Goal: Task Accomplishment & Management: Manage account settings

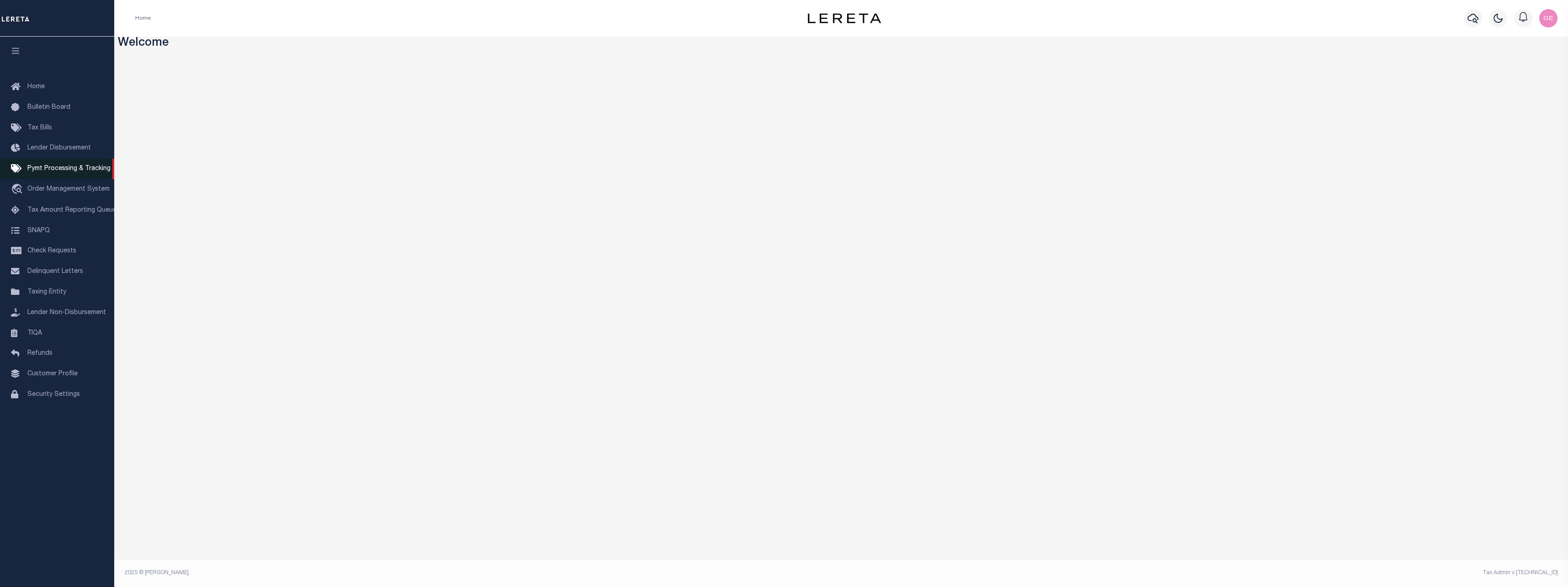
click at [76, 168] on span "Pymt Processing & Tracking" at bounding box center [69, 168] width 83 height 6
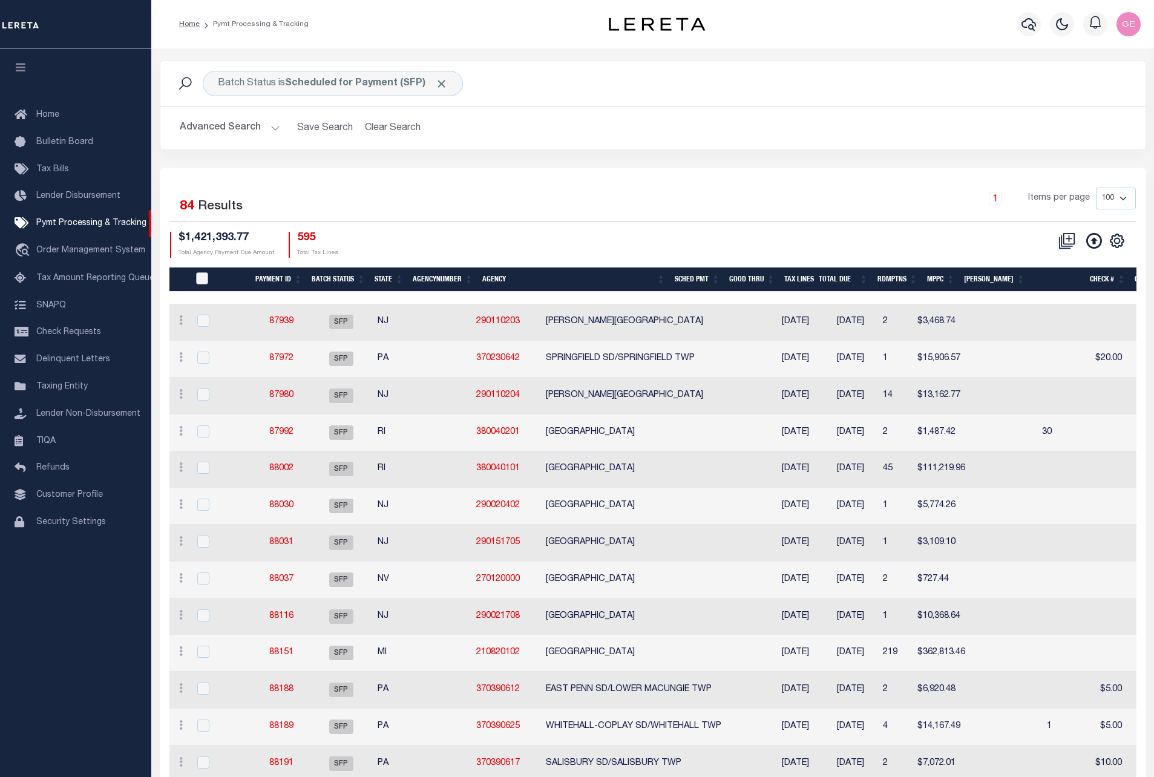
click at [200, 284] on input "PayeePmtBatchStatus" at bounding box center [202, 278] width 12 height 12
checkbox input "true"
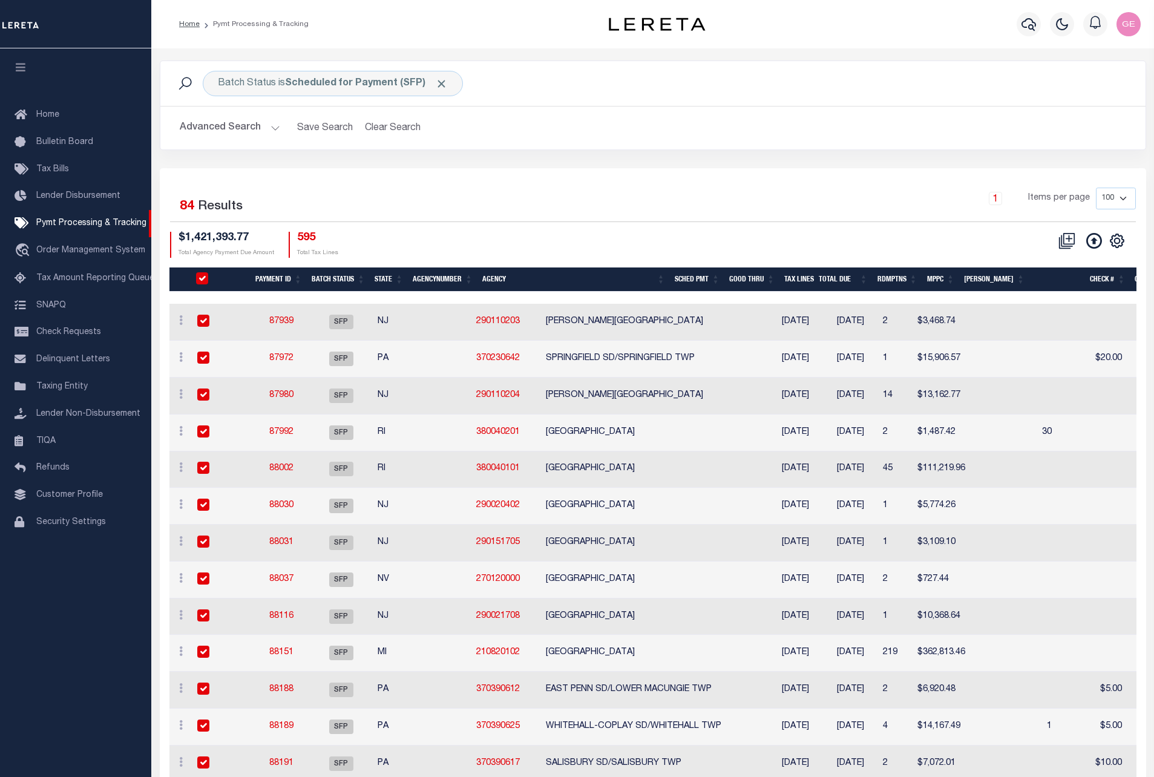
checkbox input "true"
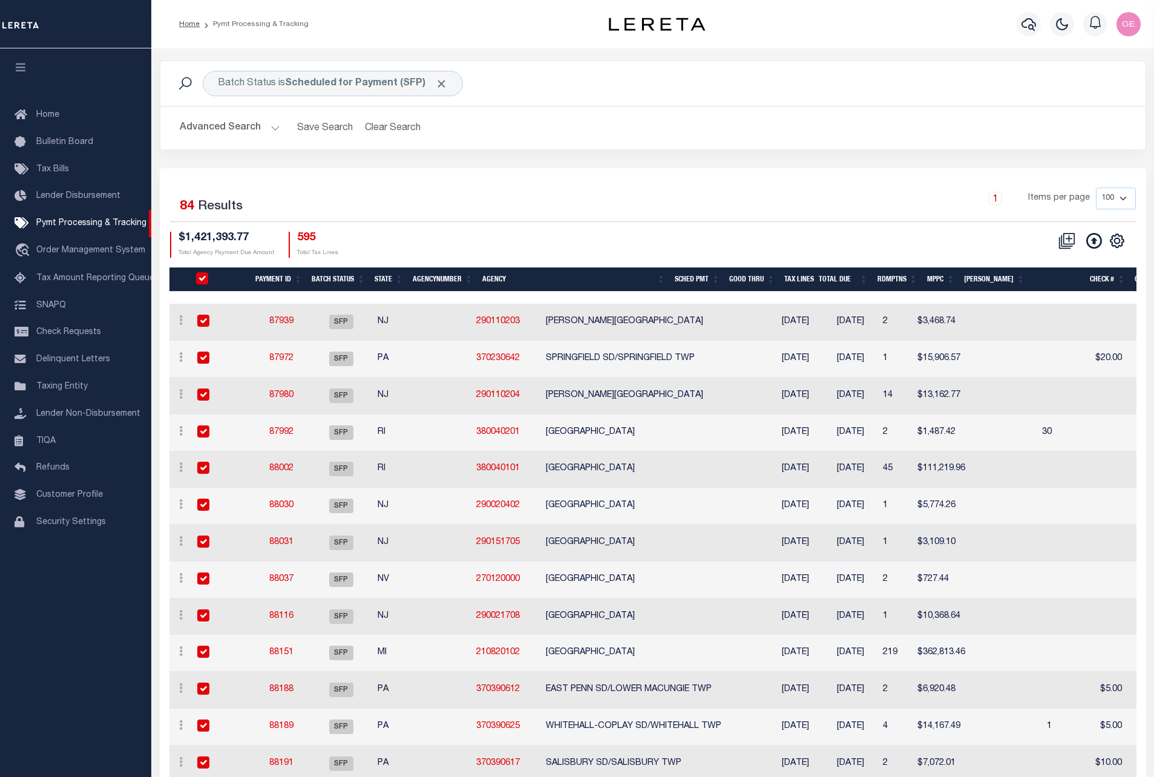
checkbox input "true"
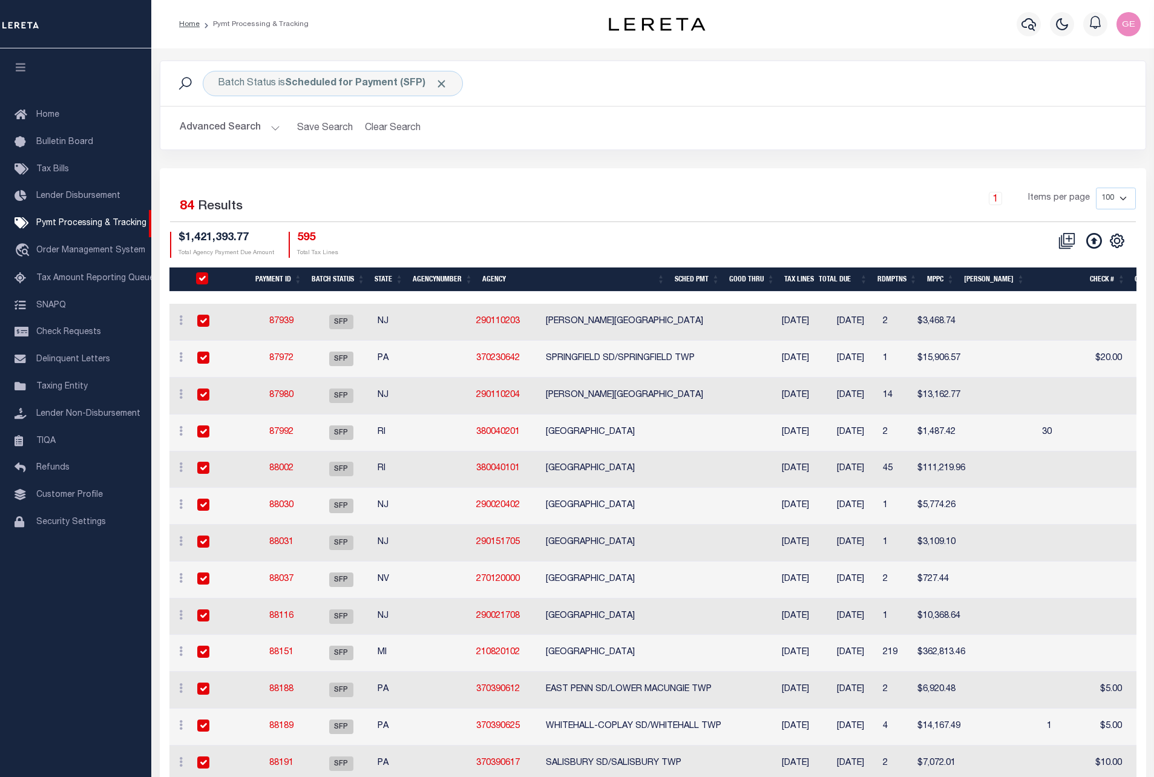
checkbox input "true"
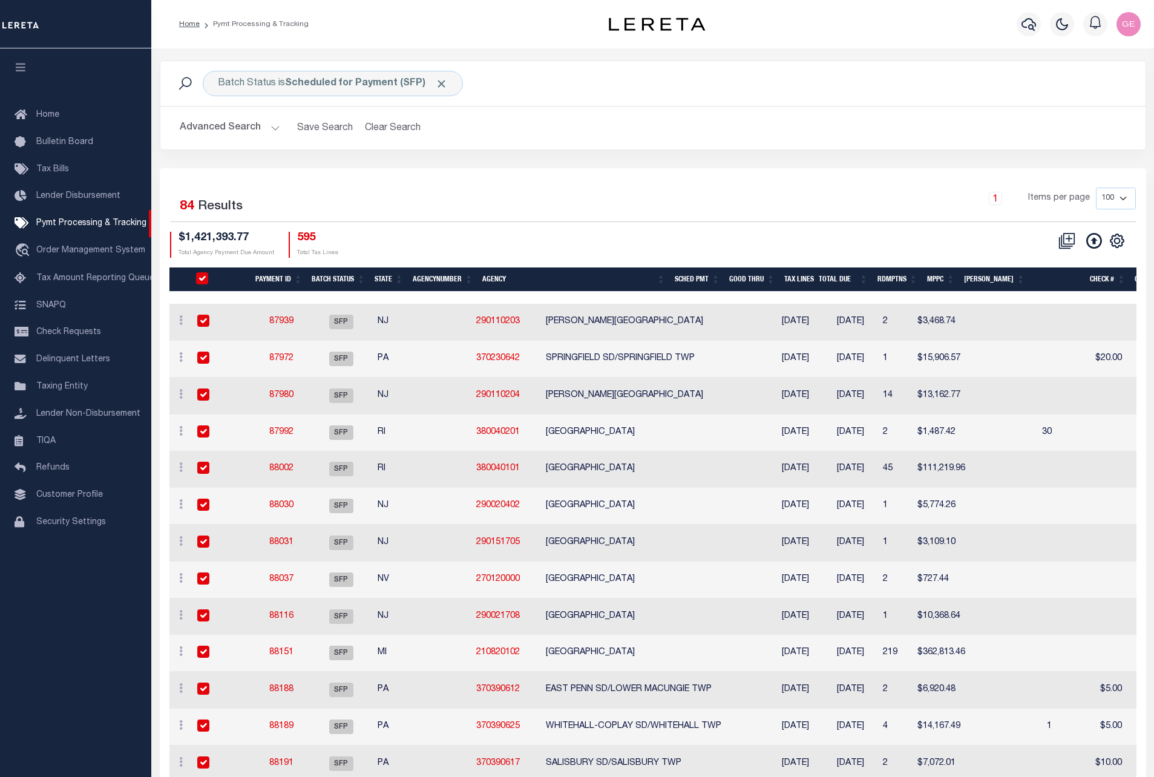
checkbox input "true"
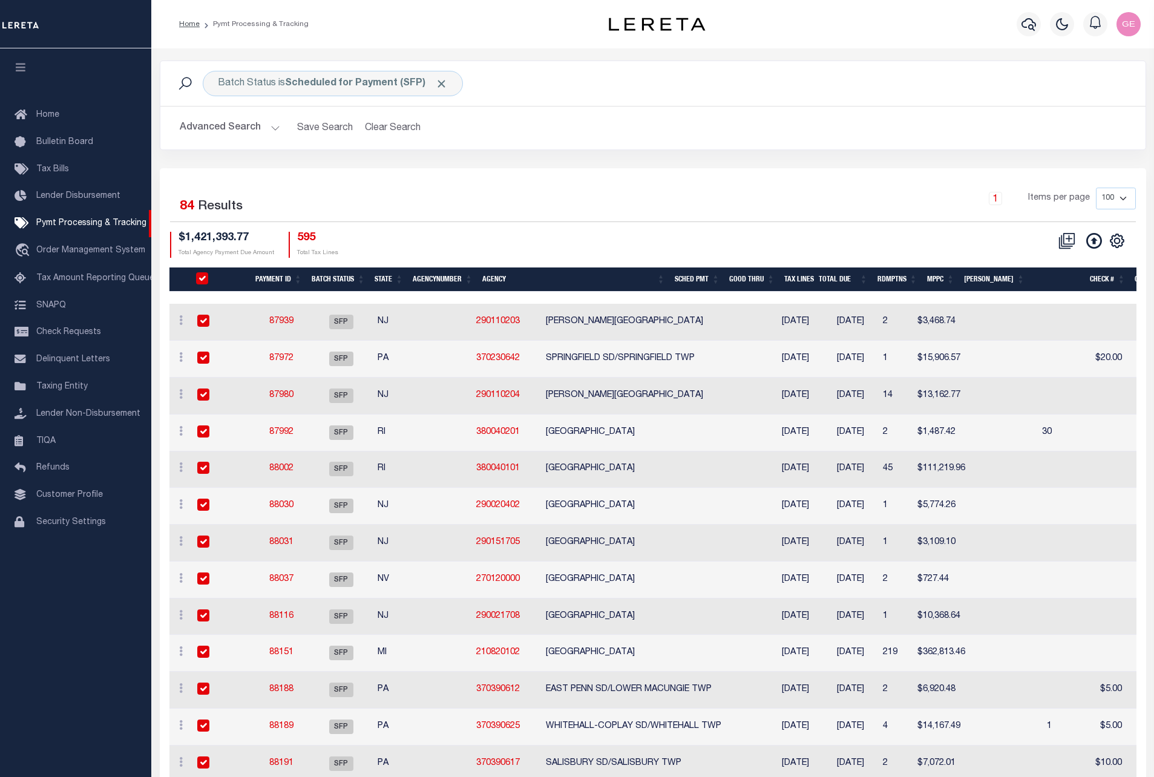
checkbox input "true"
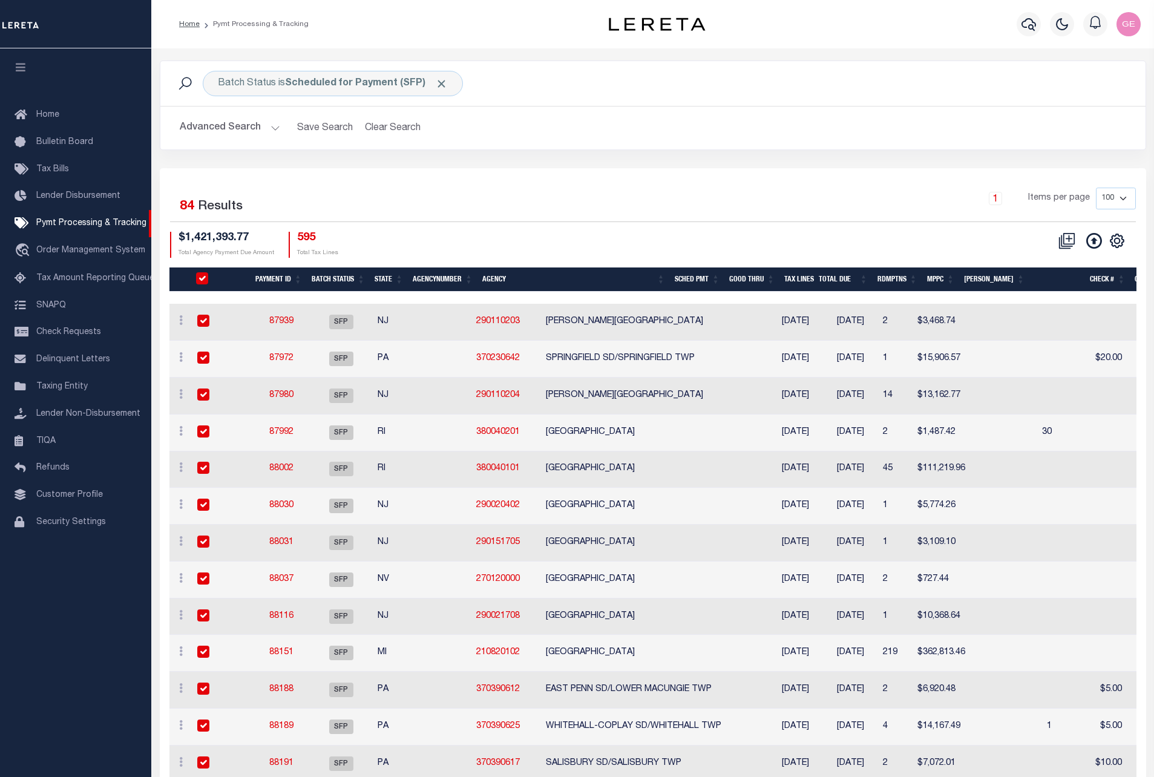
checkbox input "true"
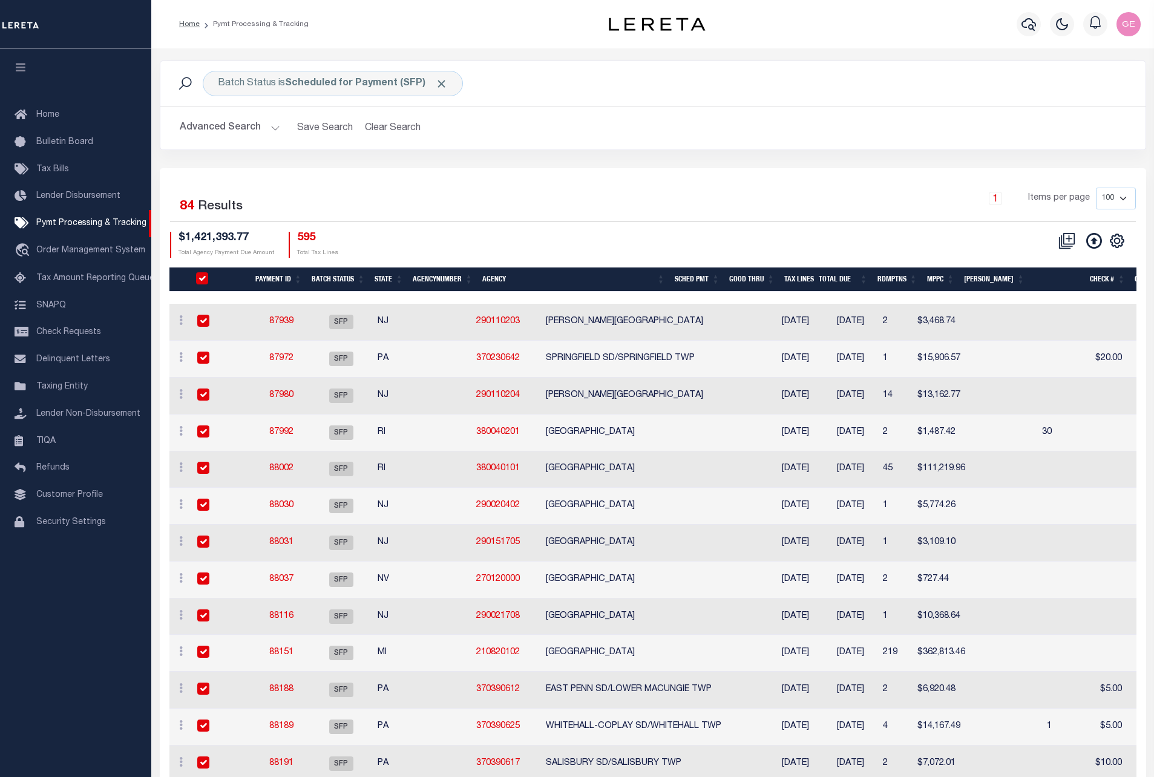
checkbox input "true"
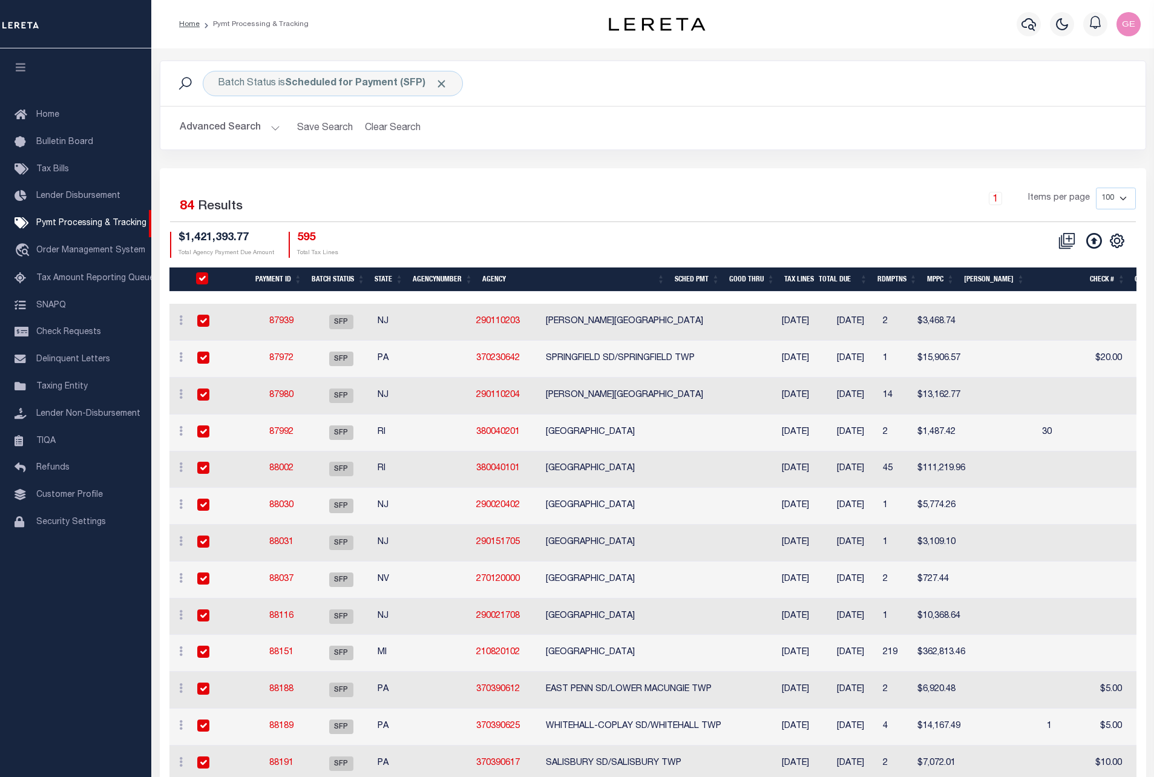
checkbox input "true"
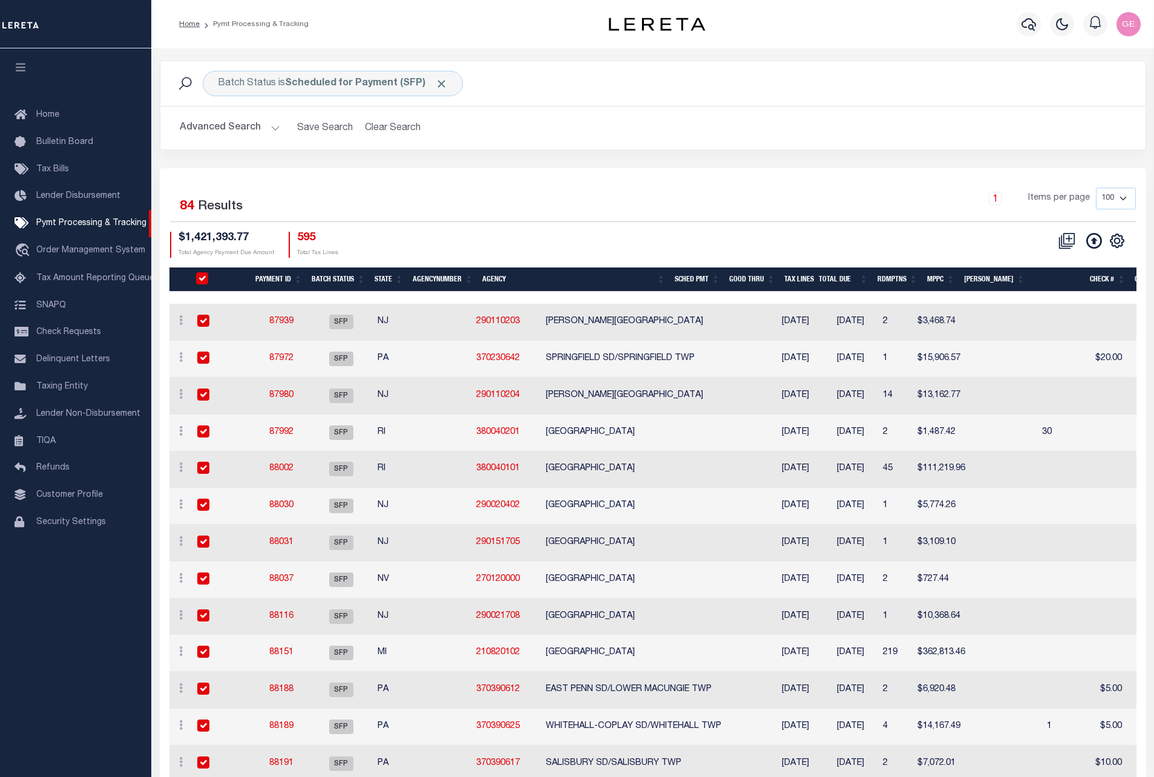
checkbox input "true"
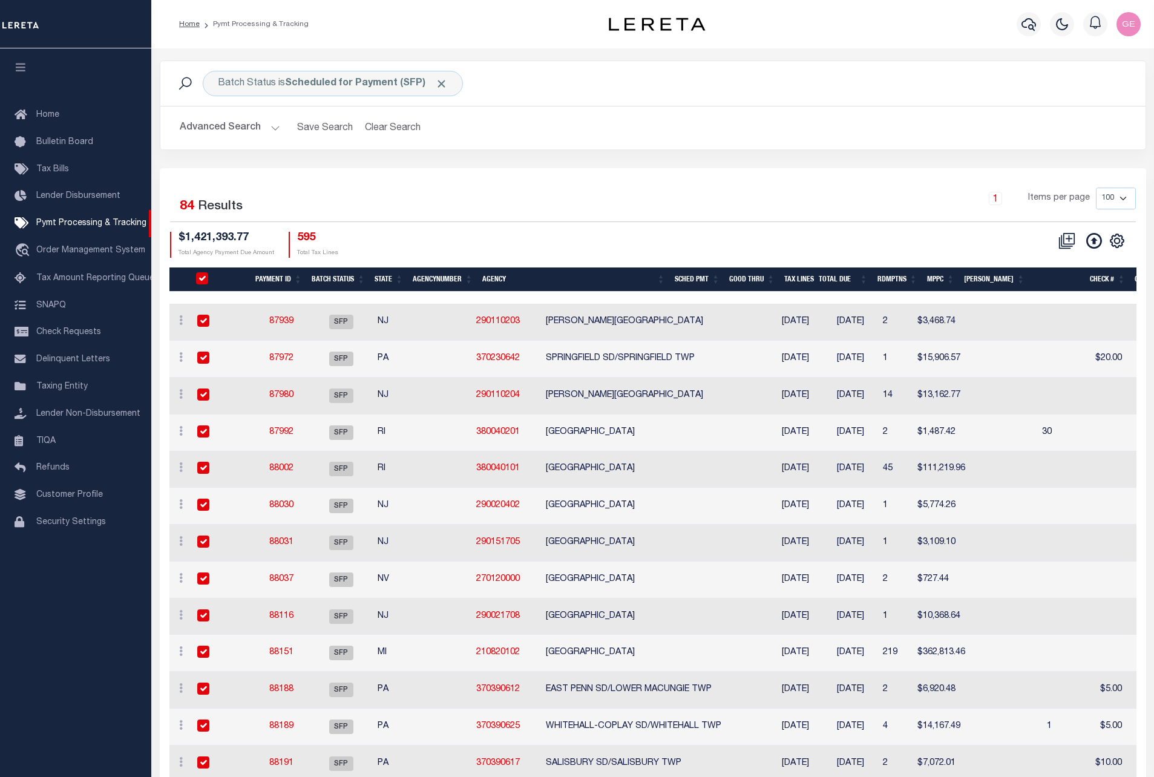
checkbox input "true"
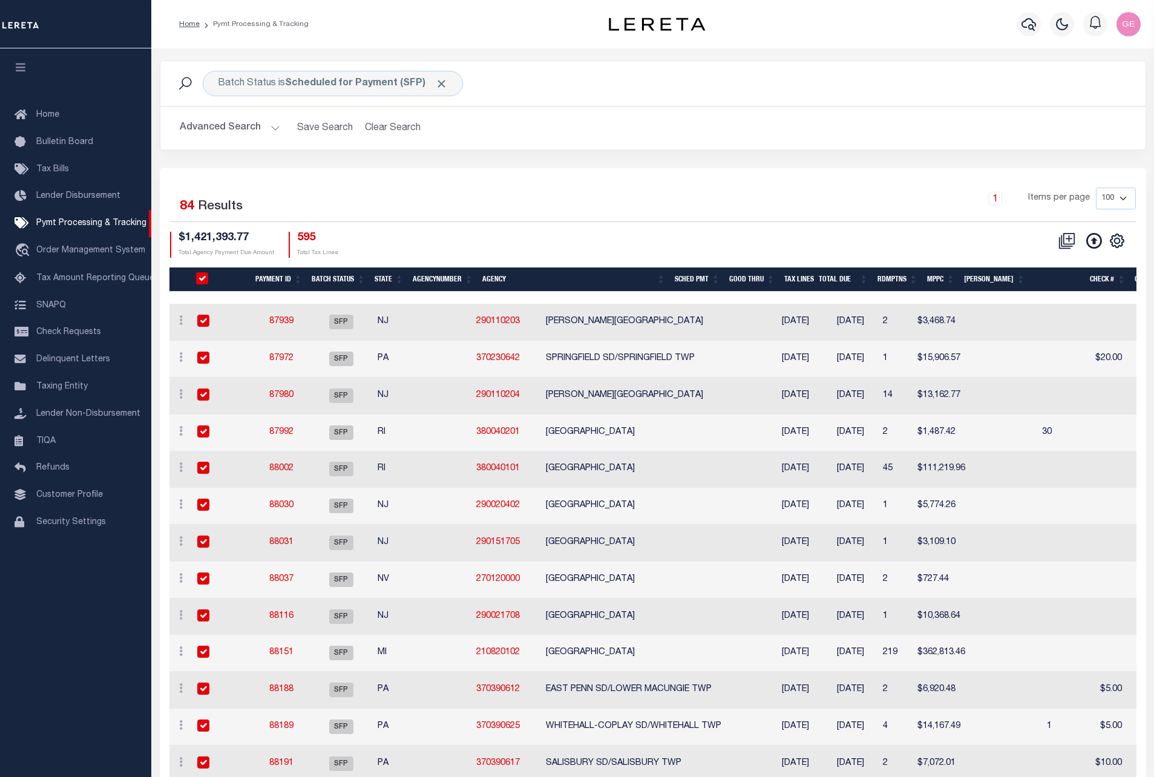
checkbox input "true"
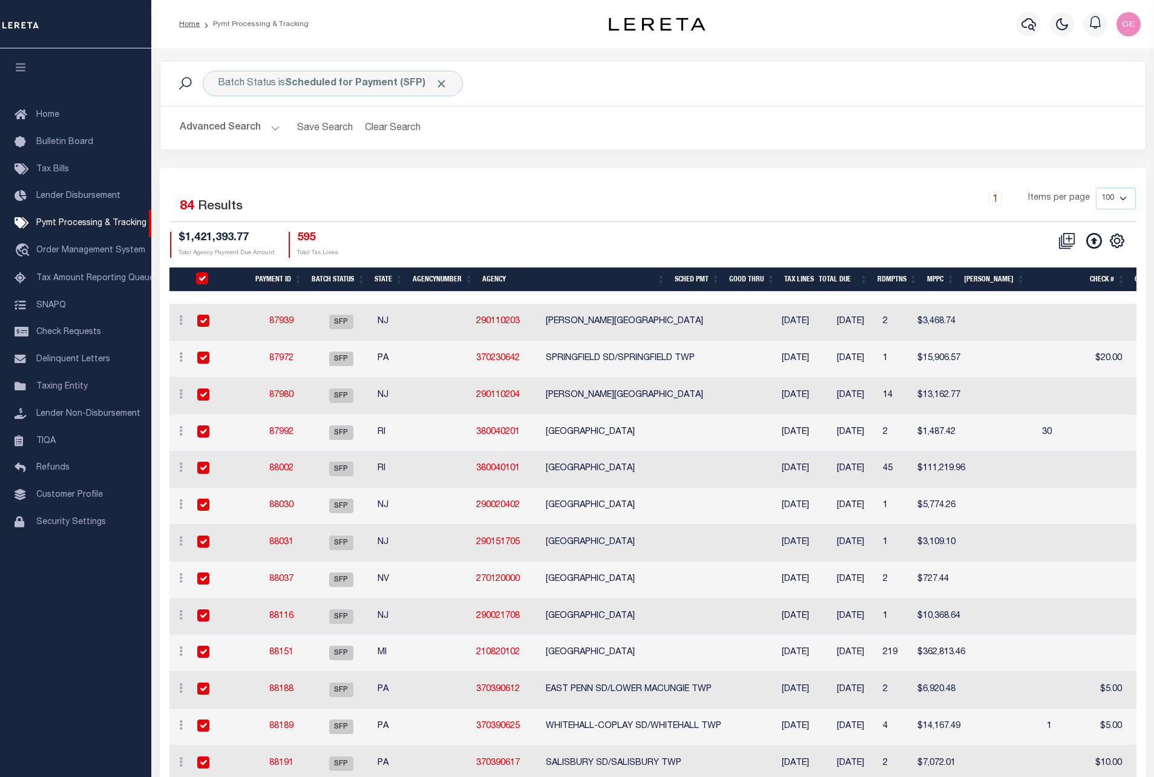
checkbox input "true"
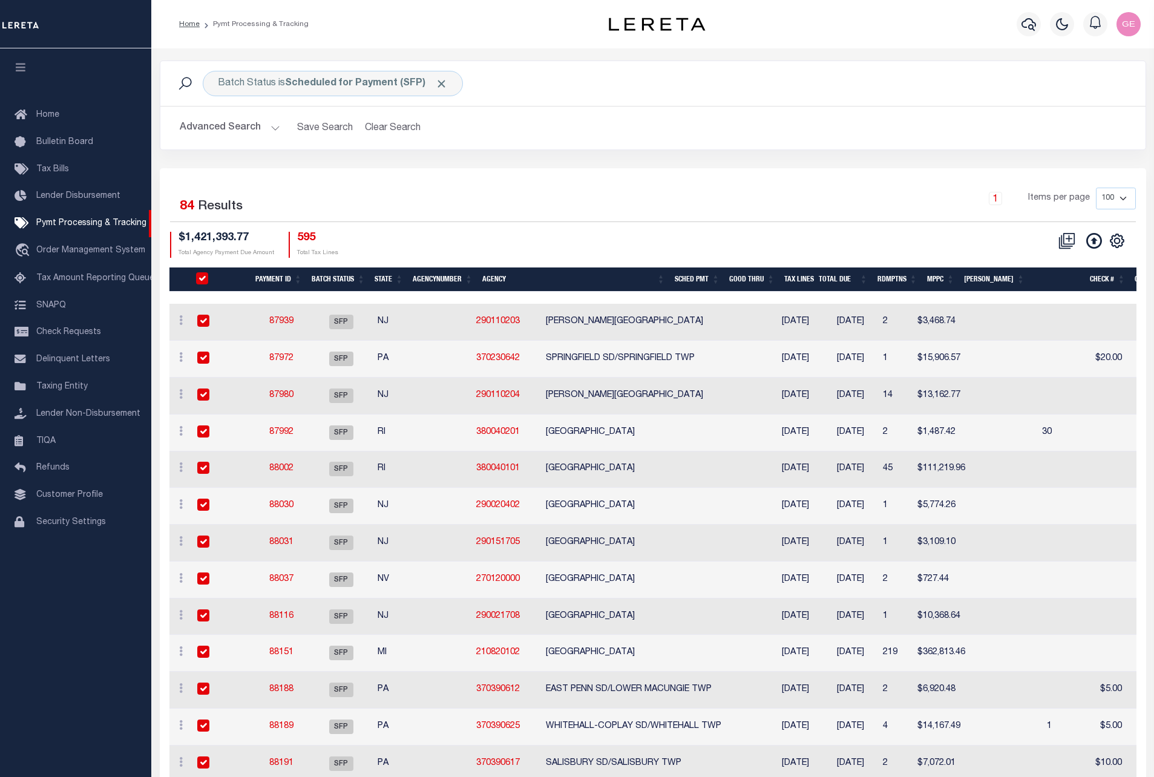
checkbox input "true"
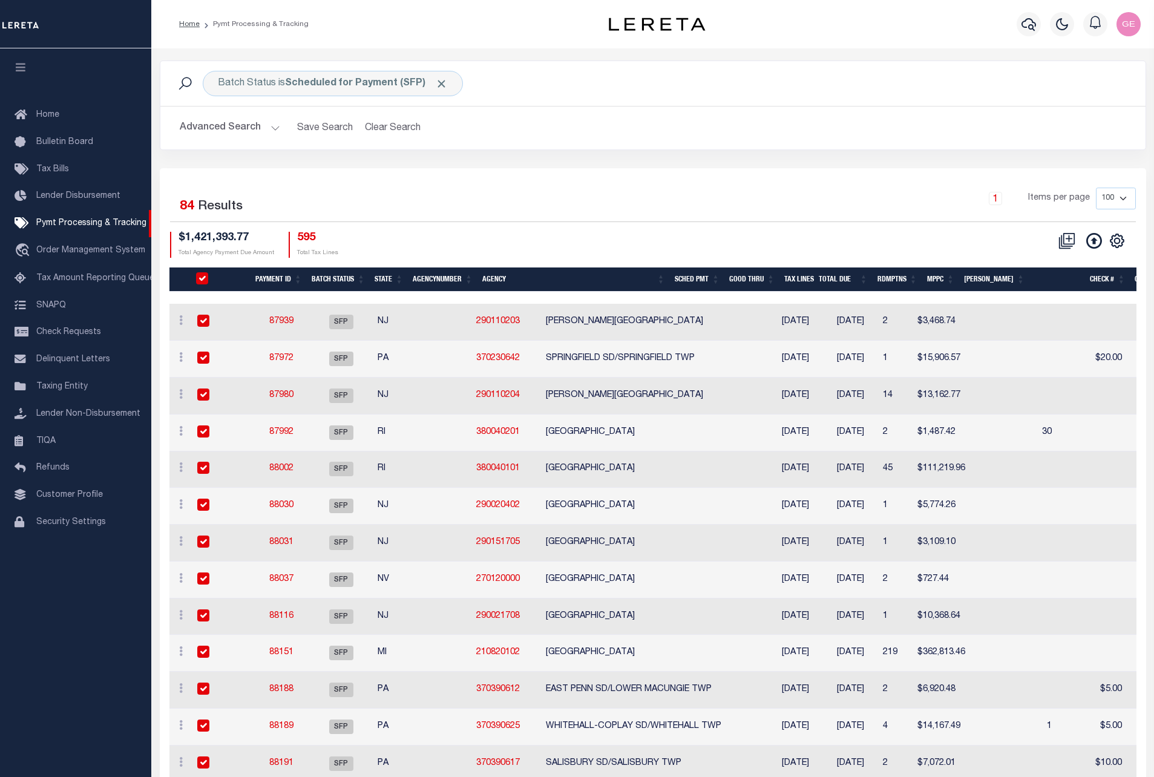
checkbox input "true"
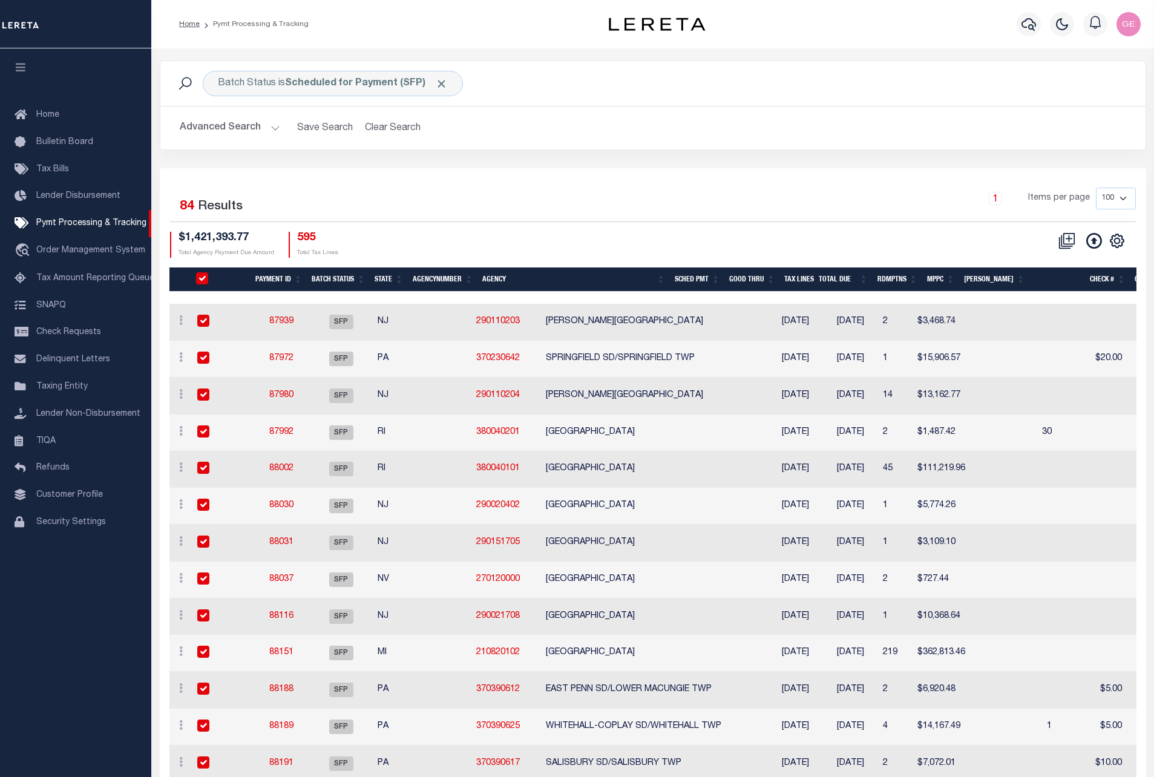
checkbox input "true"
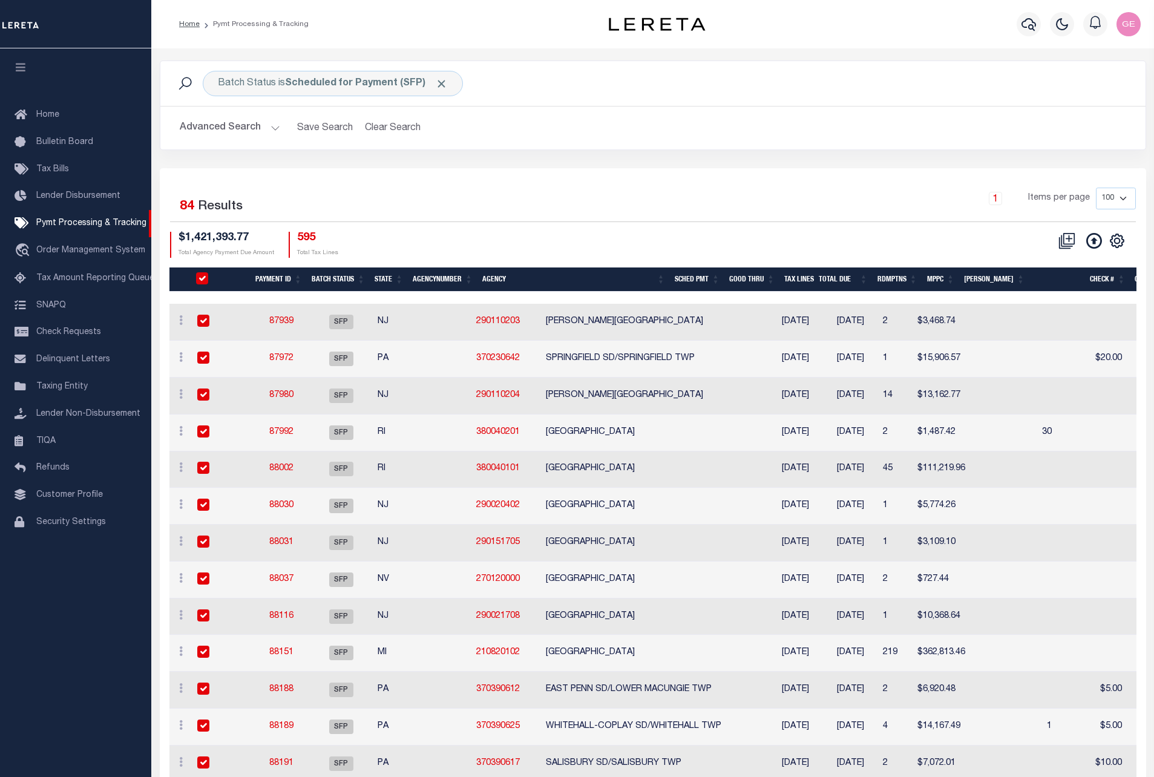
checkbox input "true"
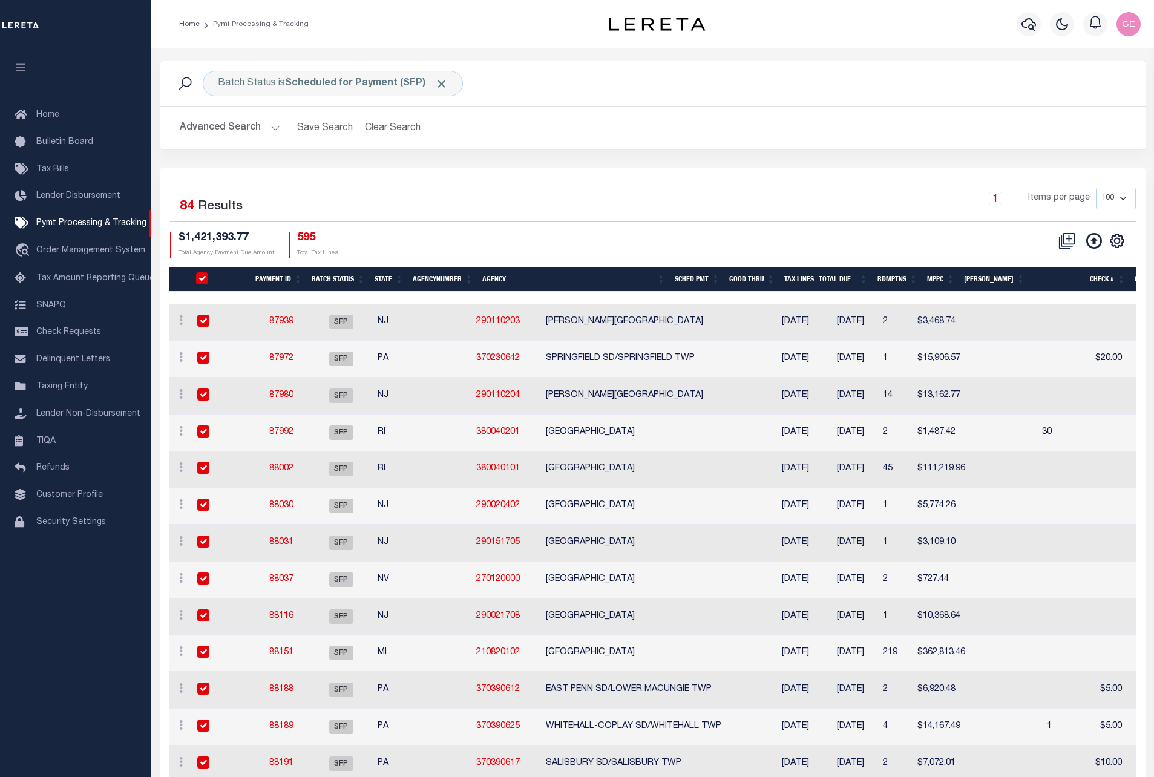
checkbox input "true"
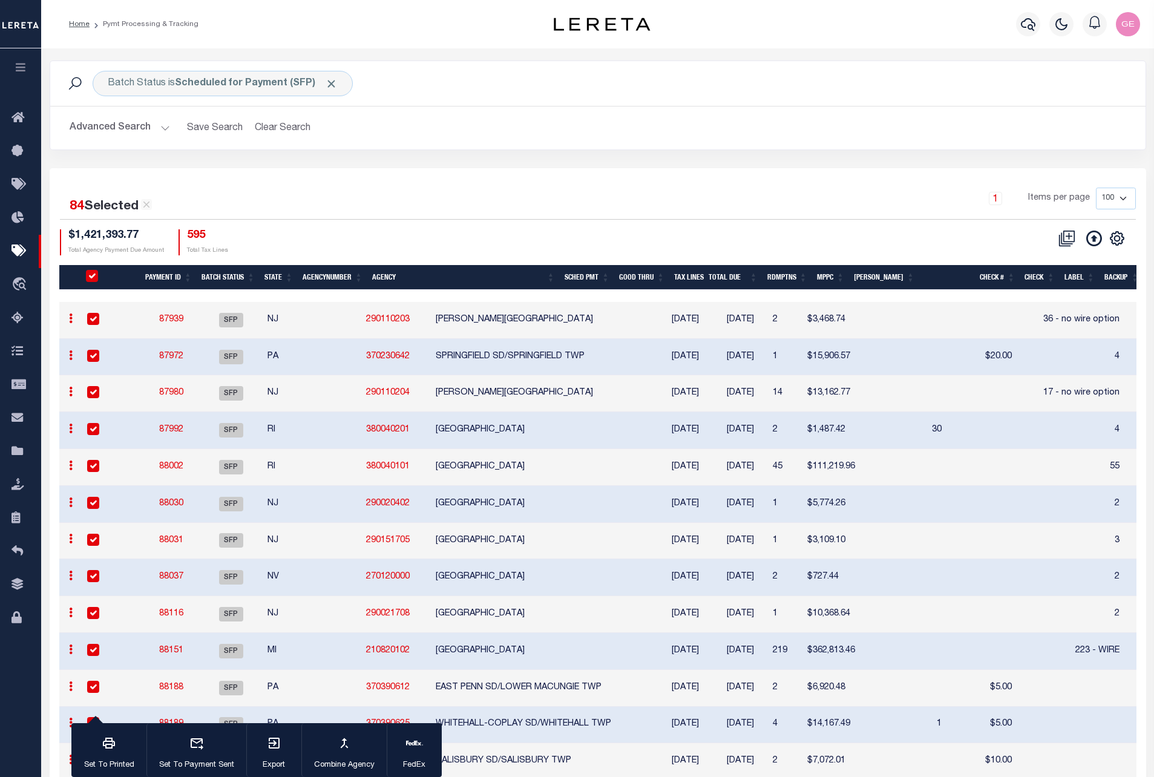
click at [90, 278] on input "PayeePmtBatchStatus" at bounding box center [92, 276] width 12 height 12
checkbox input "false"
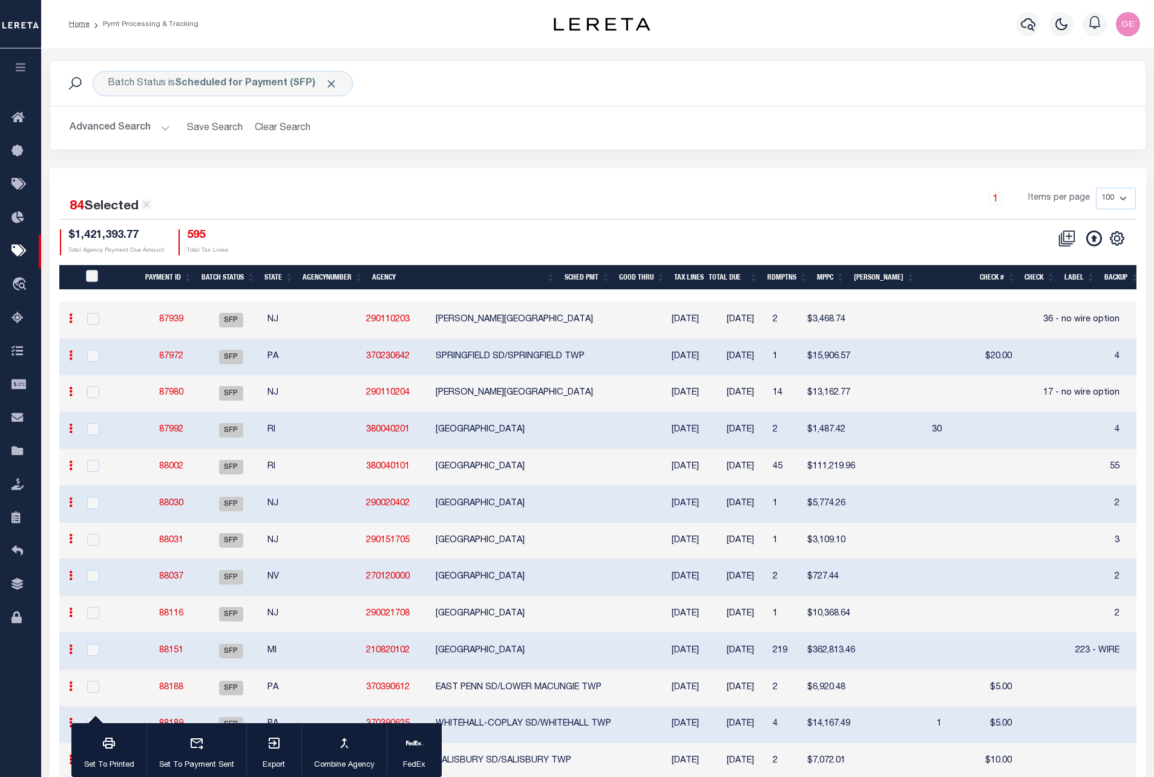
checkbox input "false"
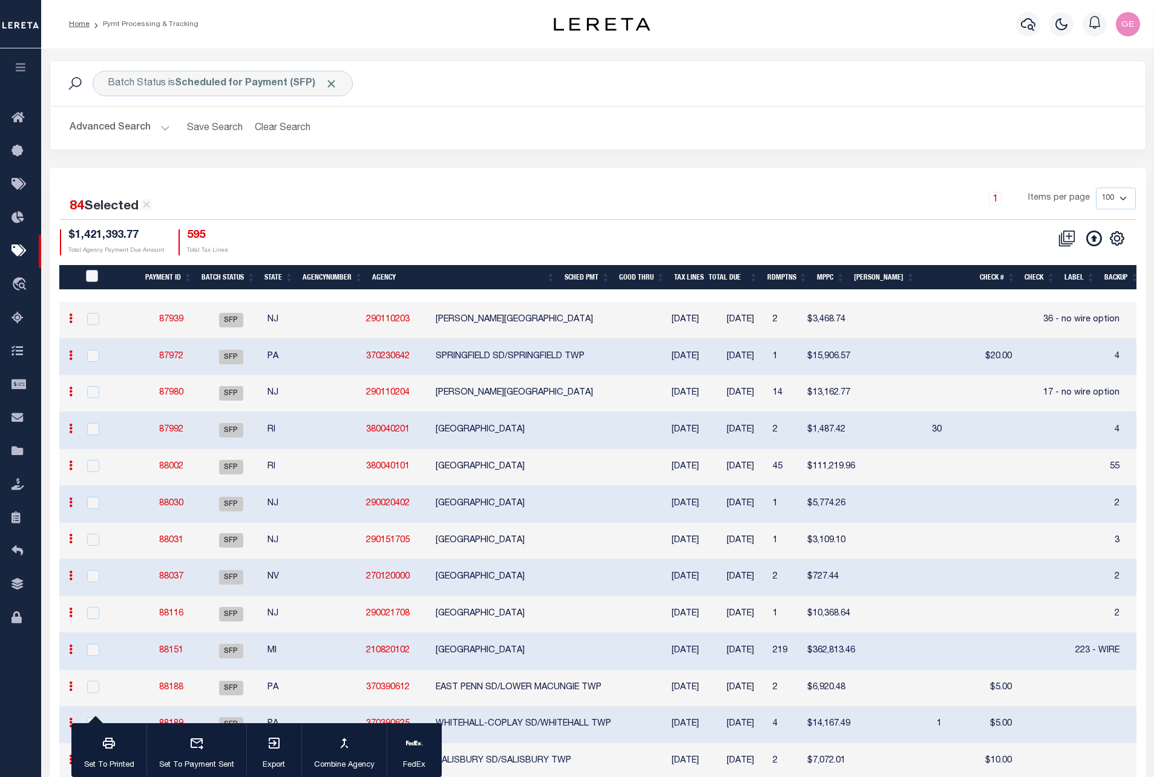
checkbox input "false"
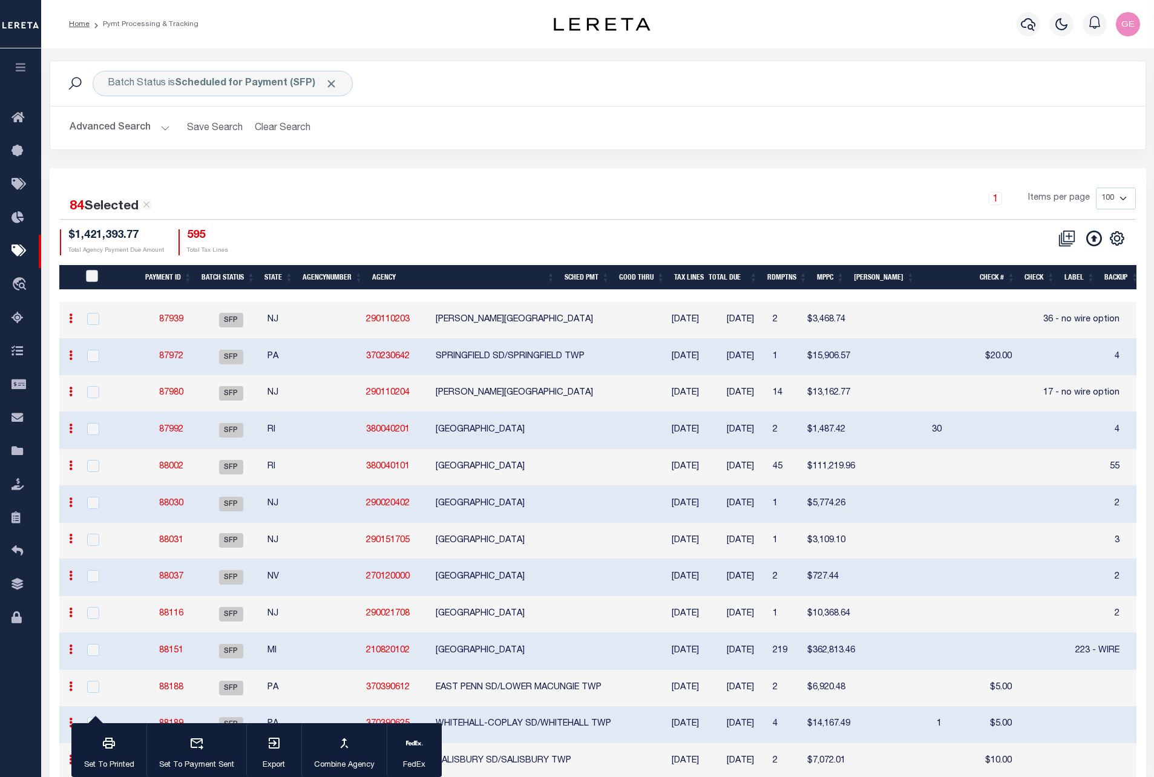
checkbox input "false"
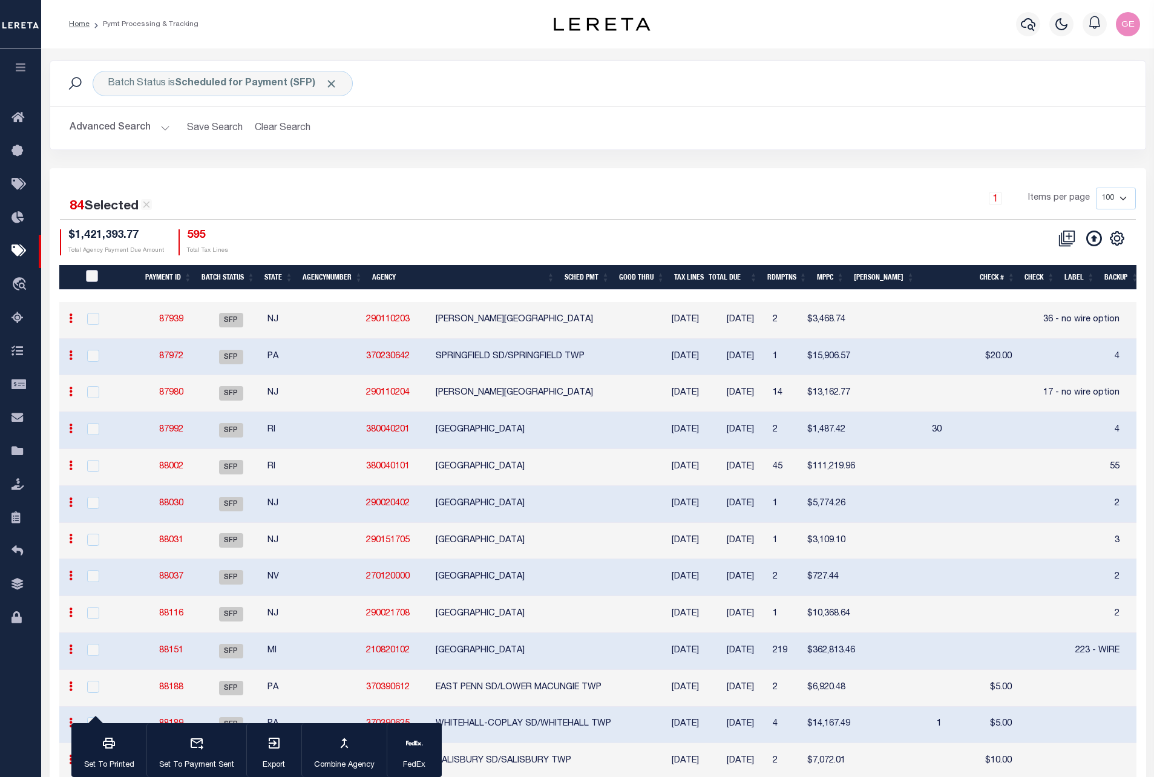
checkbox input "false"
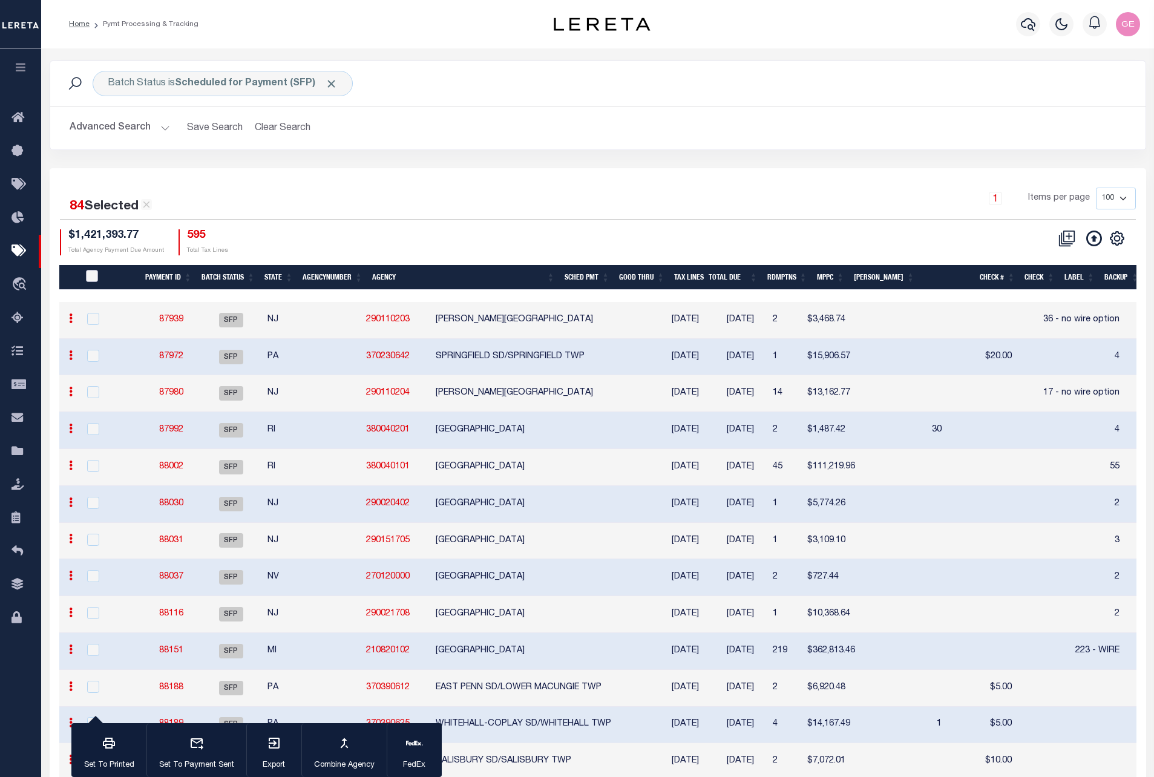
checkbox input "false"
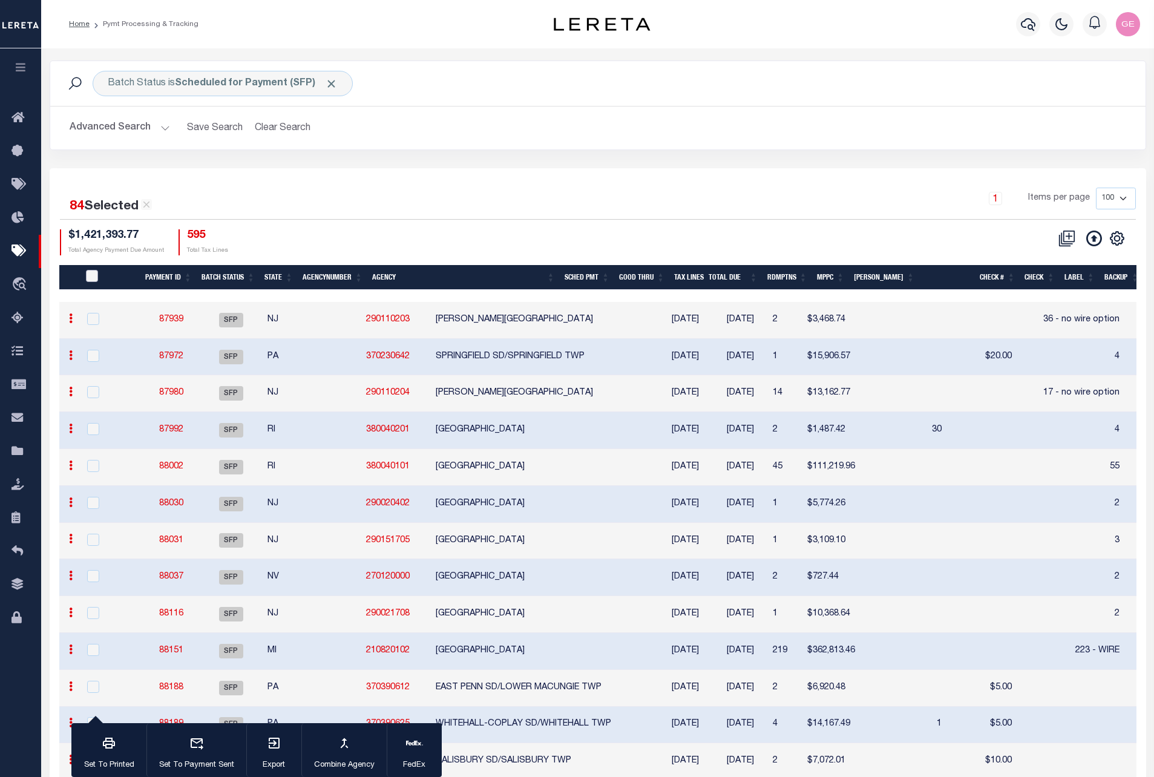
checkbox input "false"
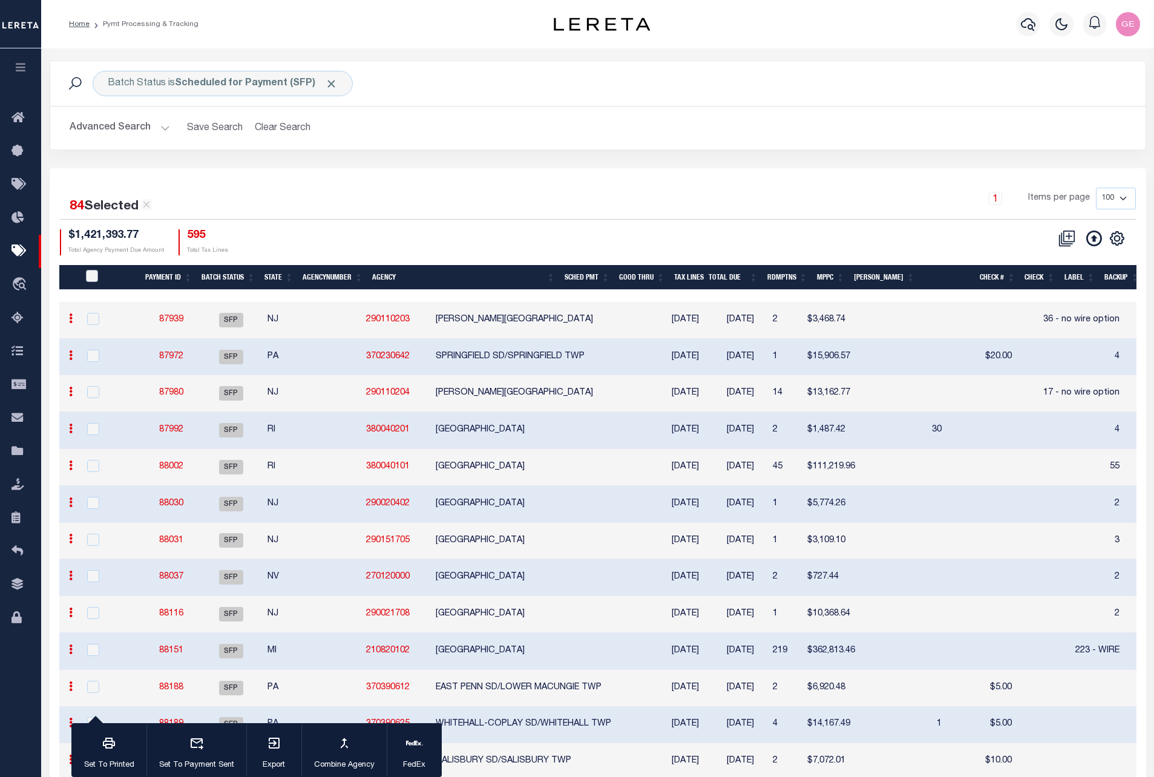
checkbox input "false"
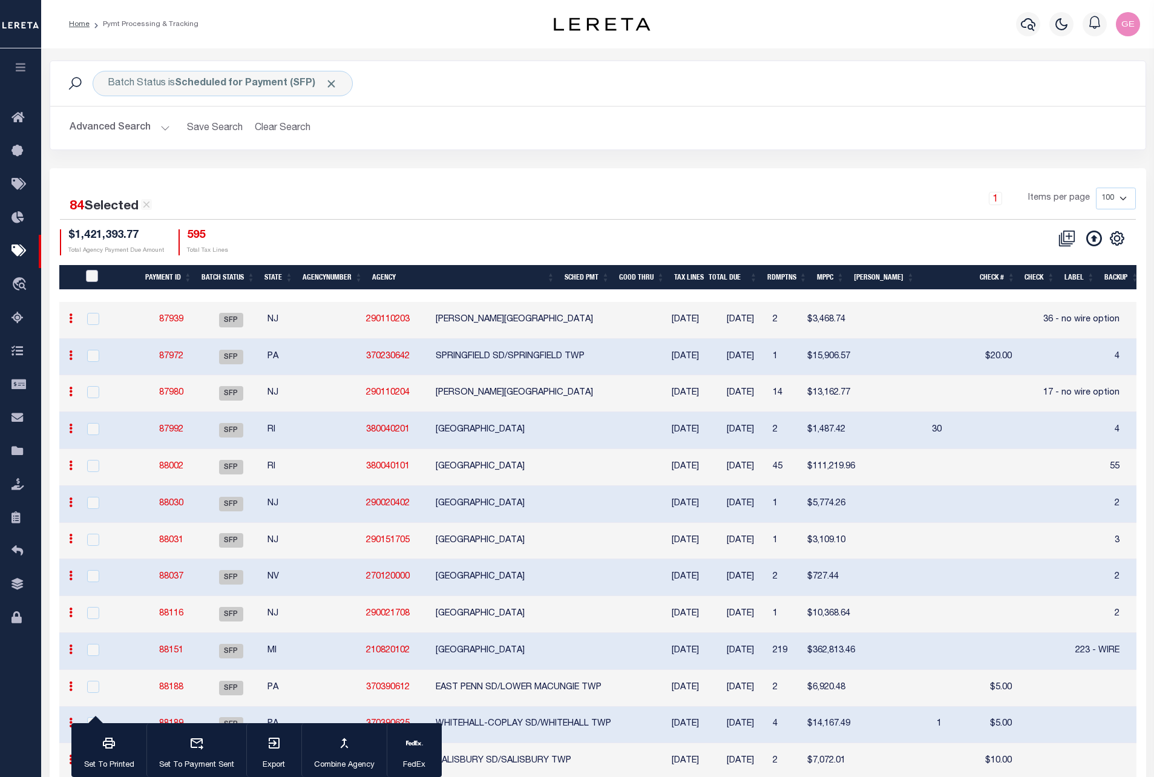
checkbox input "false"
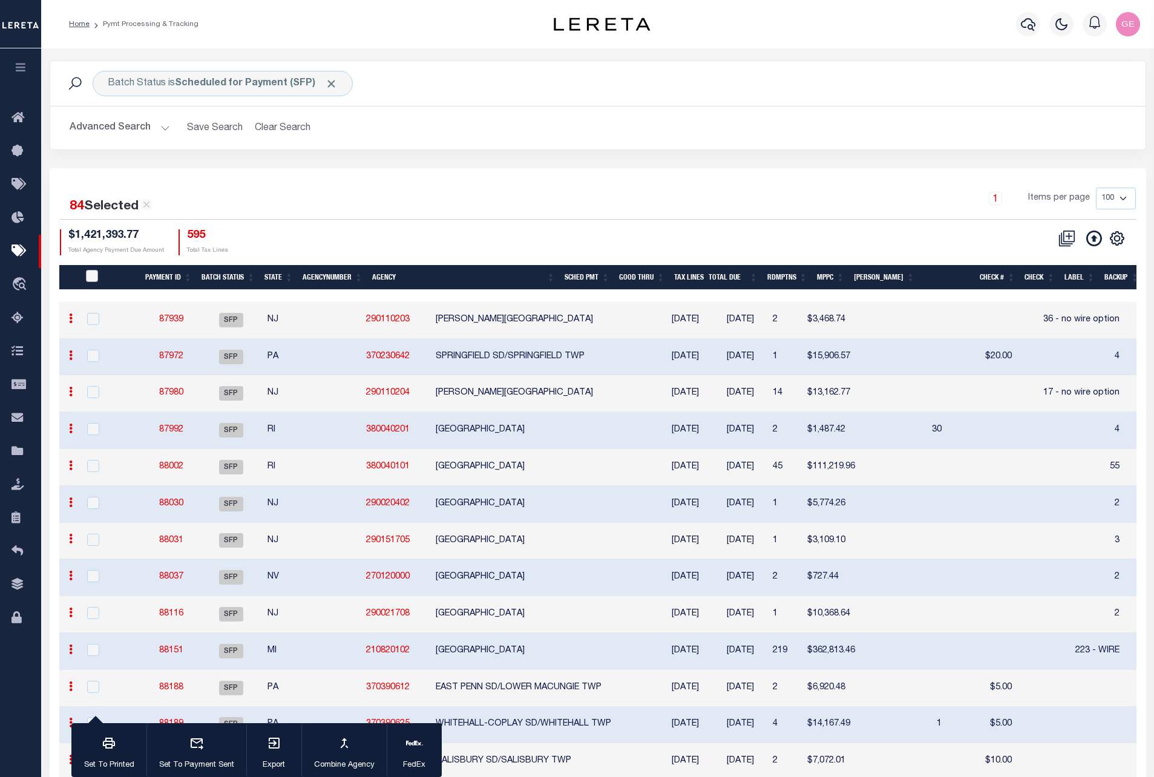
checkbox input "false"
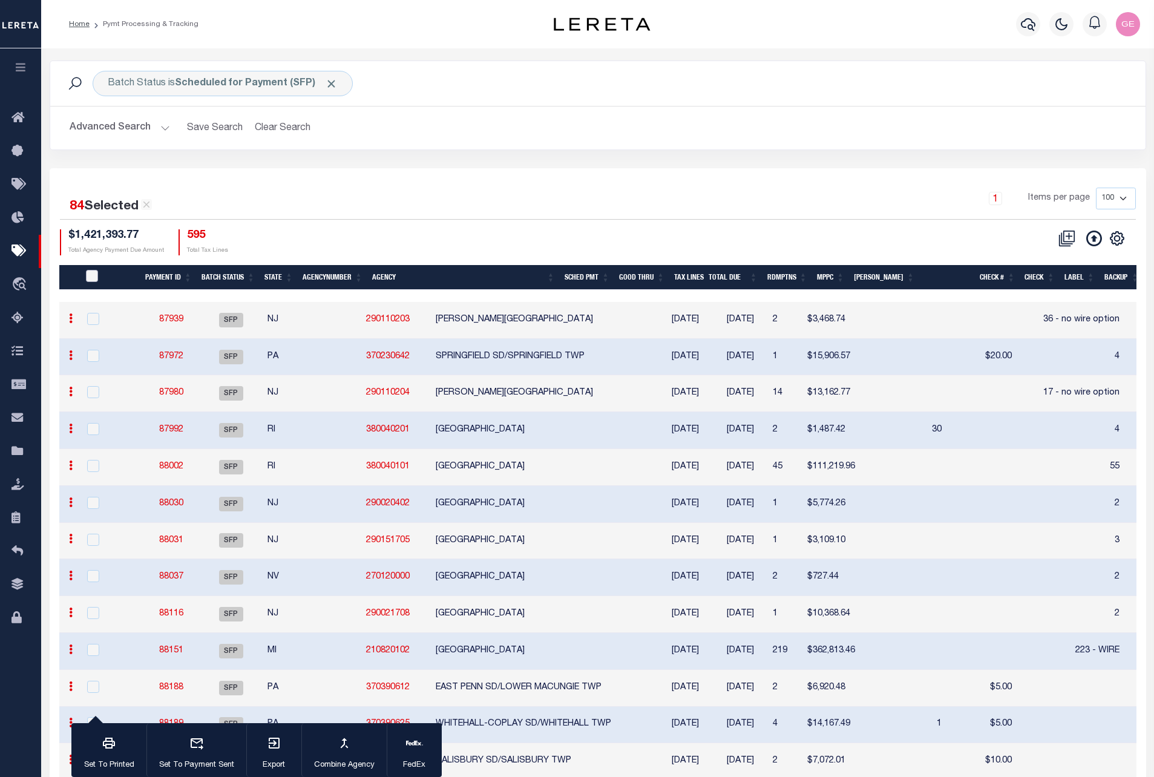
checkbox input "false"
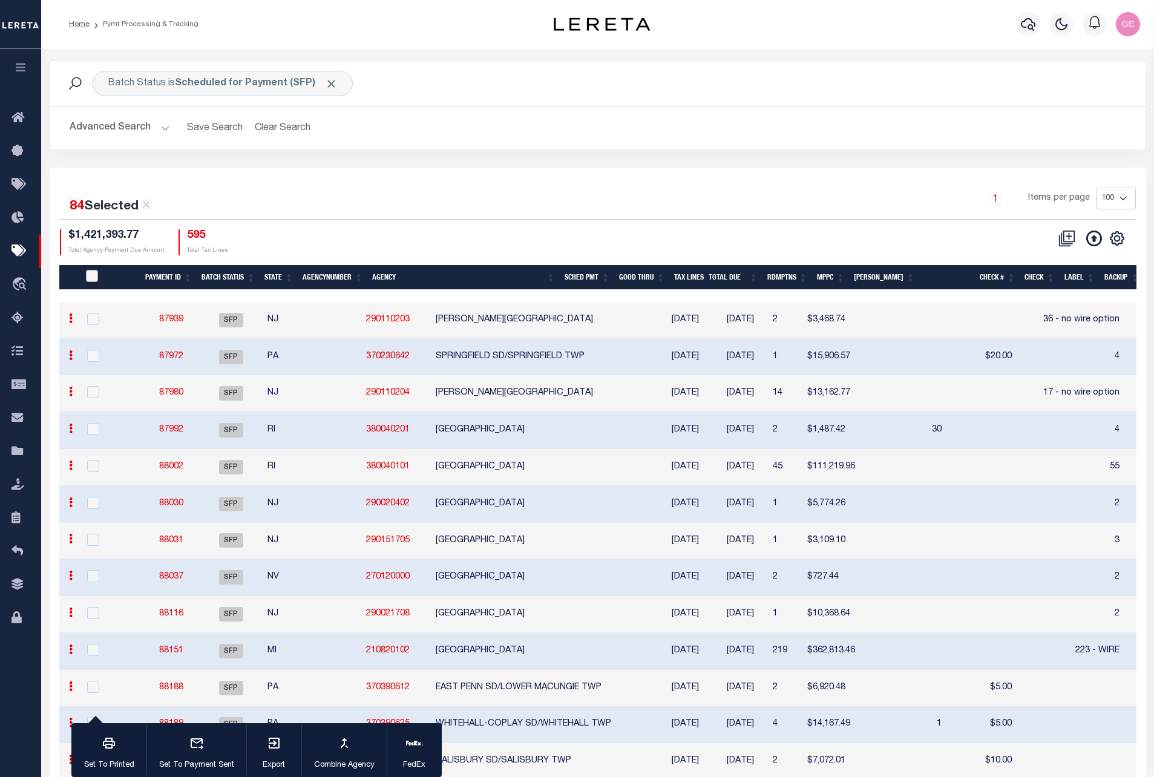
checkbox input "false"
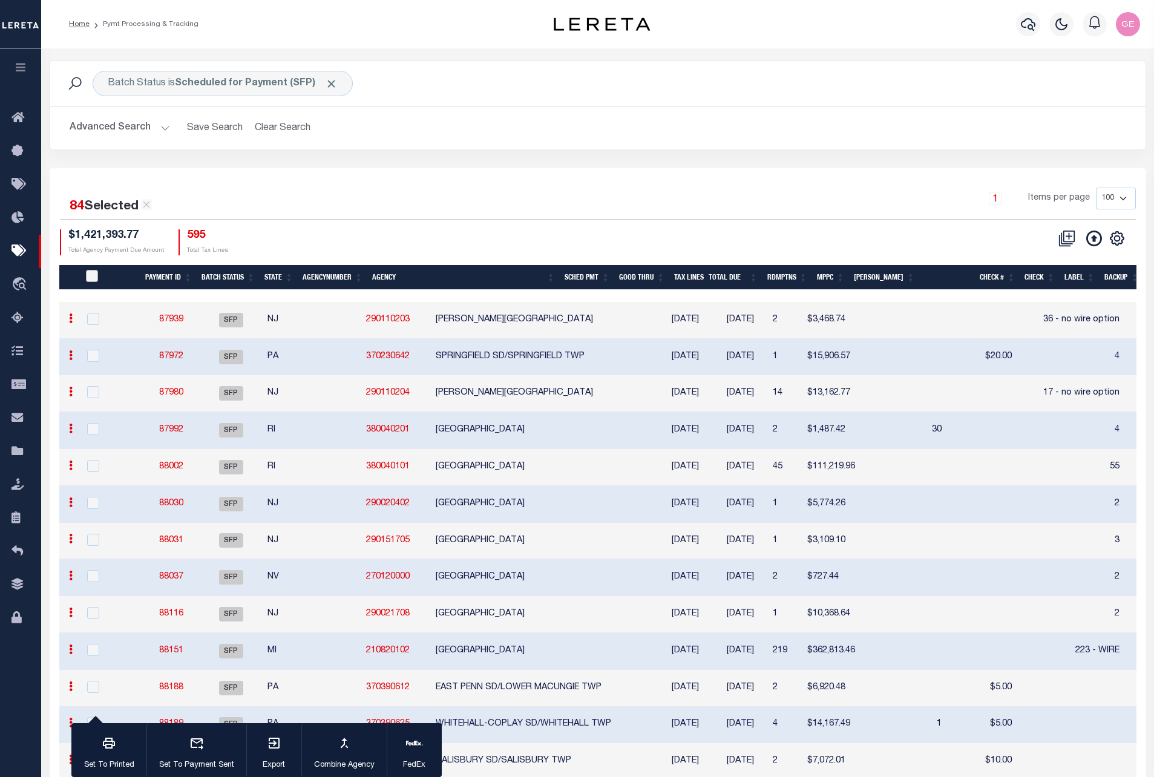
checkbox input "false"
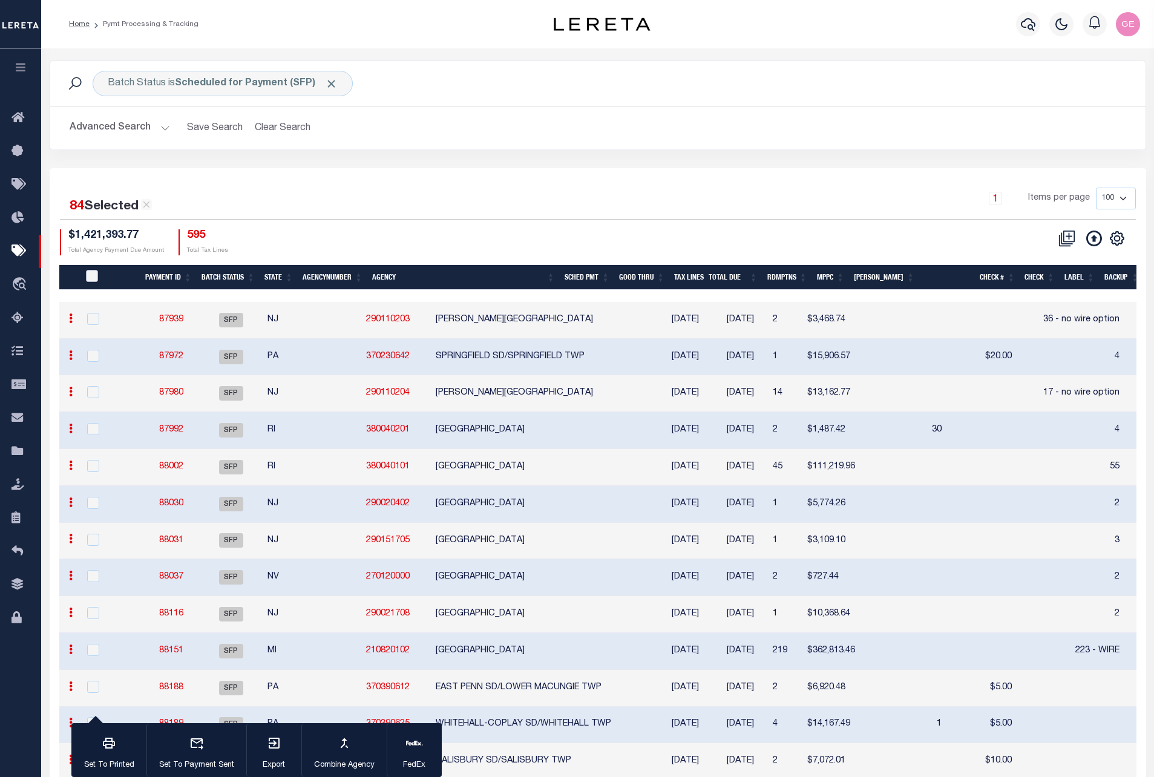
checkbox input "false"
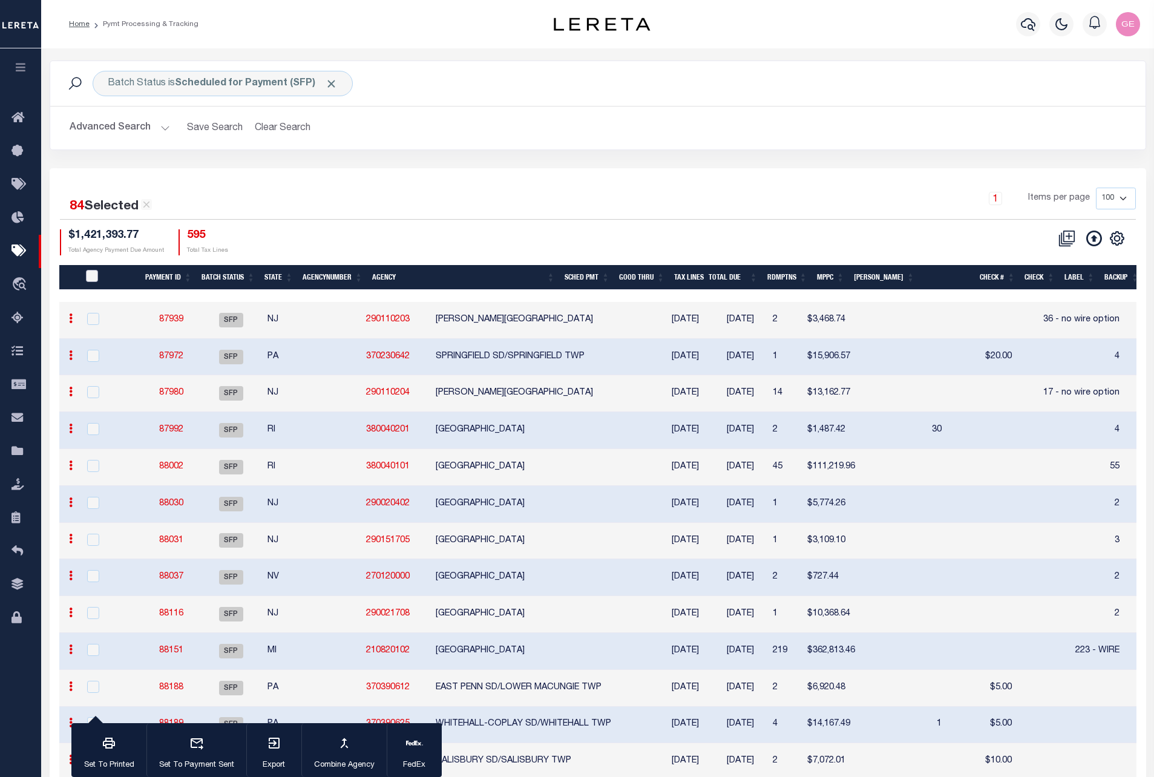
checkbox input "false"
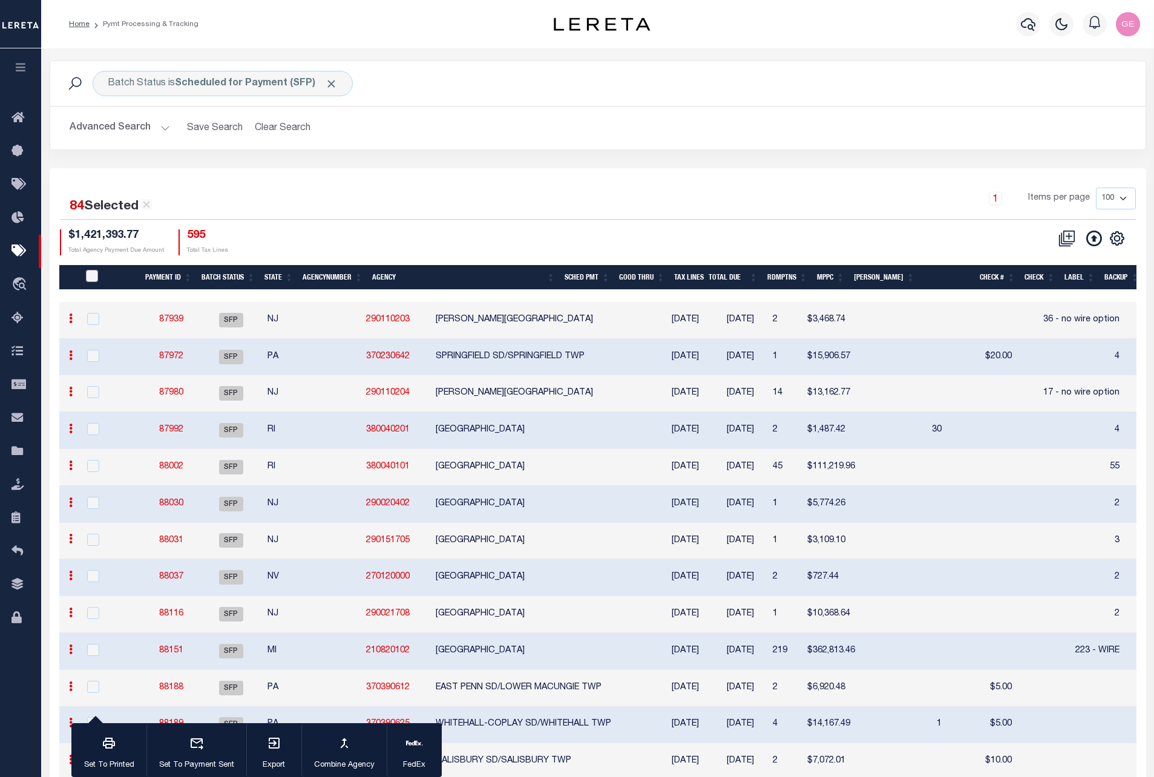
checkbox input "false"
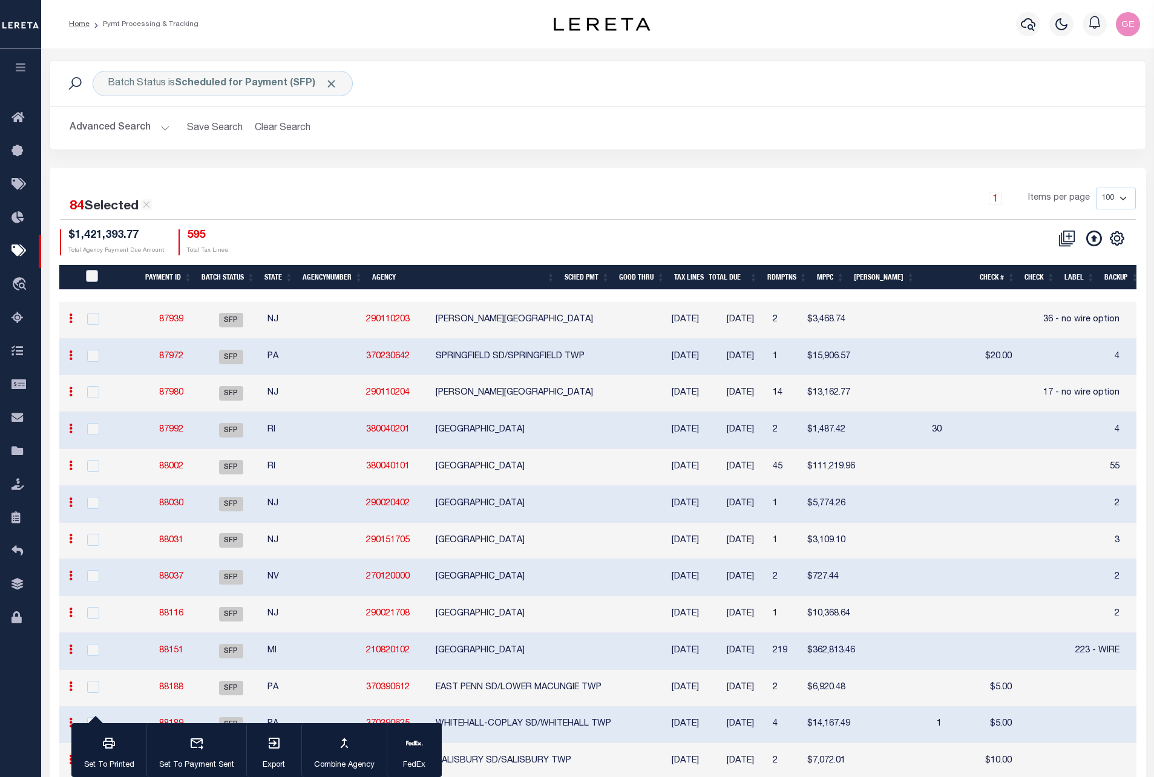
checkbox input "false"
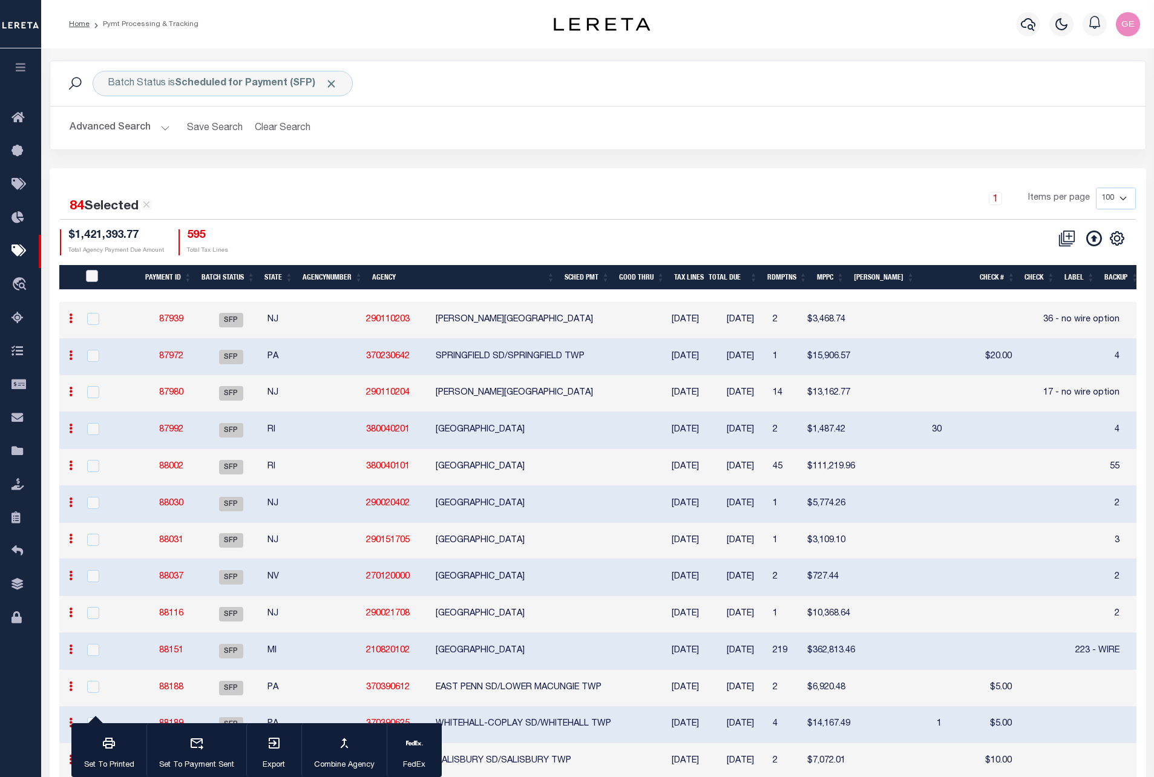
checkbox input "false"
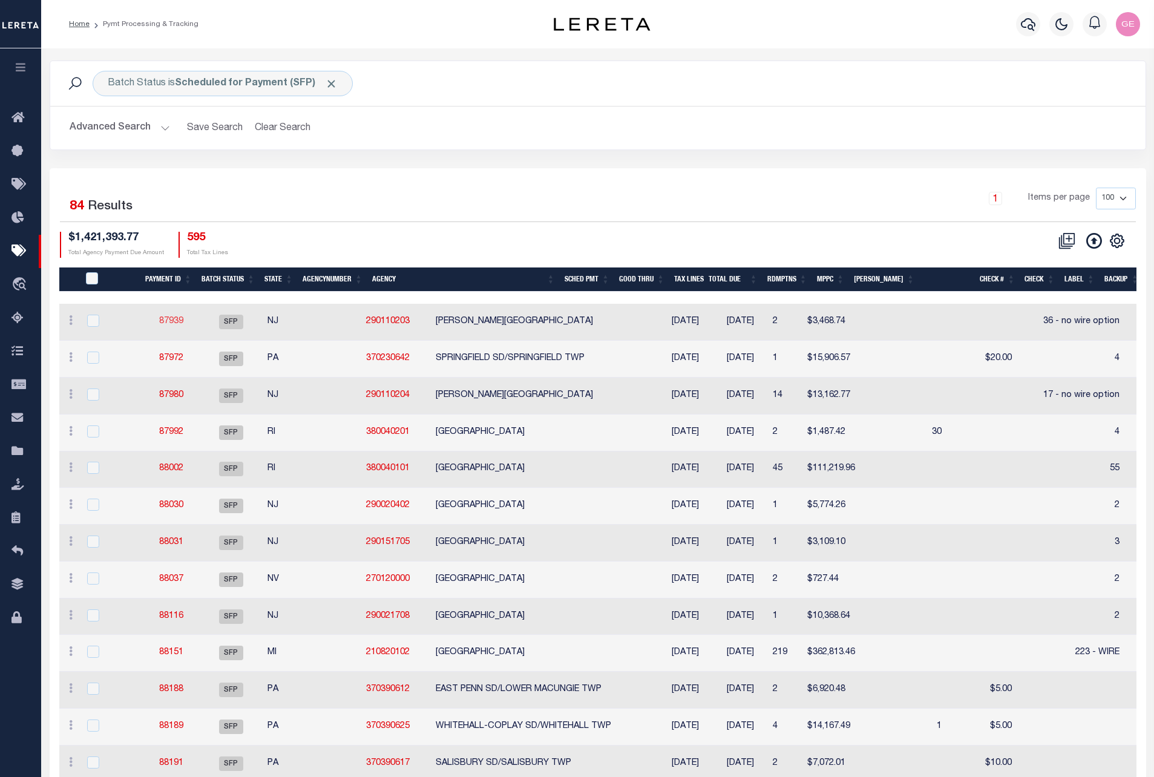
click at [178, 326] on link "87939" at bounding box center [171, 321] width 24 height 8
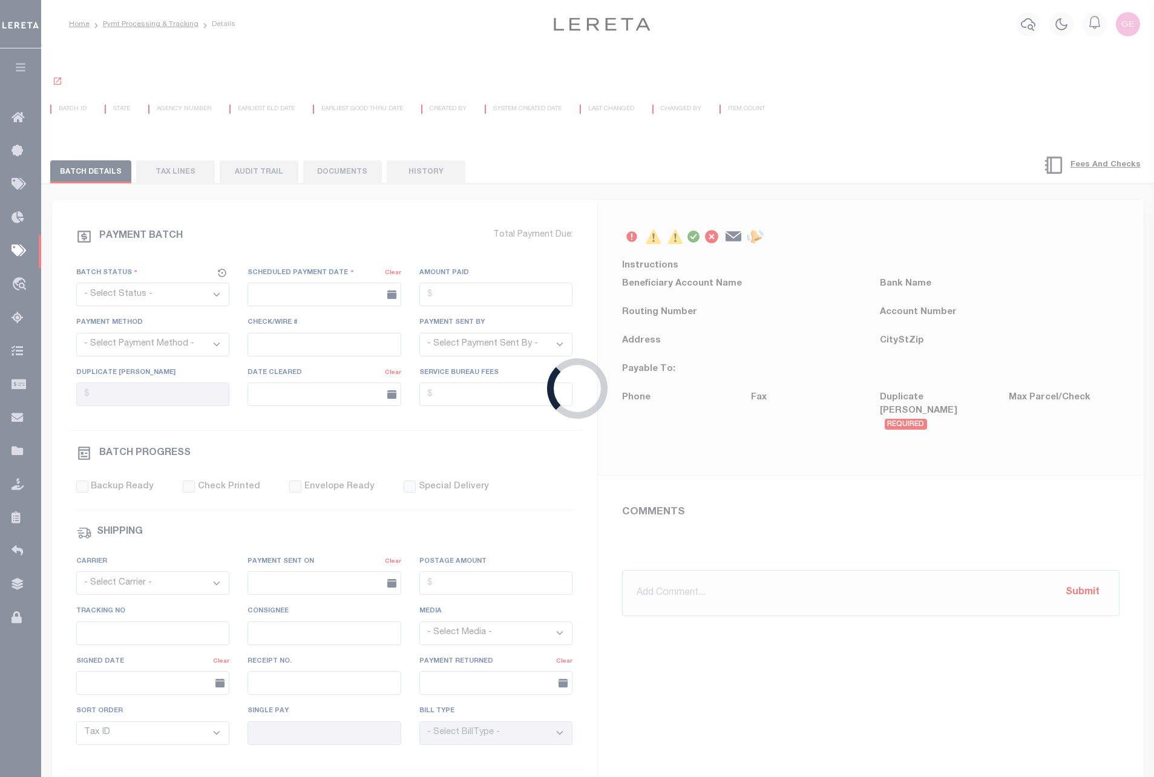
select select "SFP"
type input "08/20/2025"
type input "36 - no wire option"
type input "Andres"
type input "E & A"
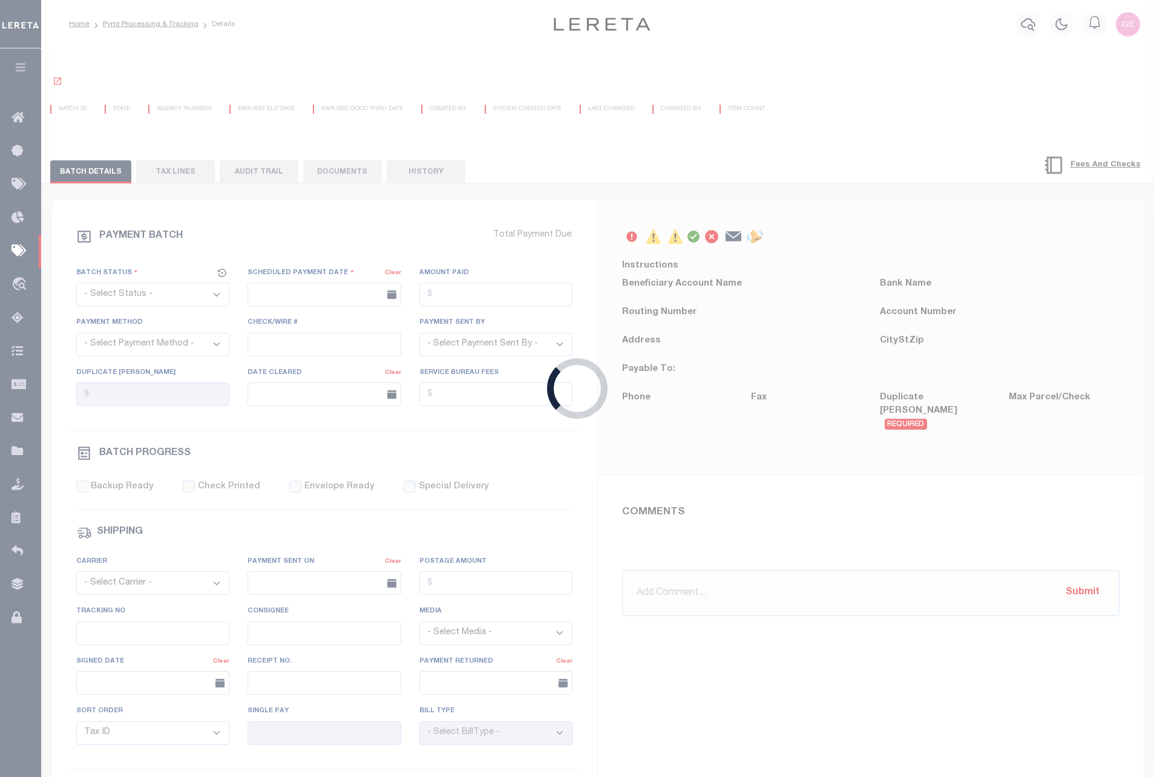
select select "0"
select select "73"
select select "1"
select select "44"
radio input "true"
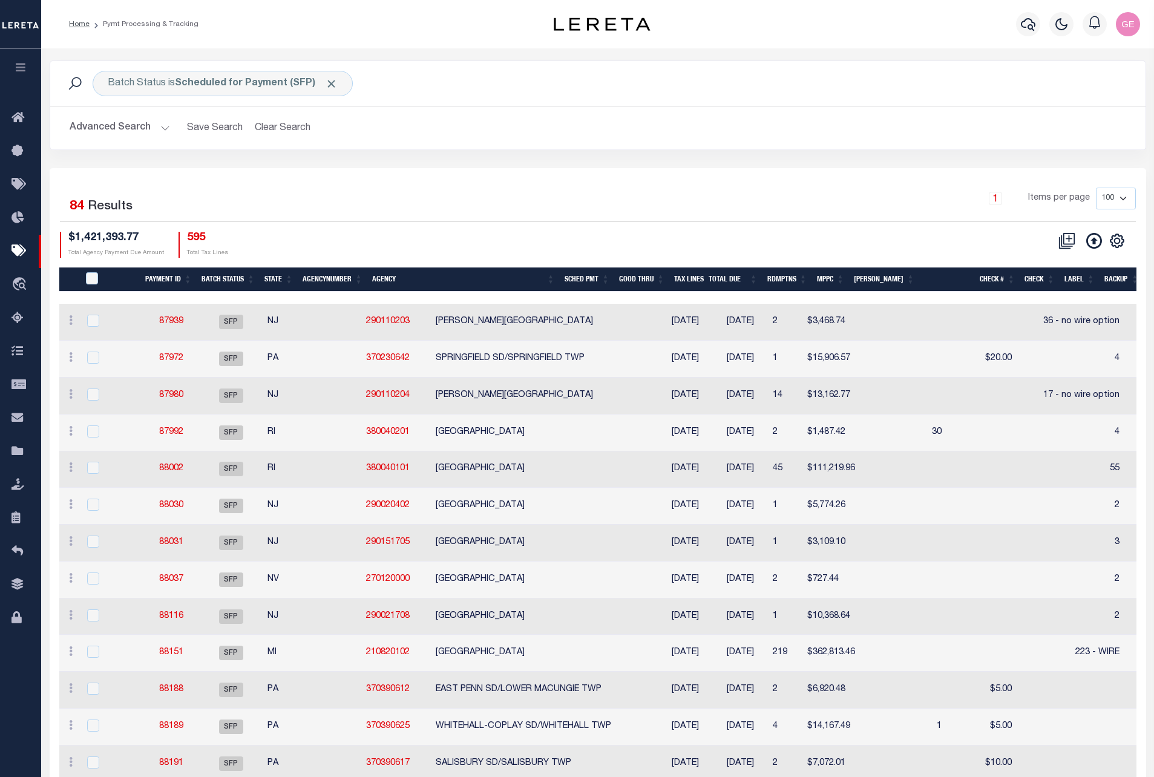
drag, startPoint x: 586, startPoint y: 305, endPoint x: 633, endPoint y: 306, distance: 47.2
click at [633, 306] on tr "ACTIONS Delete Batch 87939 SFP NJ 290110203 HAMILTON TOWNSHIP 08/20/2025 08/29/…" at bounding box center [1130, 322] width 2142 height 37
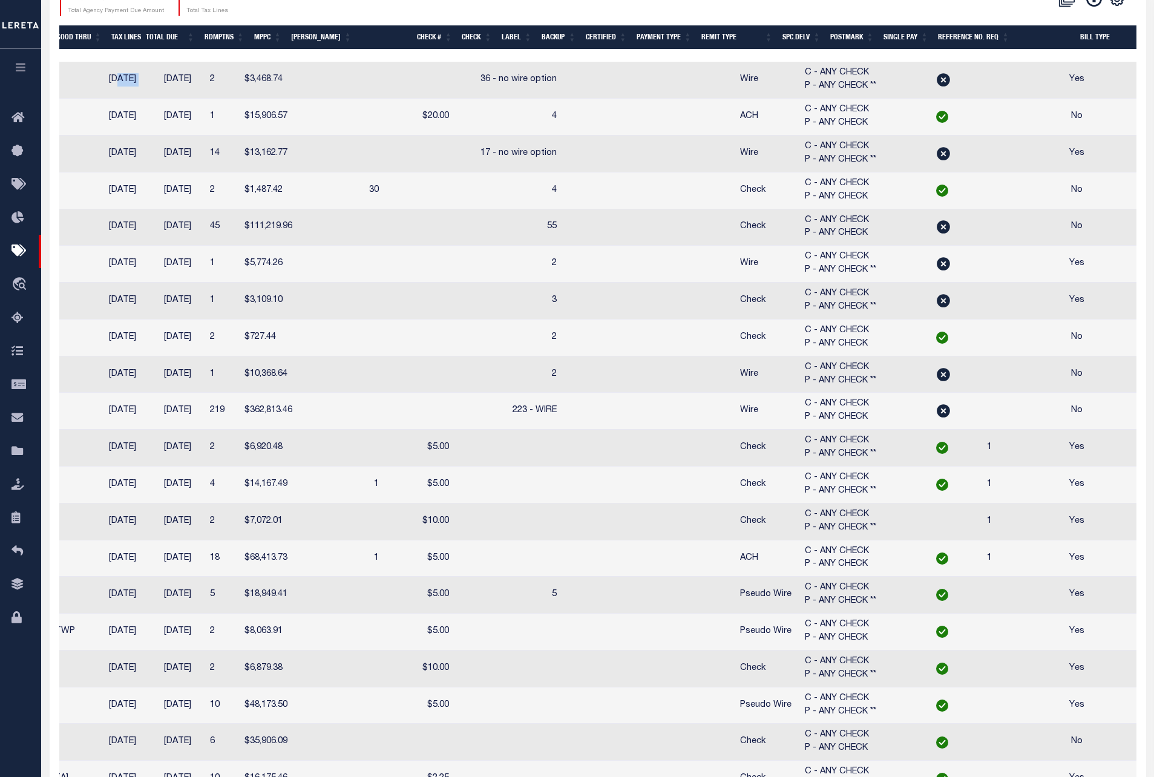
scroll to position [121, 0]
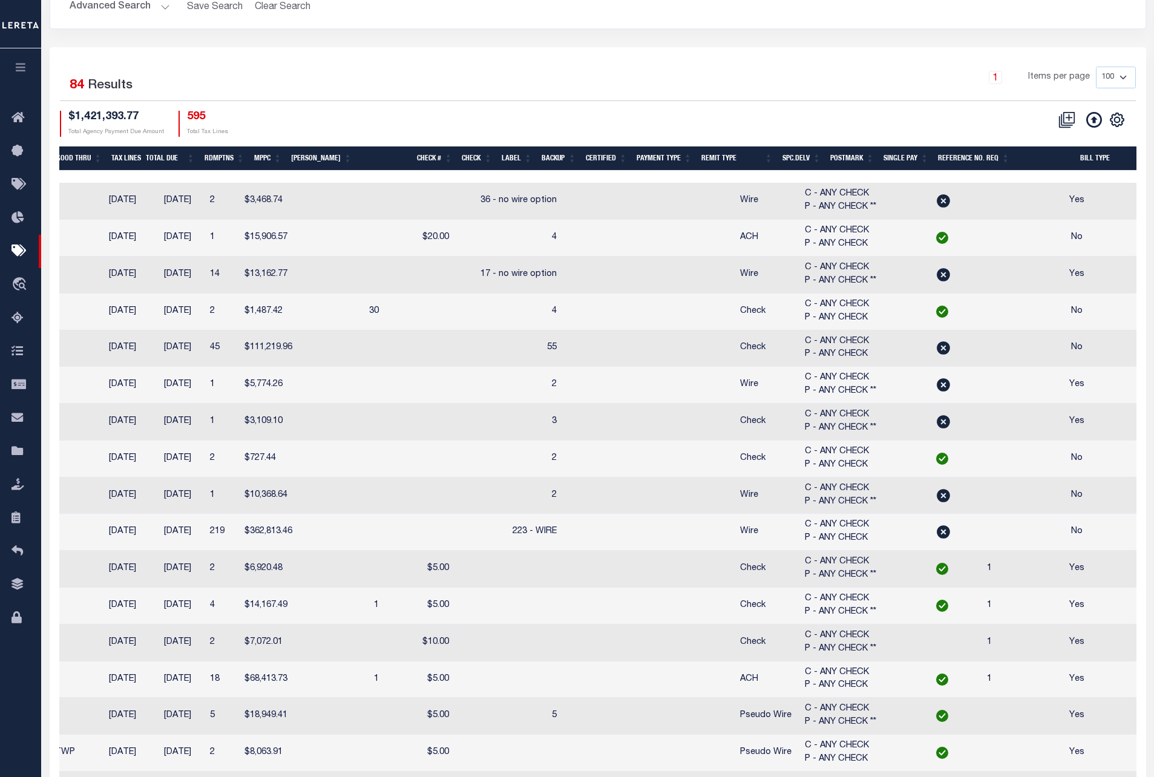
drag, startPoint x: 435, startPoint y: 172, endPoint x: 391, endPoint y: 174, distance: 44.3
click at [392, 174] on div at bounding box center [501, 177] width 2011 height 12
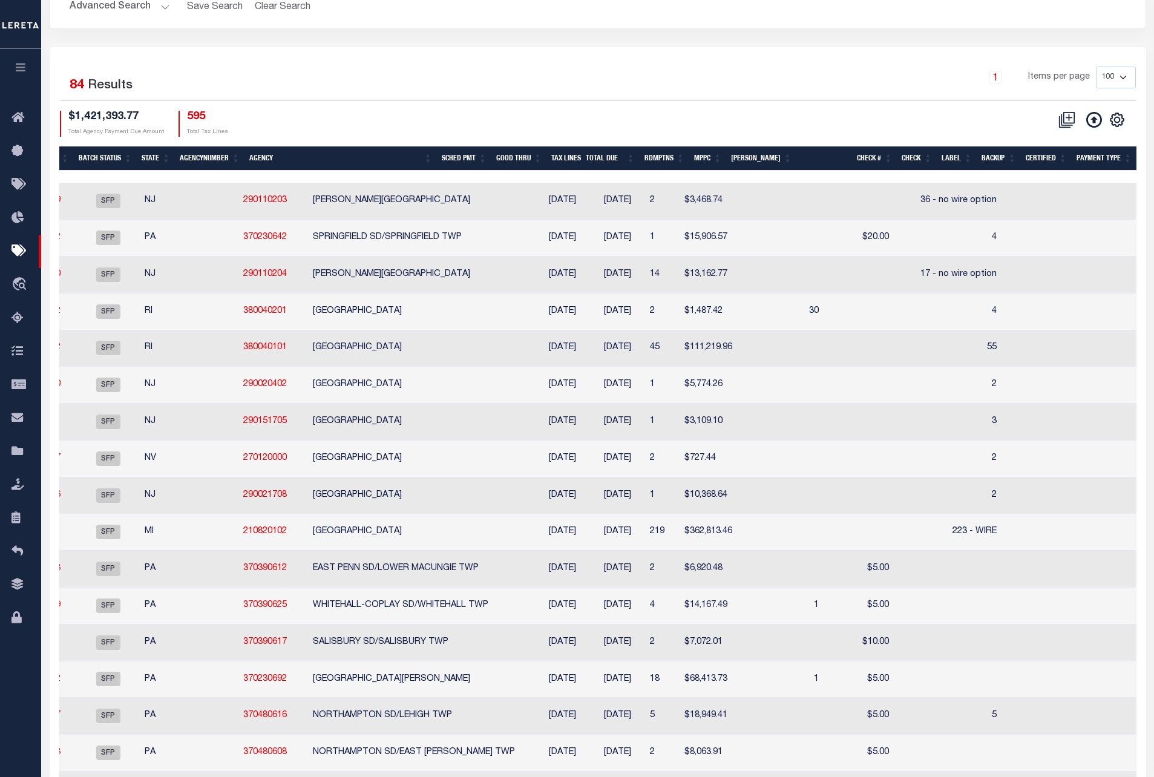
scroll to position [0, 0]
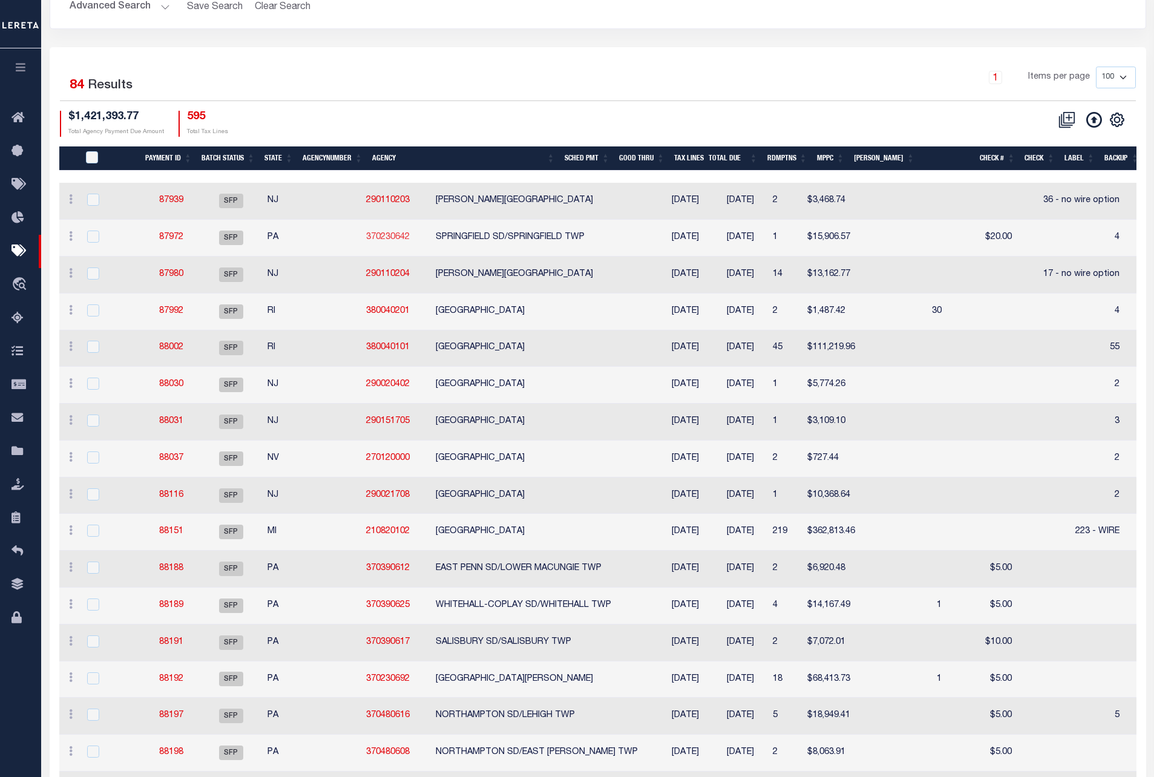
click at [366, 237] on link "370230642" at bounding box center [388, 237] width 44 height 8
checkbox input "true"
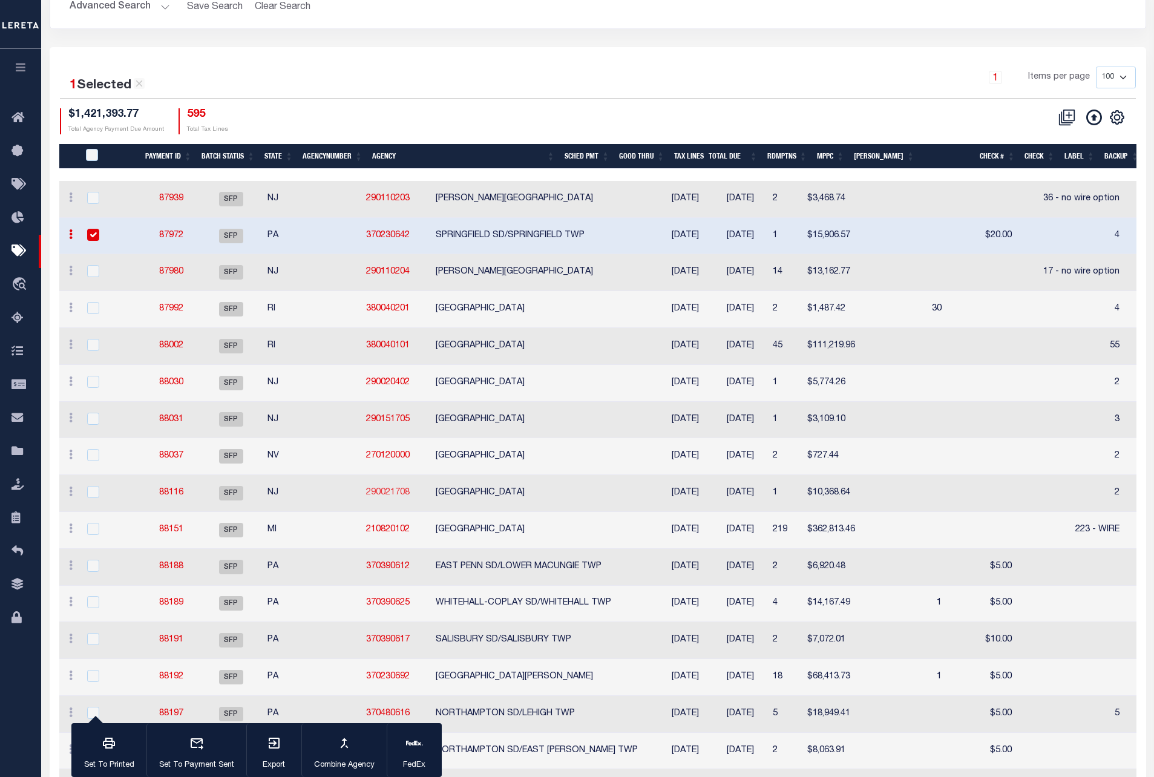
click at [366, 497] on link "290021708" at bounding box center [388, 492] width 44 height 8
checkbox input "true"
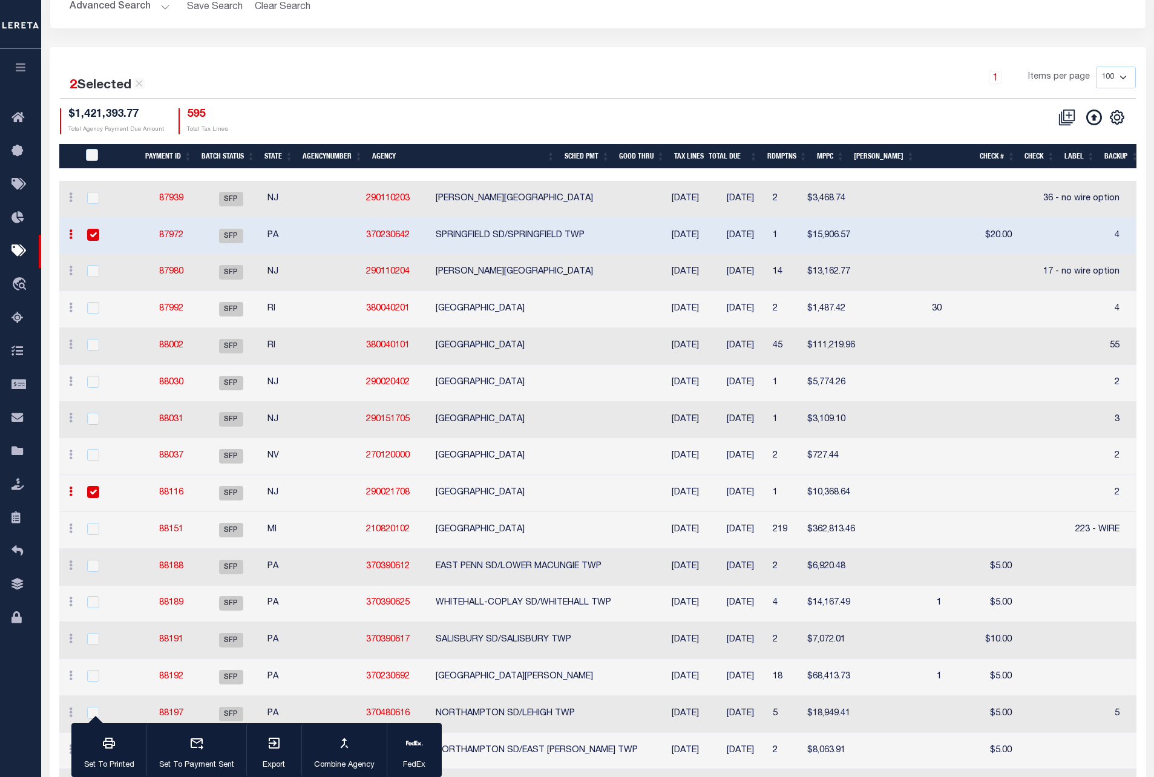
click at [1017, 181] on td "36 - no wire option" at bounding box center [1071, 199] width 108 height 37
checkbox input "true"
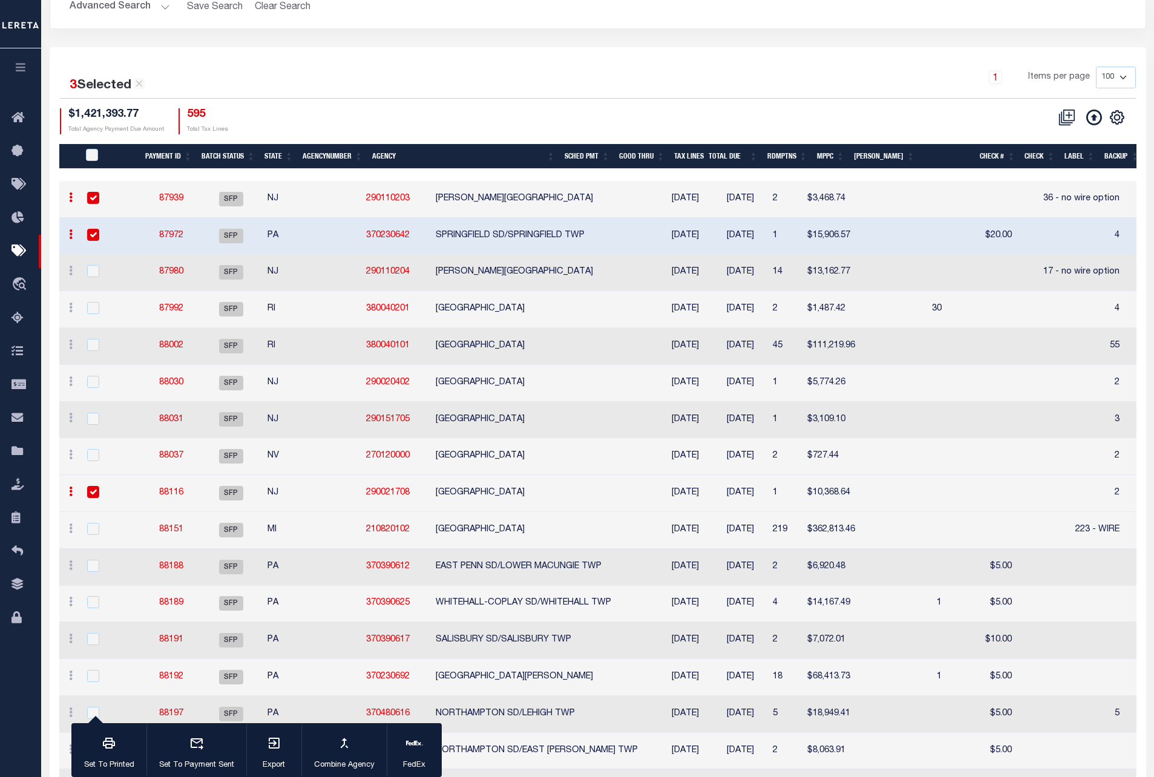
scroll to position [0, 31]
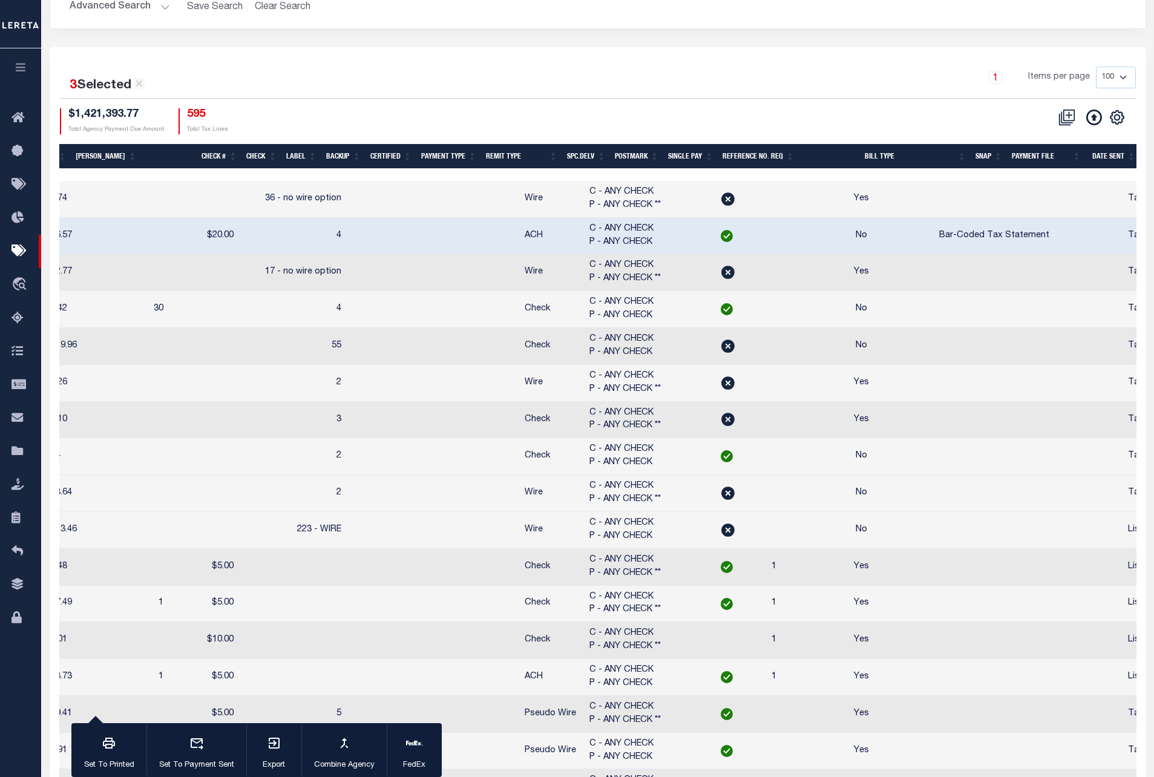
click at [991, 157] on th "SNAP" at bounding box center [989, 156] width 36 height 25
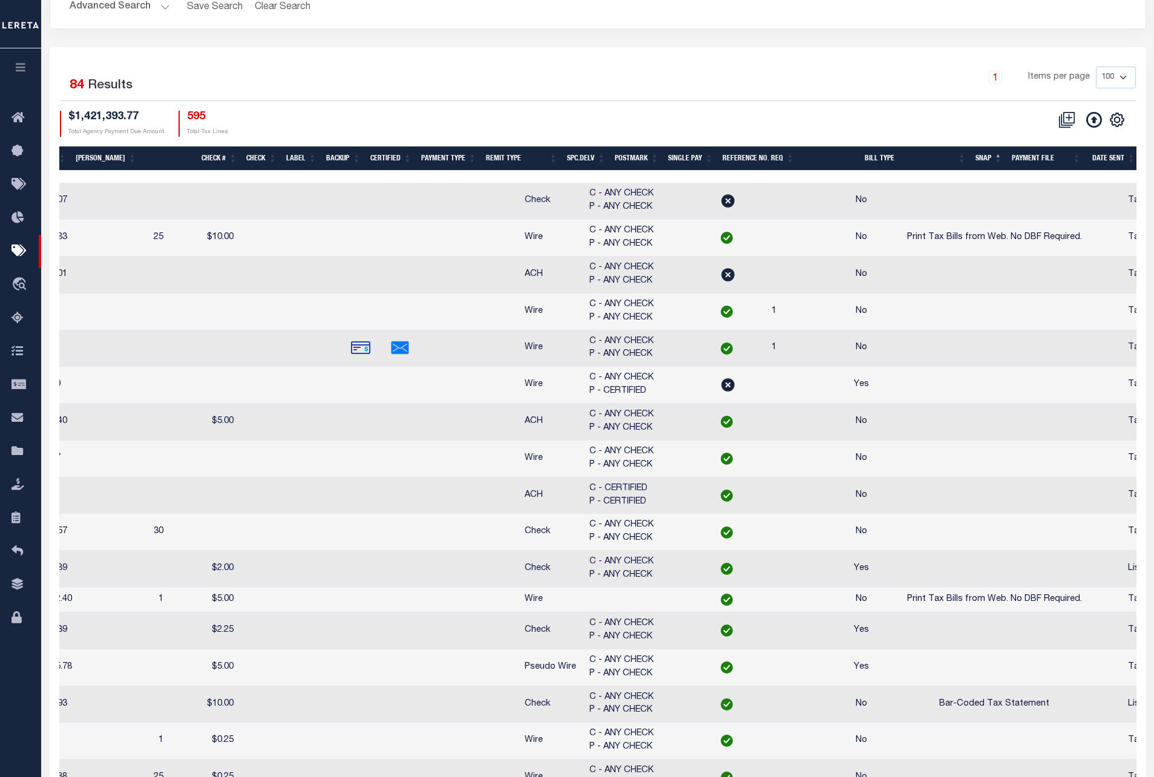
click at [982, 153] on th "SNAP" at bounding box center [989, 158] width 36 height 25
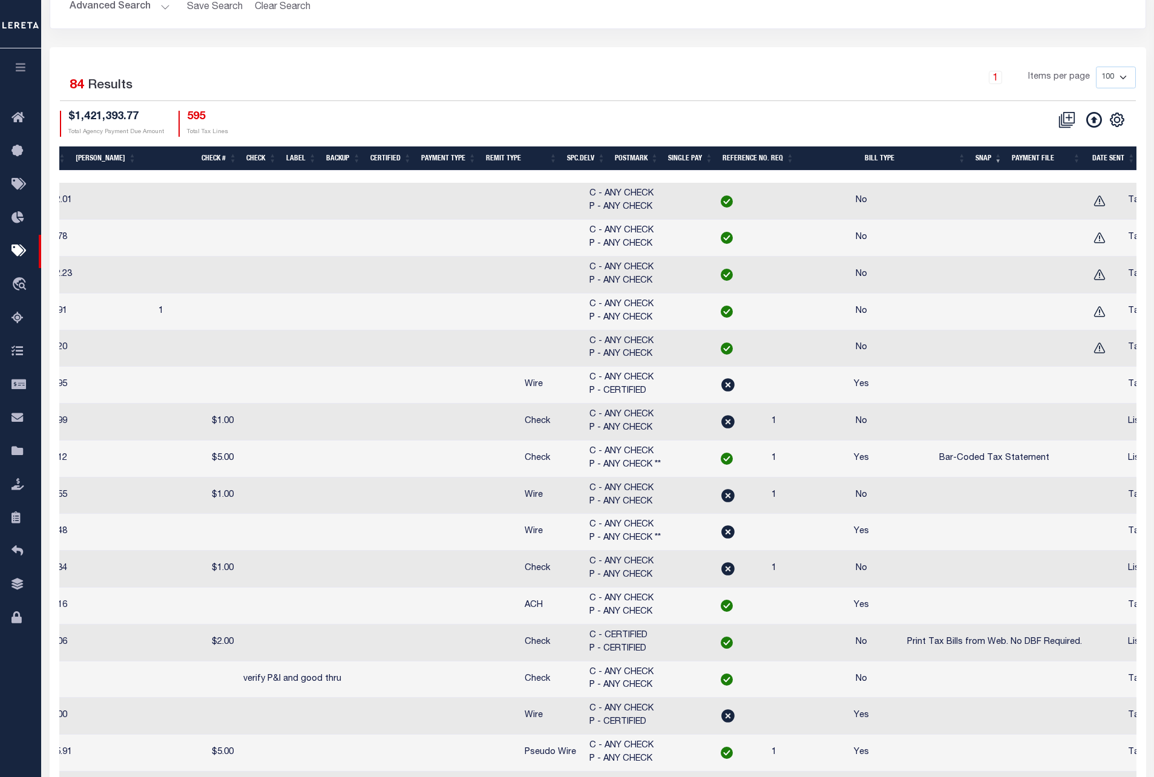
click at [858, 160] on th "Bill Type" at bounding box center [885, 158] width 172 height 25
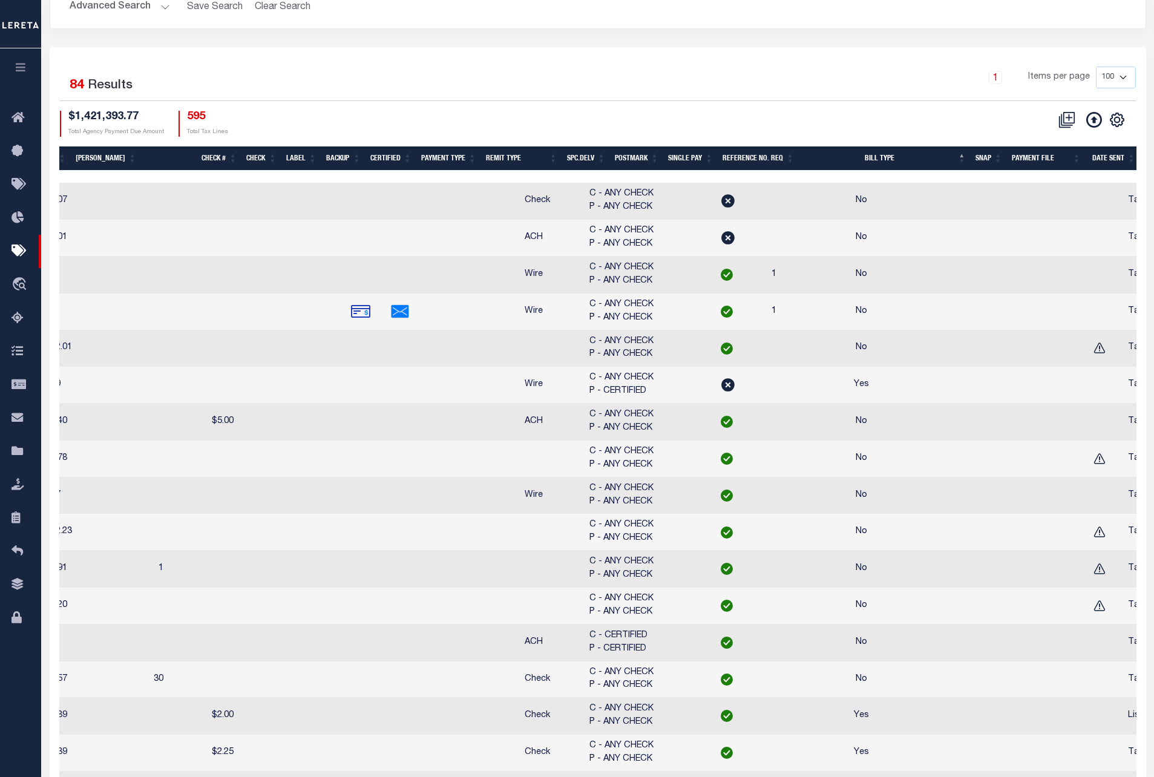
click at [858, 160] on th "Bill Type" at bounding box center [885, 158] width 172 height 25
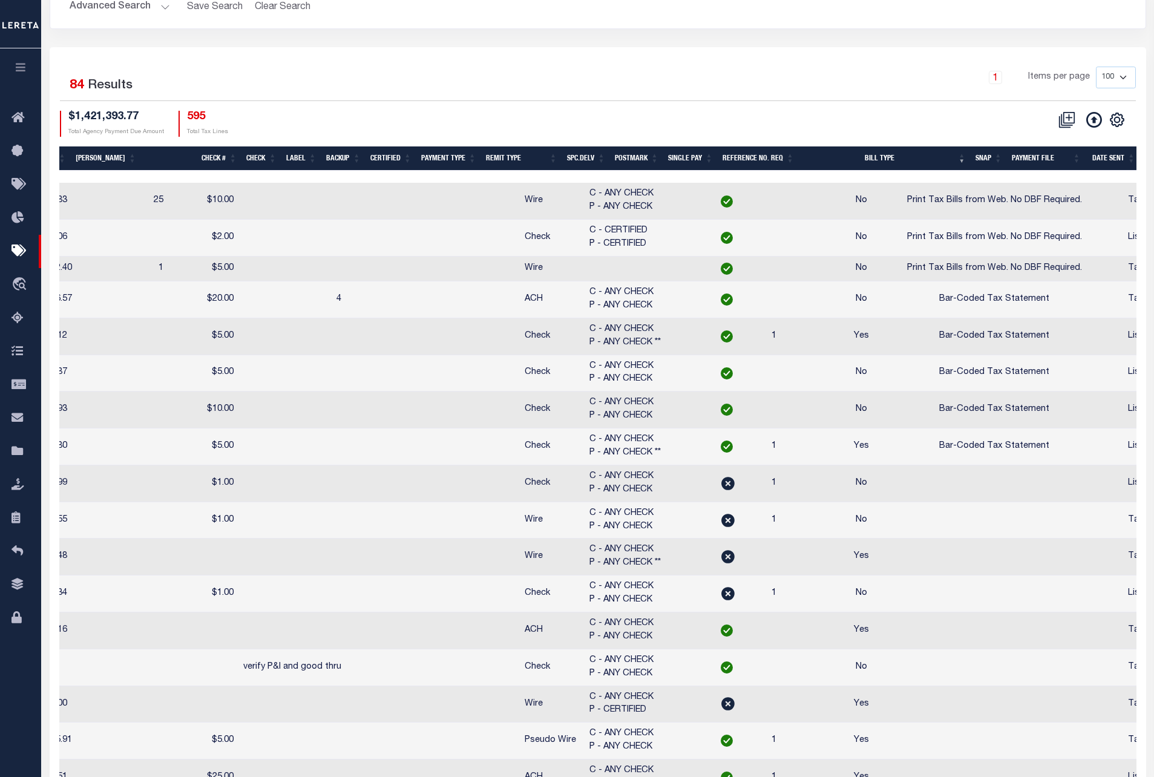
click at [981, 159] on th "SNAP" at bounding box center [989, 158] width 36 height 25
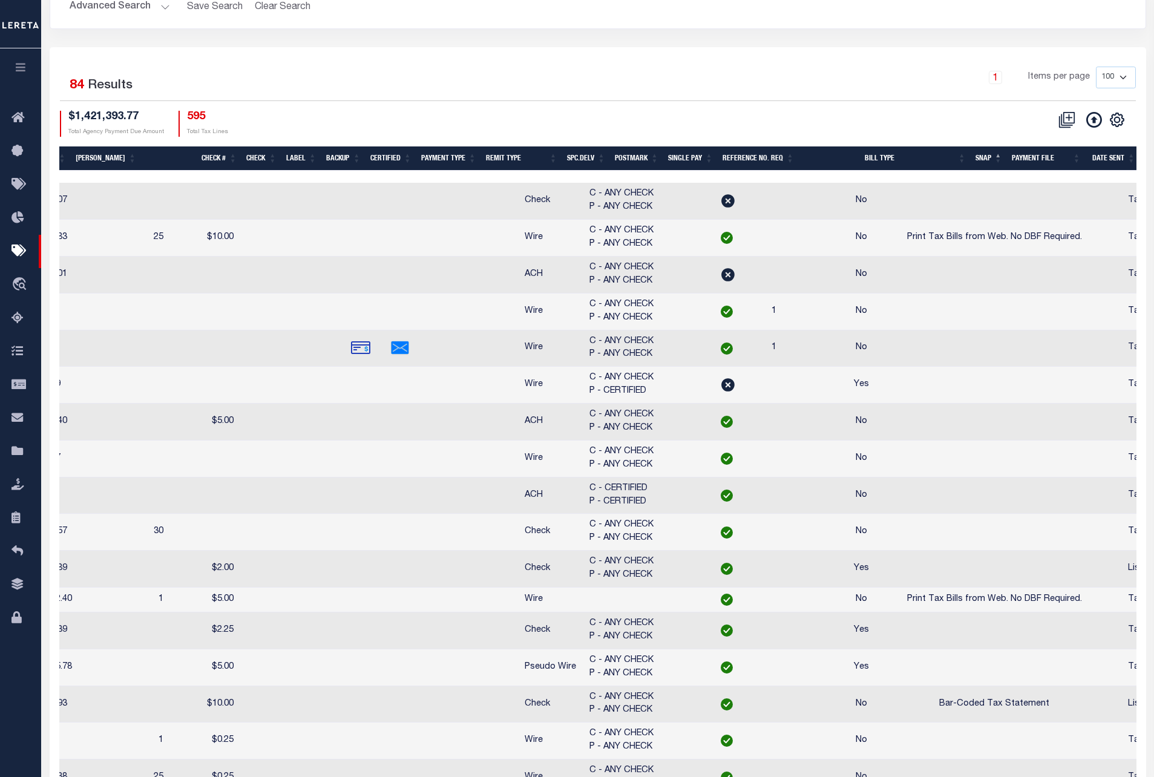
click at [981, 159] on th "SNAP" at bounding box center [989, 158] width 36 height 25
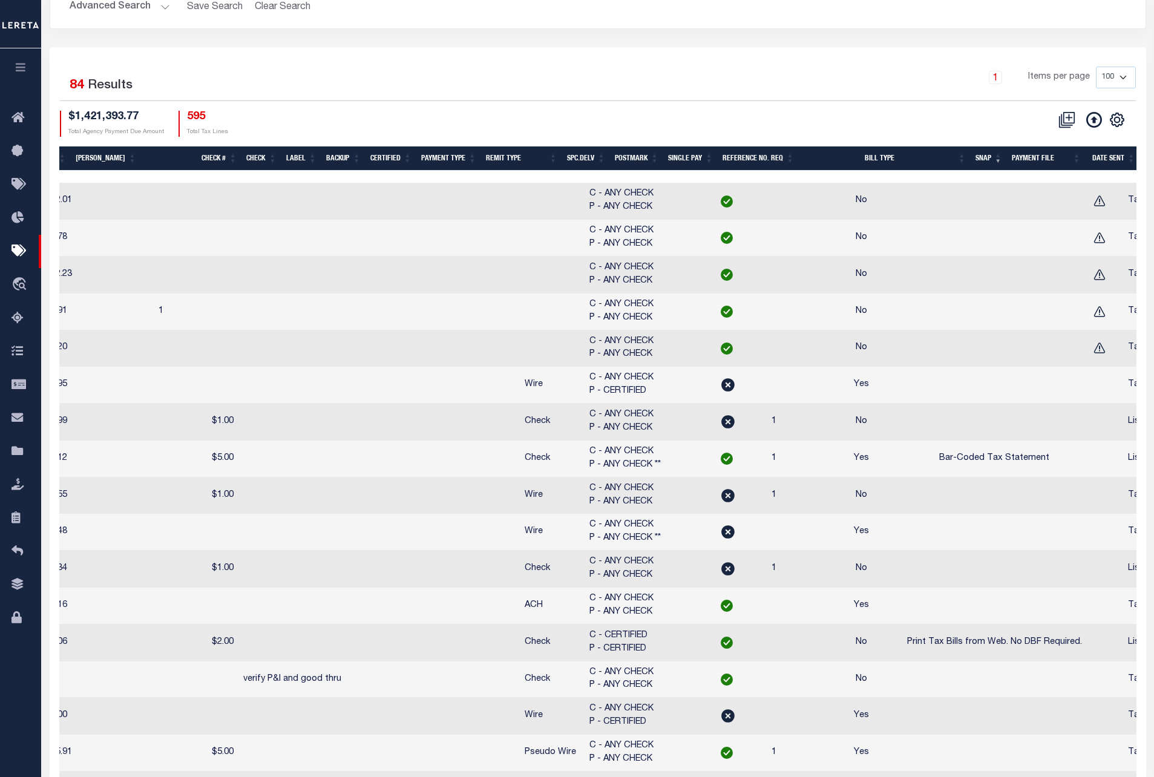
click at [980, 162] on th "SNAP" at bounding box center [989, 158] width 36 height 25
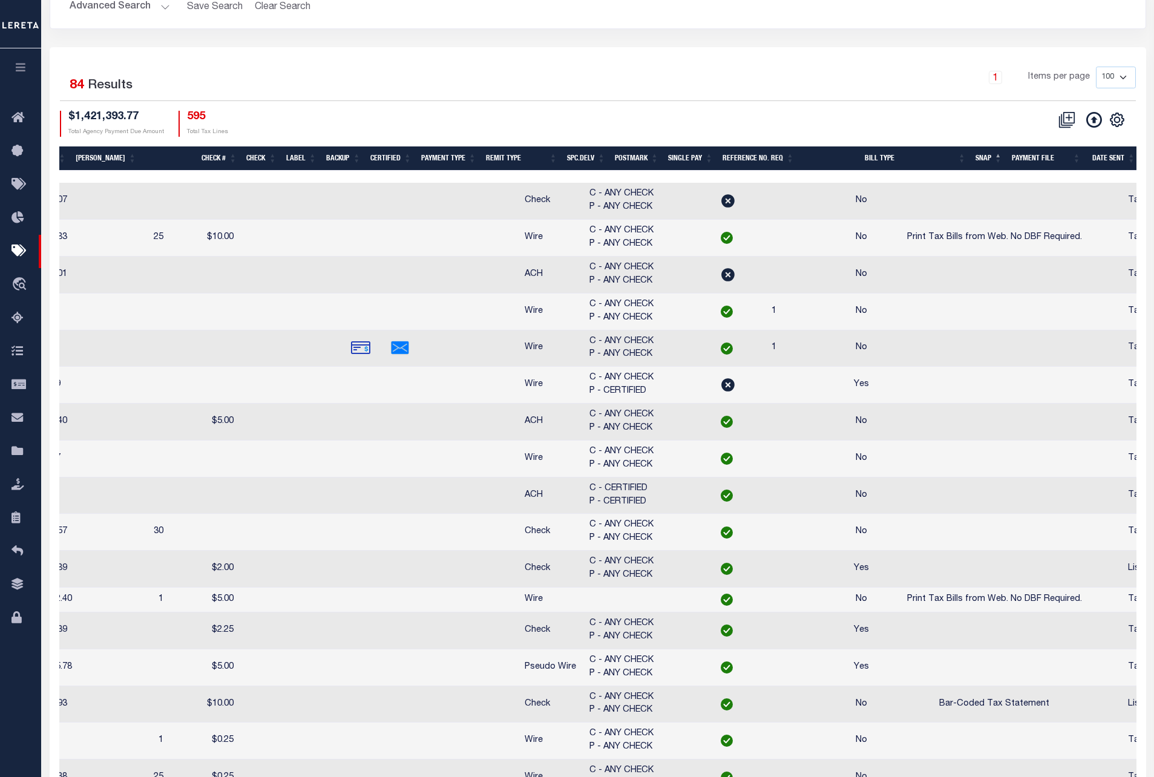
click at [980, 162] on th "SNAP" at bounding box center [989, 158] width 36 height 25
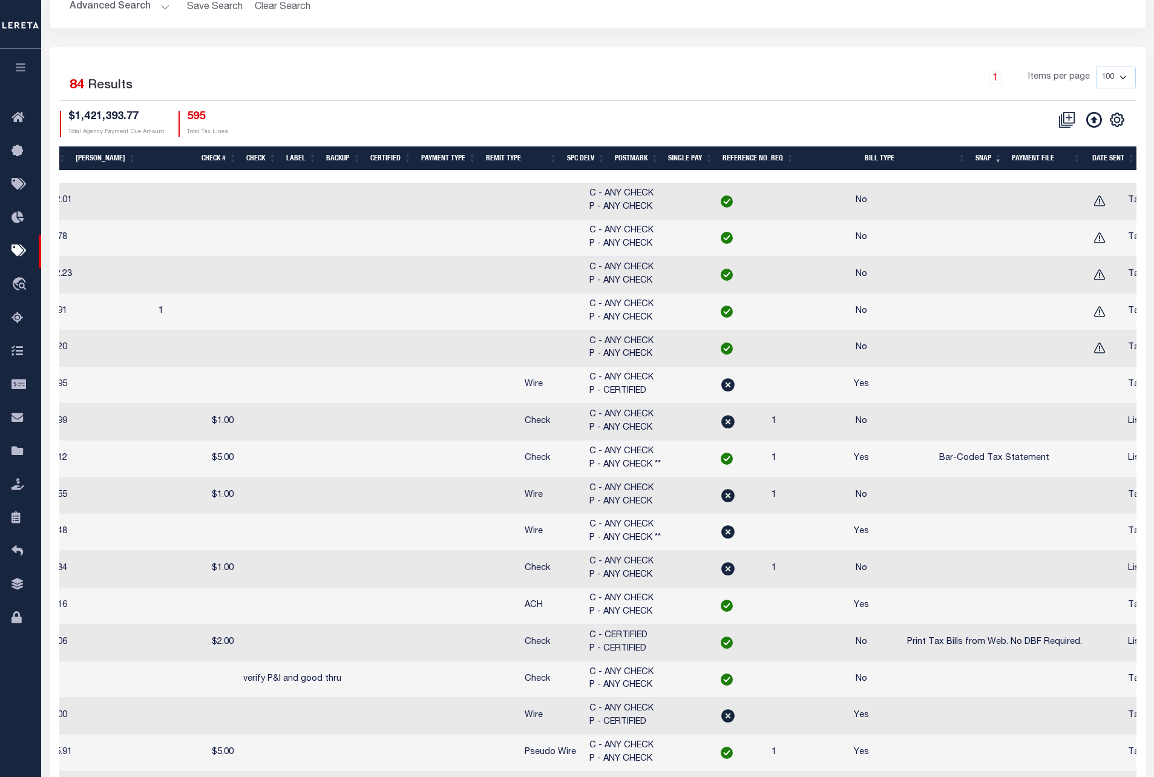
click at [1044, 158] on th "Payment File" at bounding box center [1046, 158] width 79 height 25
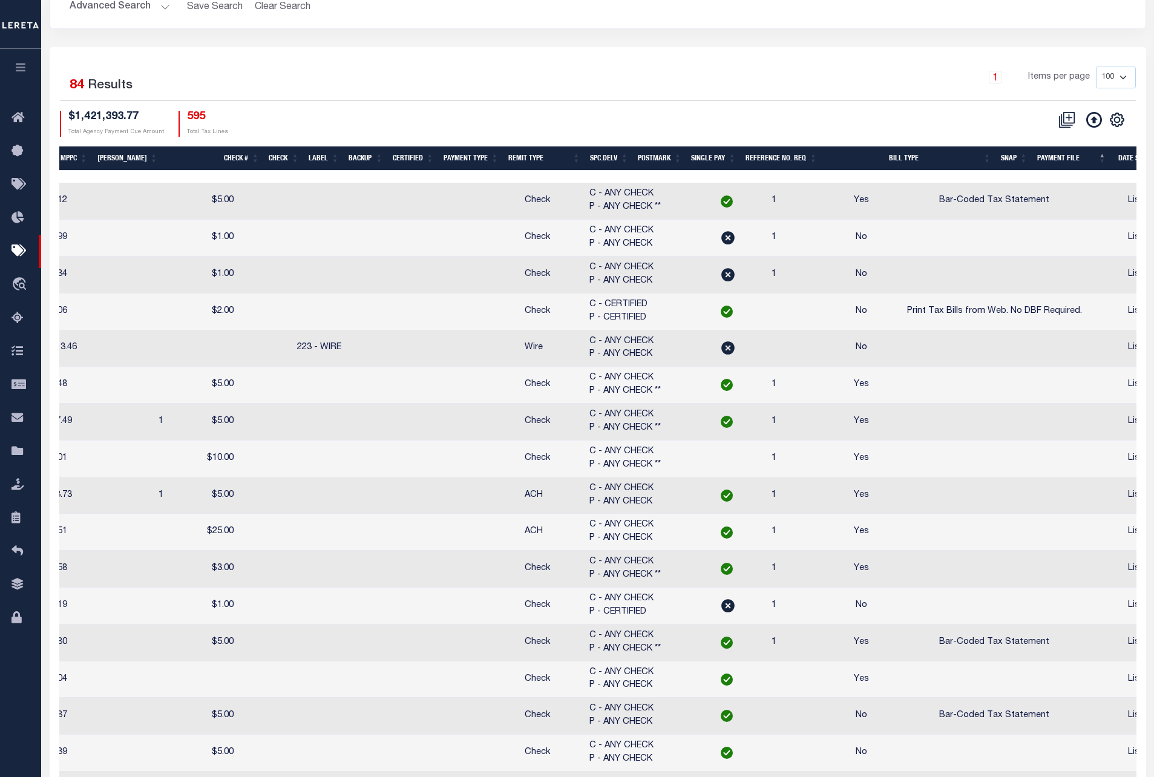
click at [1044, 158] on th "Payment File" at bounding box center [1072, 158] width 79 height 25
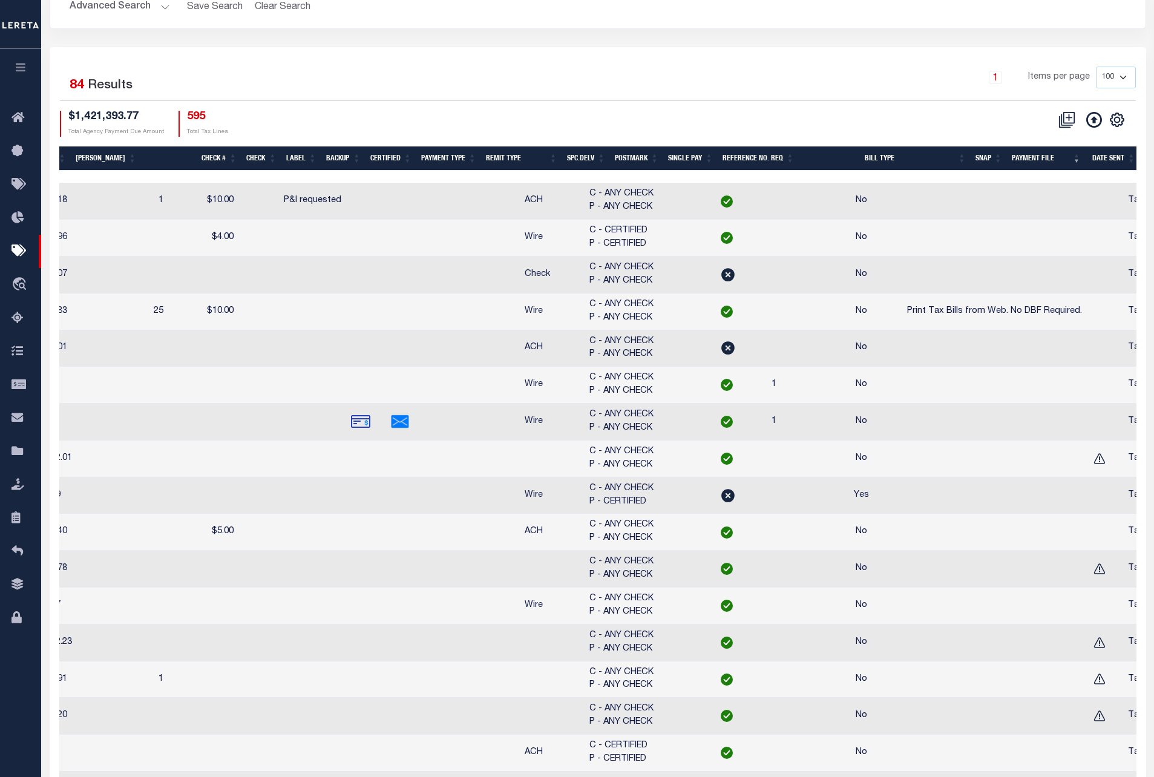
click at [984, 163] on th "SNAP" at bounding box center [989, 158] width 36 height 25
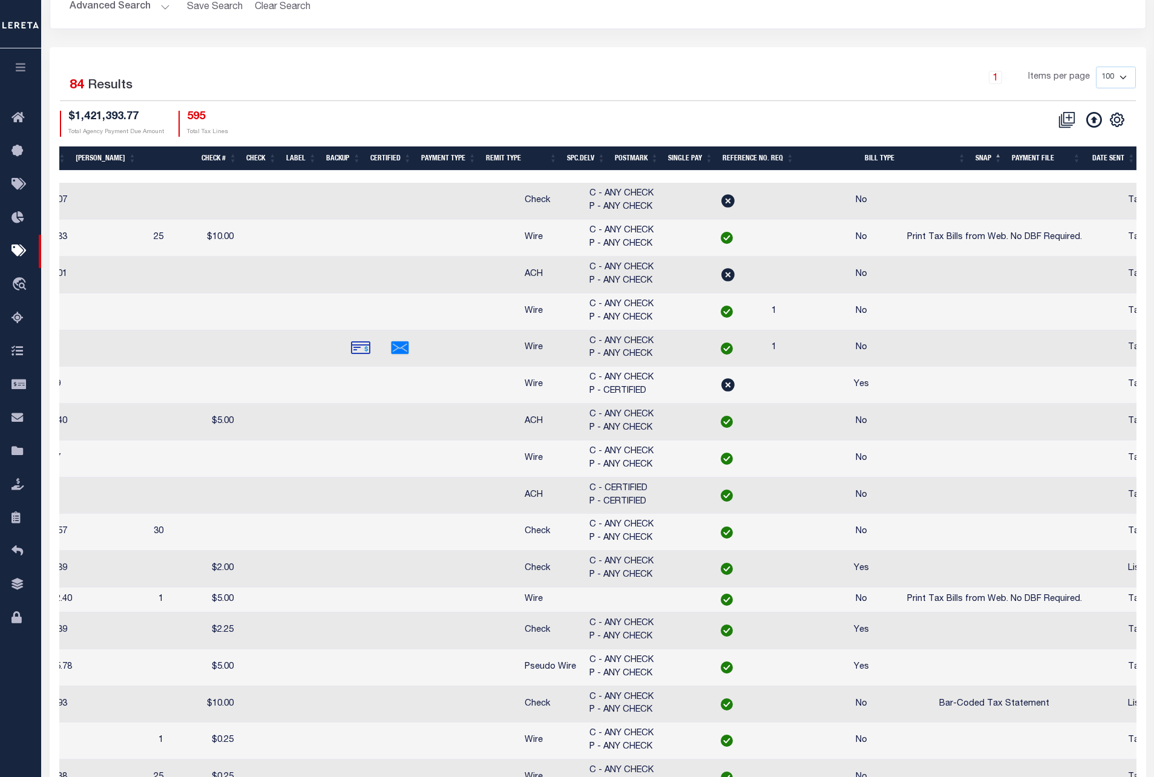
click at [984, 162] on th "SNAP" at bounding box center [989, 158] width 36 height 25
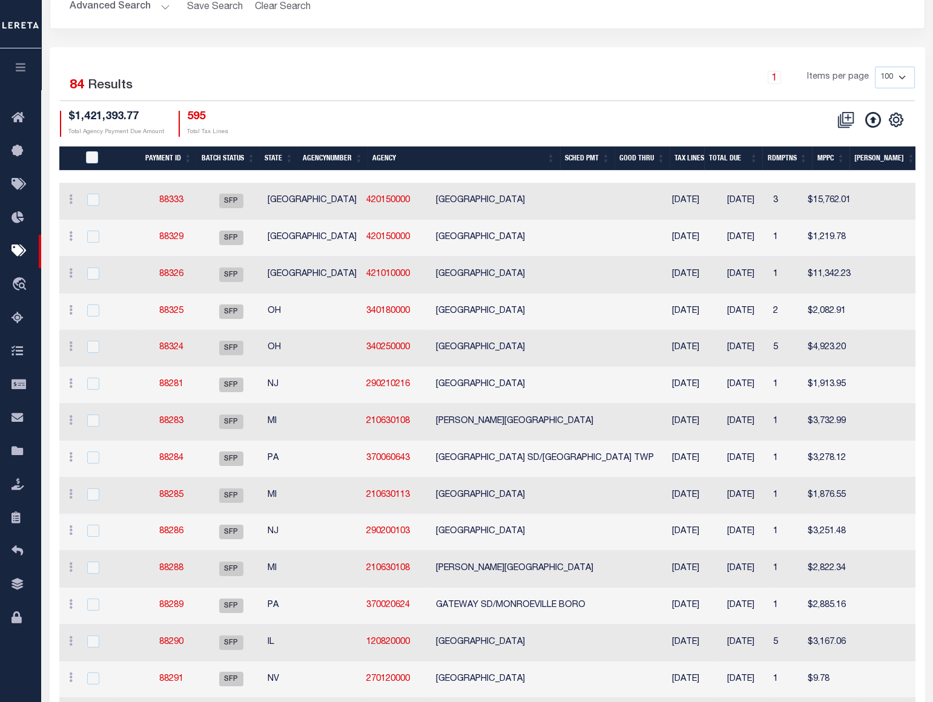
click at [431, 183] on td "BEXAR COUNTY" at bounding box center [545, 201] width 228 height 37
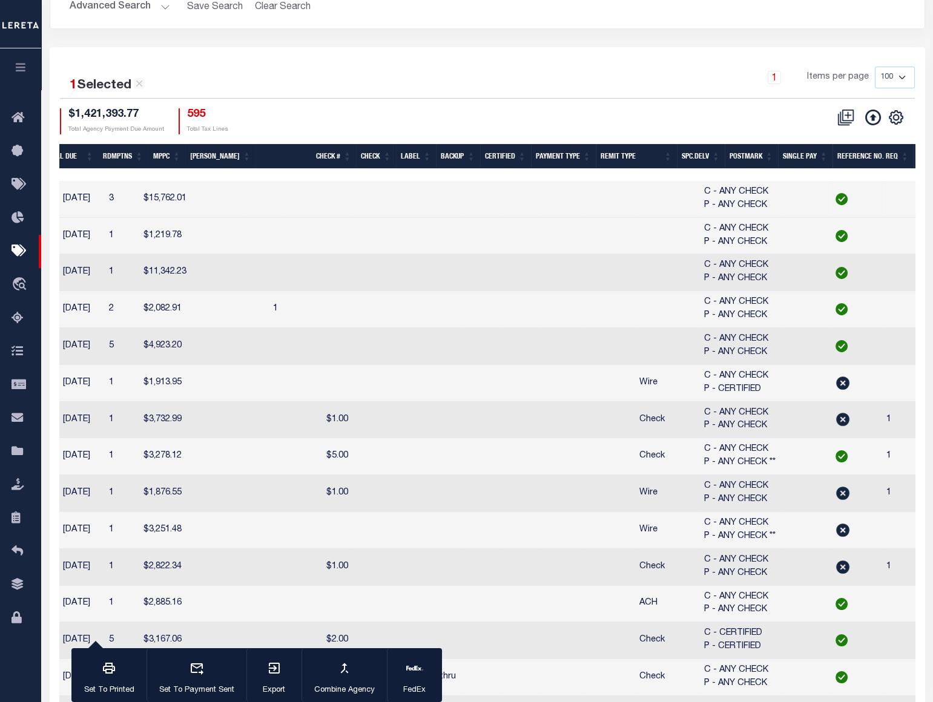
scroll to position [0, 896]
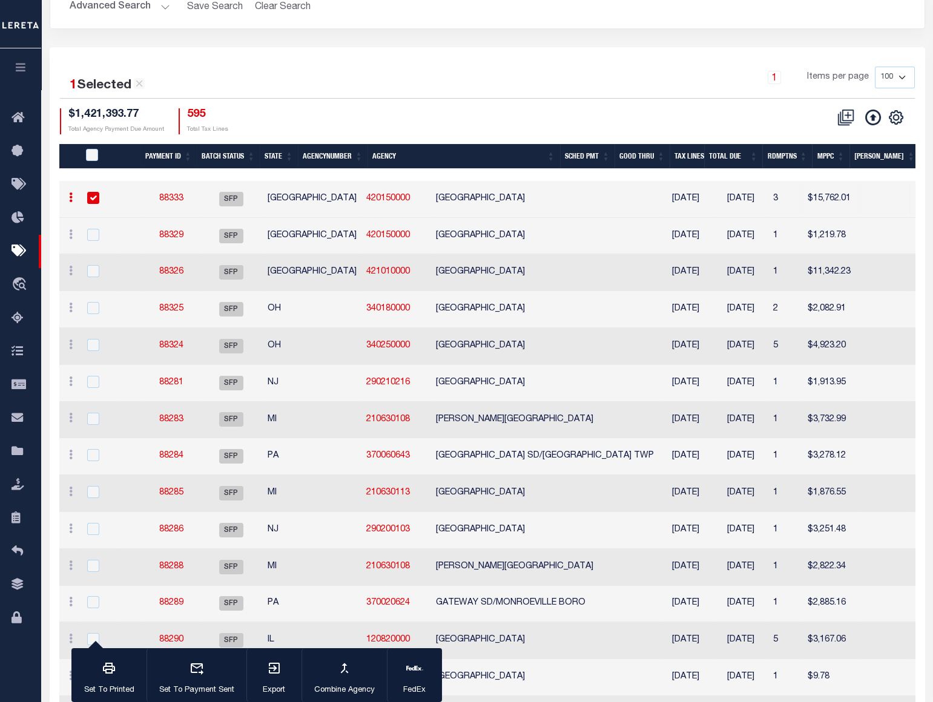
click at [92, 200] on input "checkbox" at bounding box center [93, 198] width 12 height 12
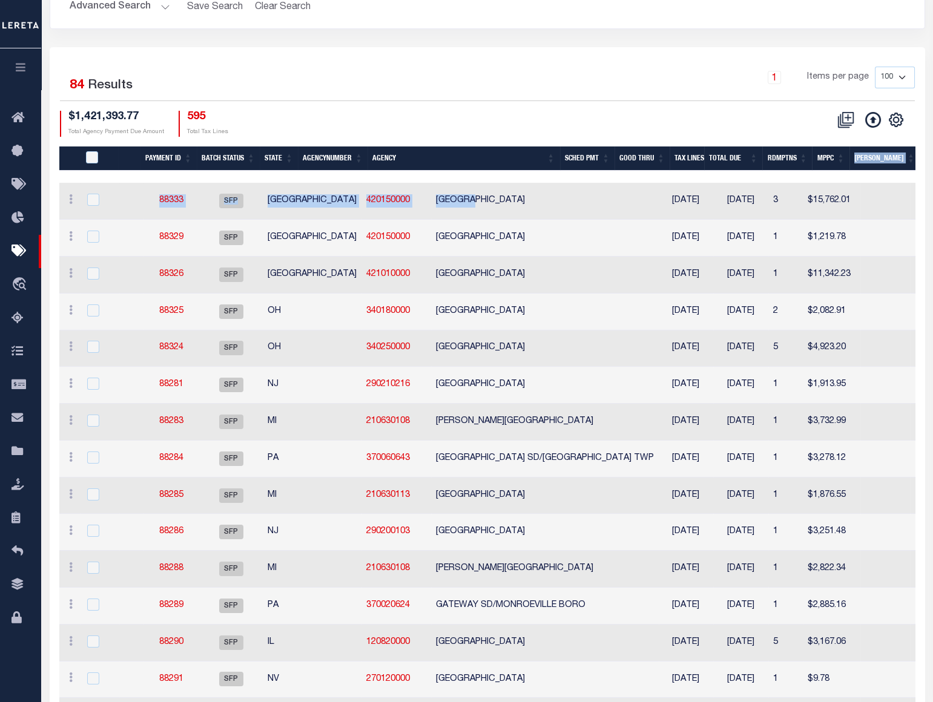
drag, startPoint x: 408, startPoint y: 183, endPoint x: 860, endPoint y: 166, distance: 451.9
click at [488, 185] on td "BEXAR COUNTY" at bounding box center [545, 201] width 228 height 37
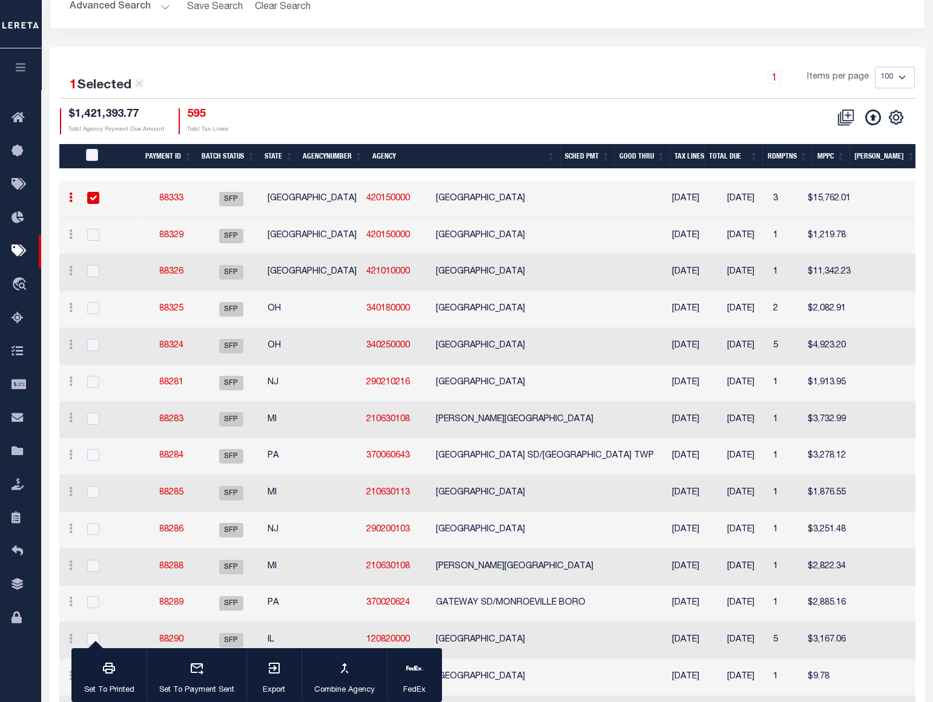
click at [91, 199] on input "checkbox" at bounding box center [93, 198] width 12 height 12
checkbox input "false"
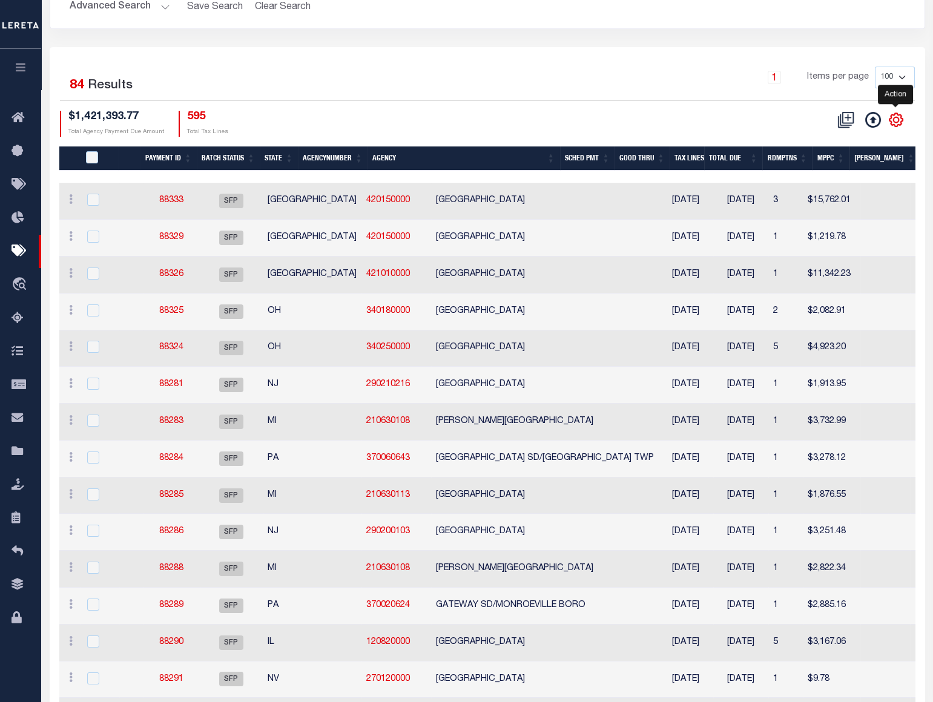
click at [890, 120] on icon "" at bounding box center [896, 120] width 16 height 16
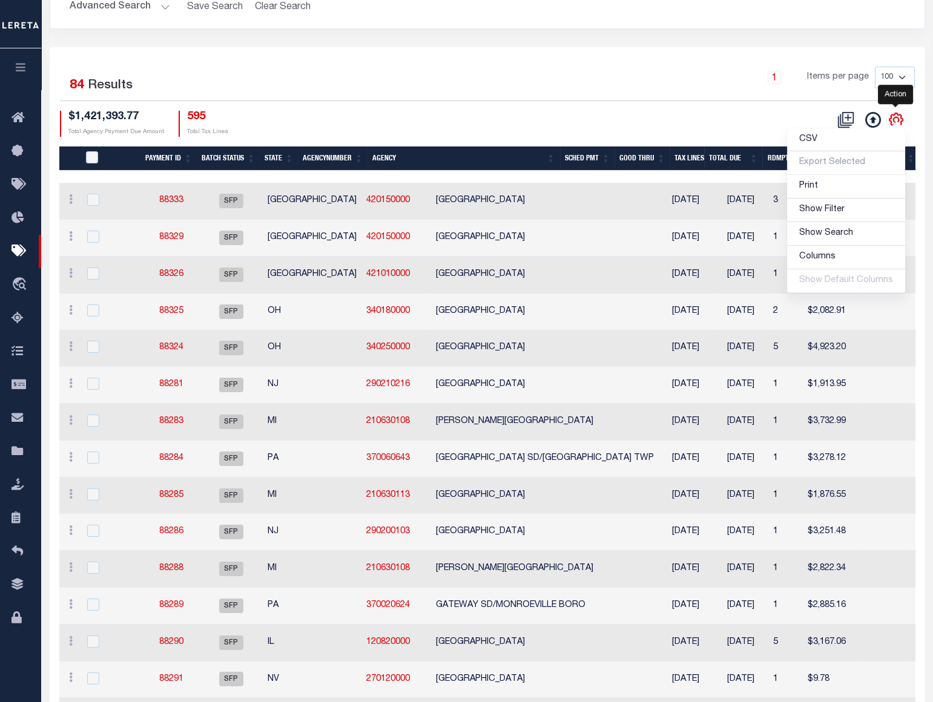
click at [890, 120] on icon "" at bounding box center [896, 120] width 16 height 16
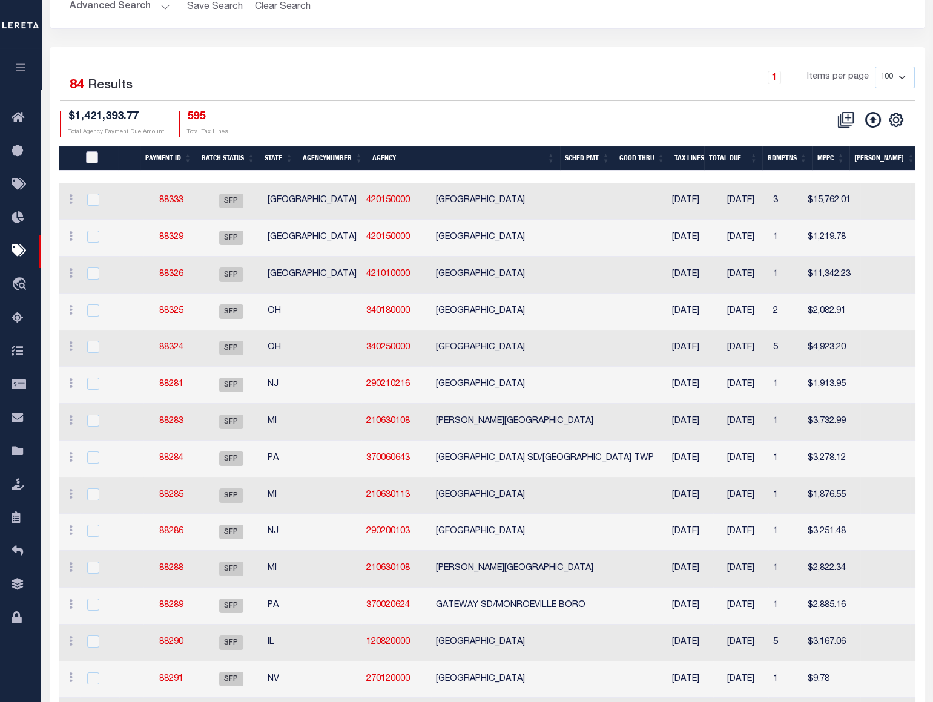
click at [92, 163] on input "PayeePmtBatchStatus" at bounding box center [92, 157] width 12 height 12
checkbox input "true"
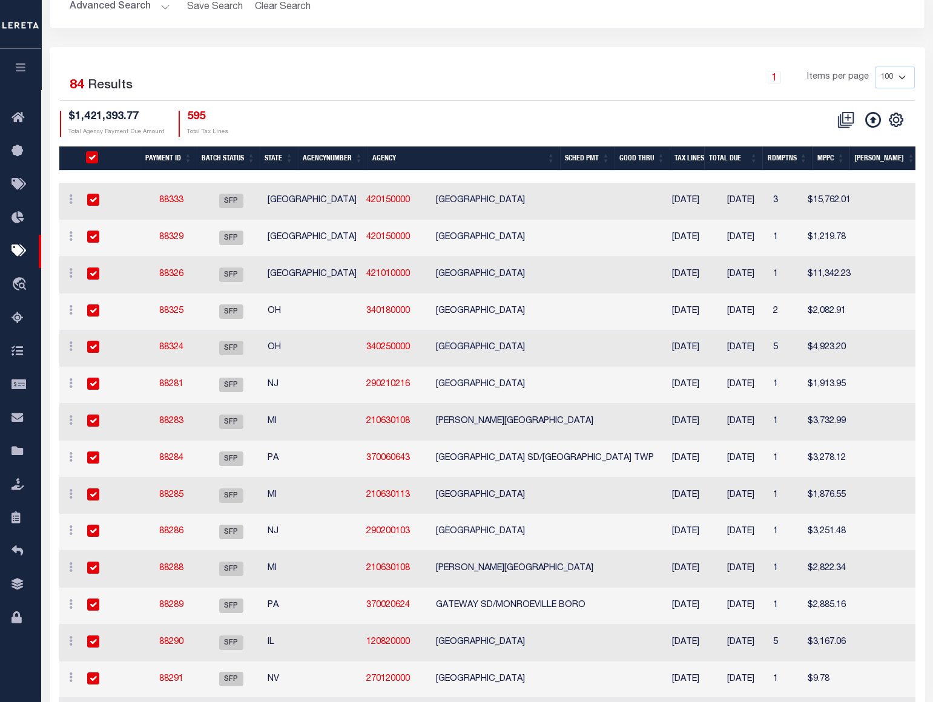
checkbox input "true"
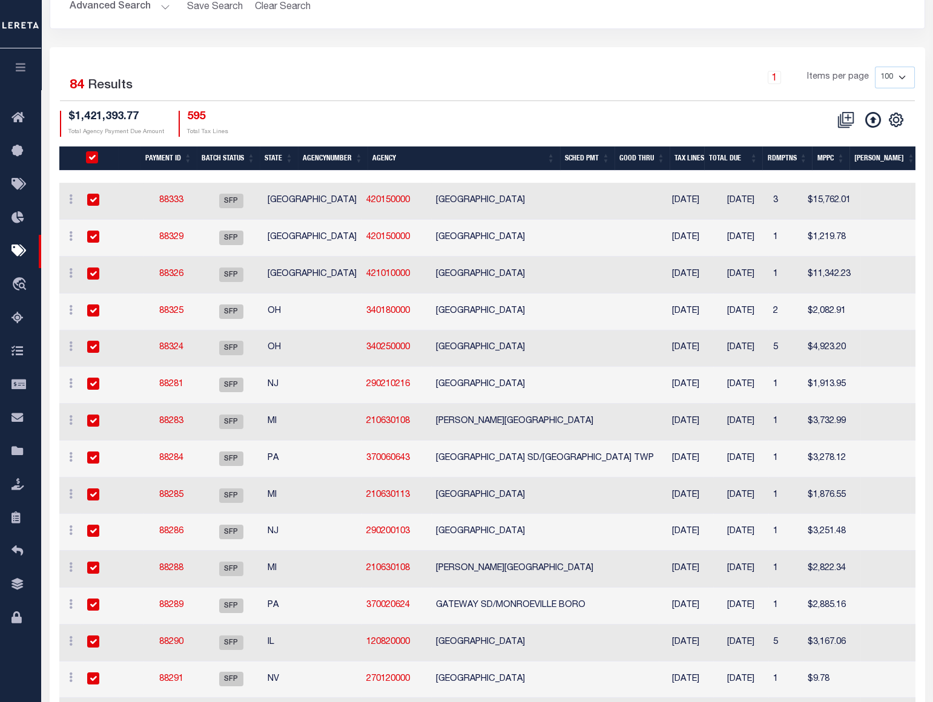
checkbox input "true"
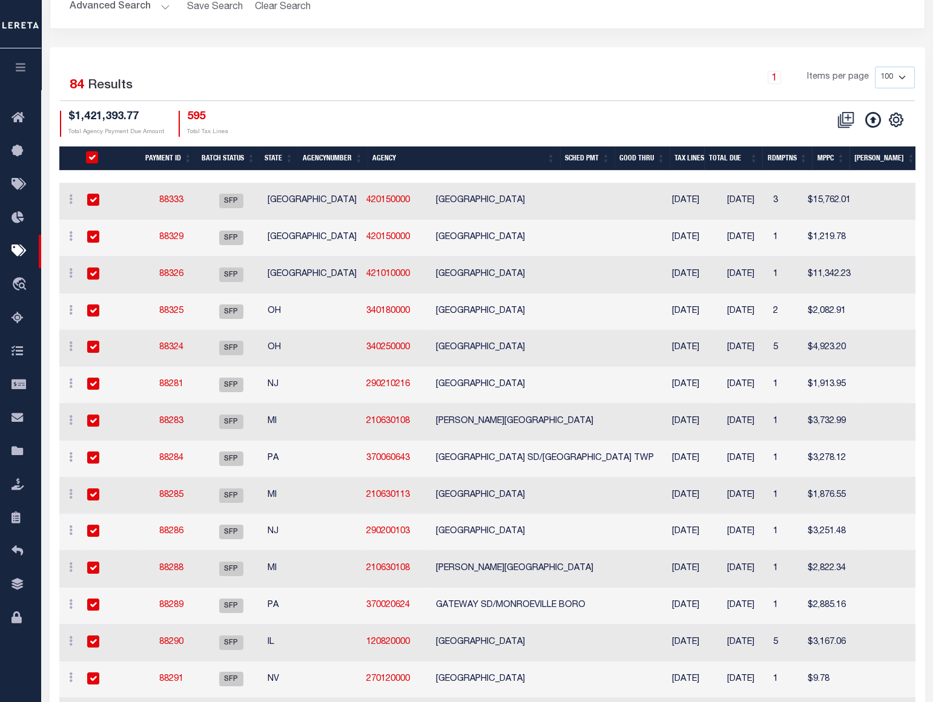
checkbox input "true"
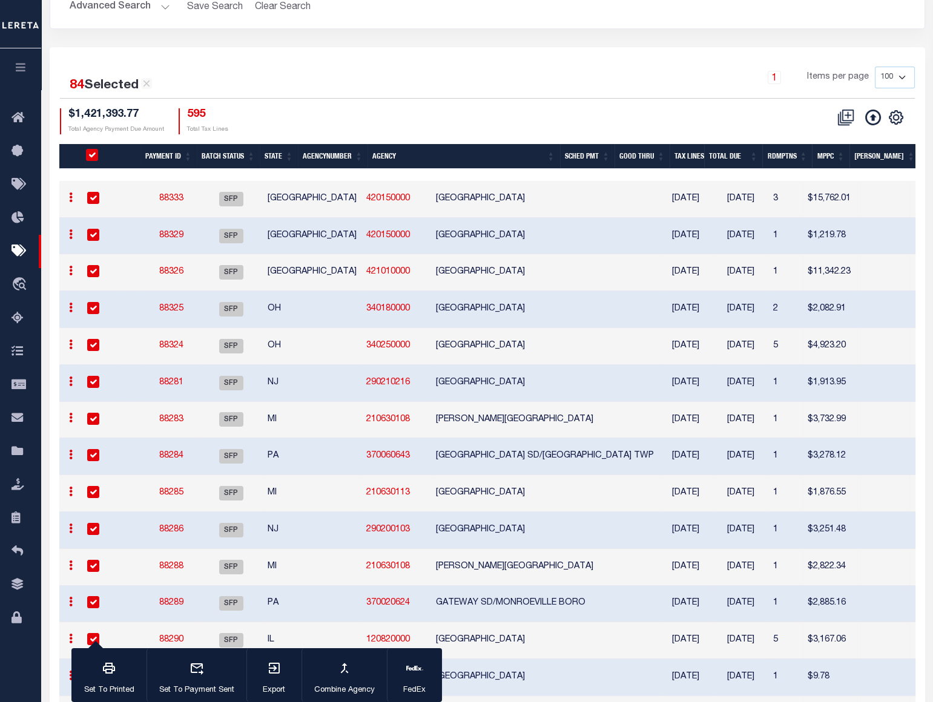
click at [95, 158] on input "PayeePmtBatchStatus" at bounding box center [92, 155] width 12 height 12
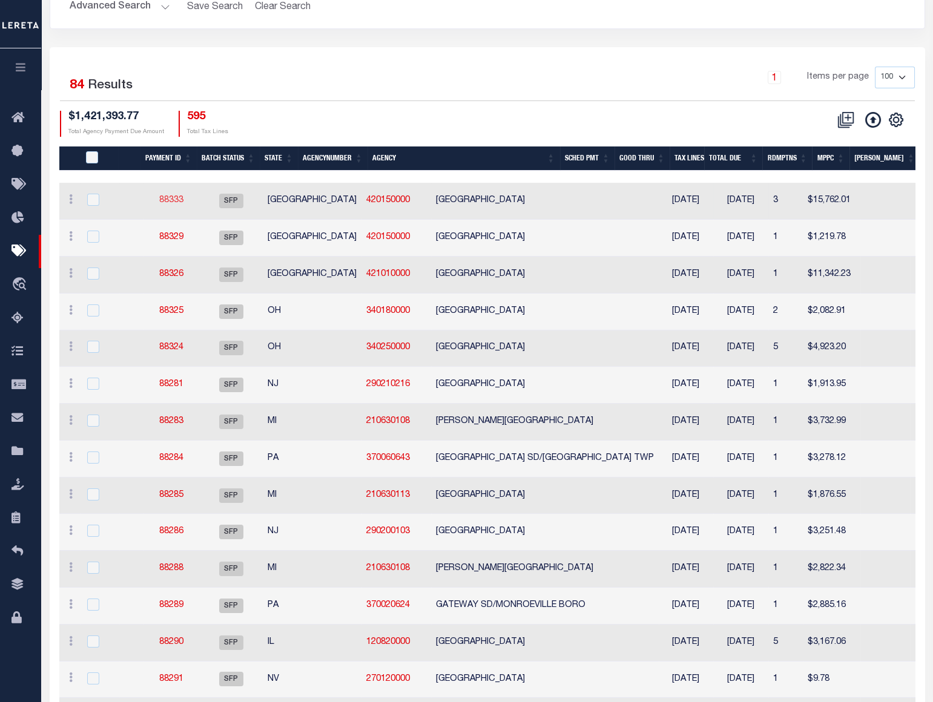
click at [177, 204] on link "88333" at bounding box center [171, 200] width 24 height 8
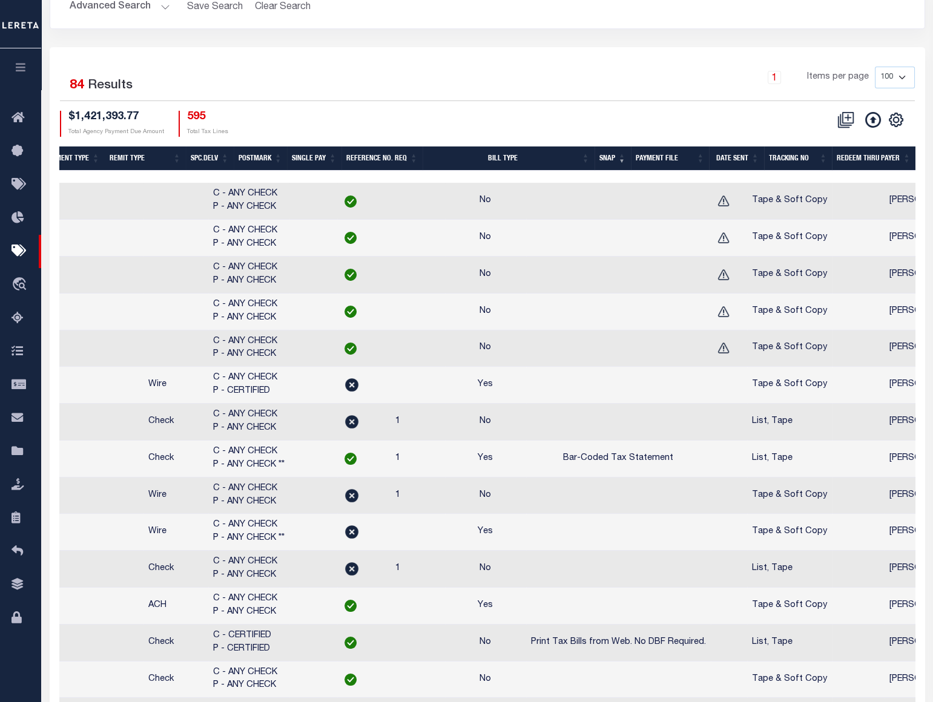
scroll to position [0, 1004]
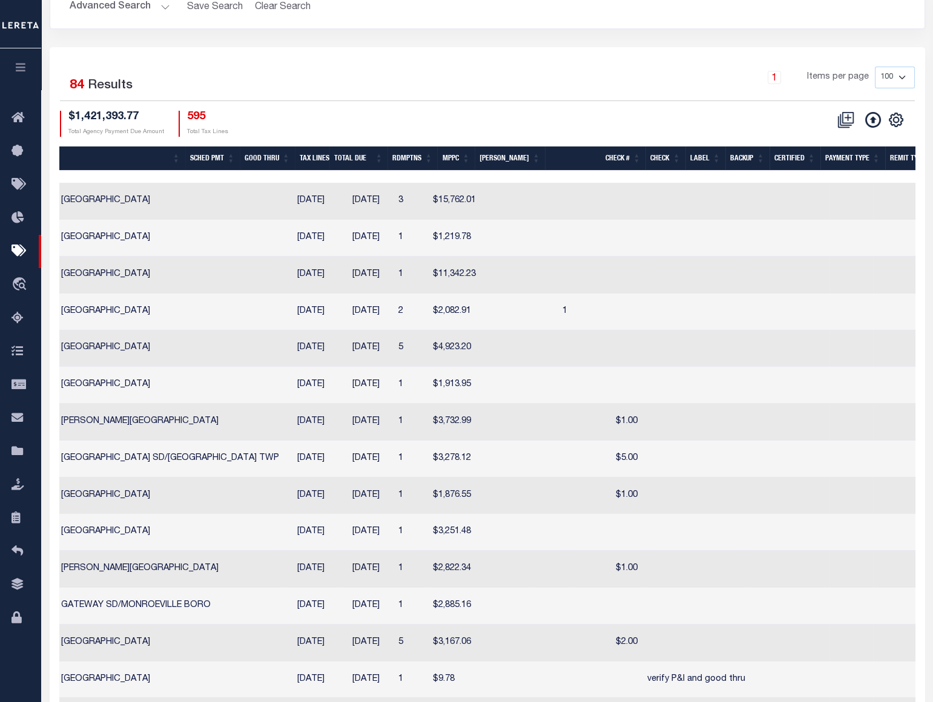
drag, startPoint x: 574, startPoint y: 175, endPoint x: 594, endPoint y: 174, distance: 19.4
click at [594, 174] on div at bounding box center [690, 177] width 2011 height 12
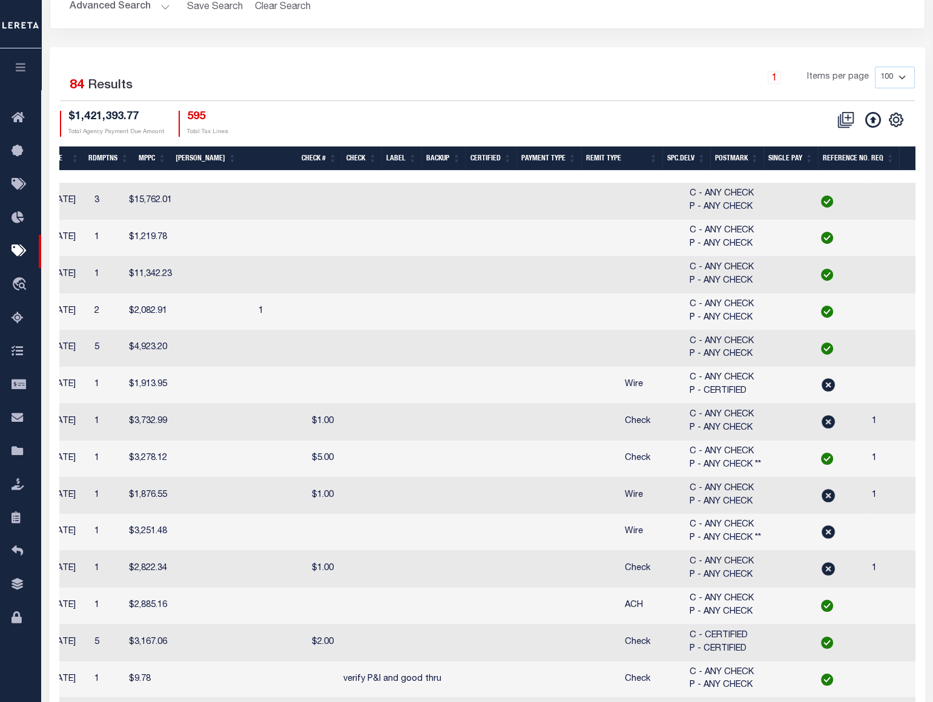
click at [537, 171] on div at bounding box center [386, 177] width 2011 height 12
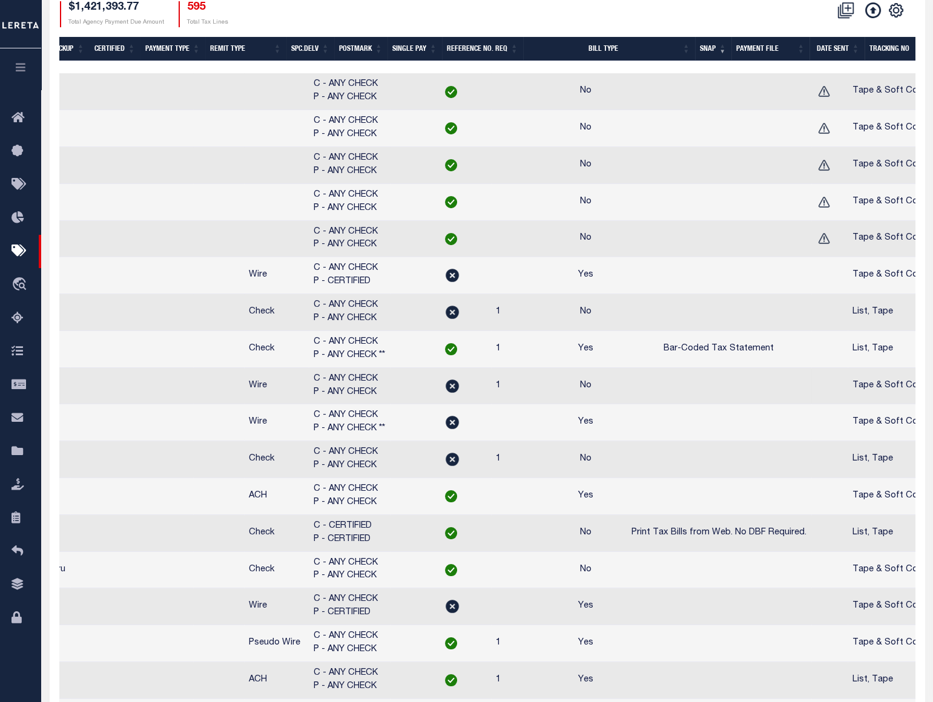
scroll to position [66, 0]
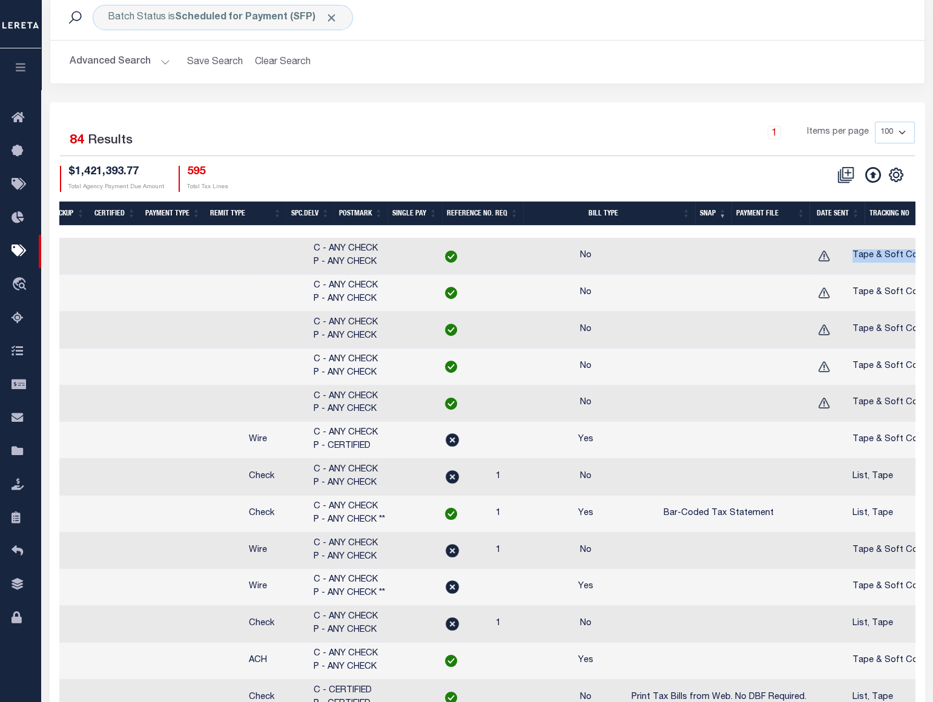
drag, startPoint x: 730, startPoint y: 258, endPoint x: 799, endPoint y: 249, distance: 69.6
click at [847, 249] on td "Tape & Soft Copy" at bounding box center [889, 256] width 85 height 37
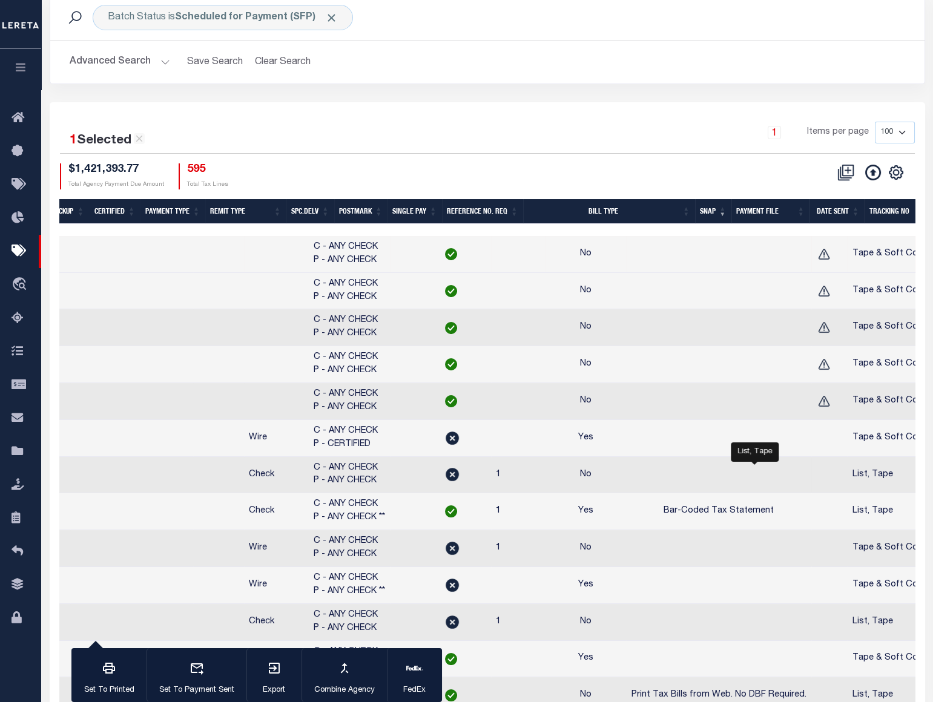
click at [852, 477] on span "List, Tape" at bounding box center [872, 474] width 41 height 8
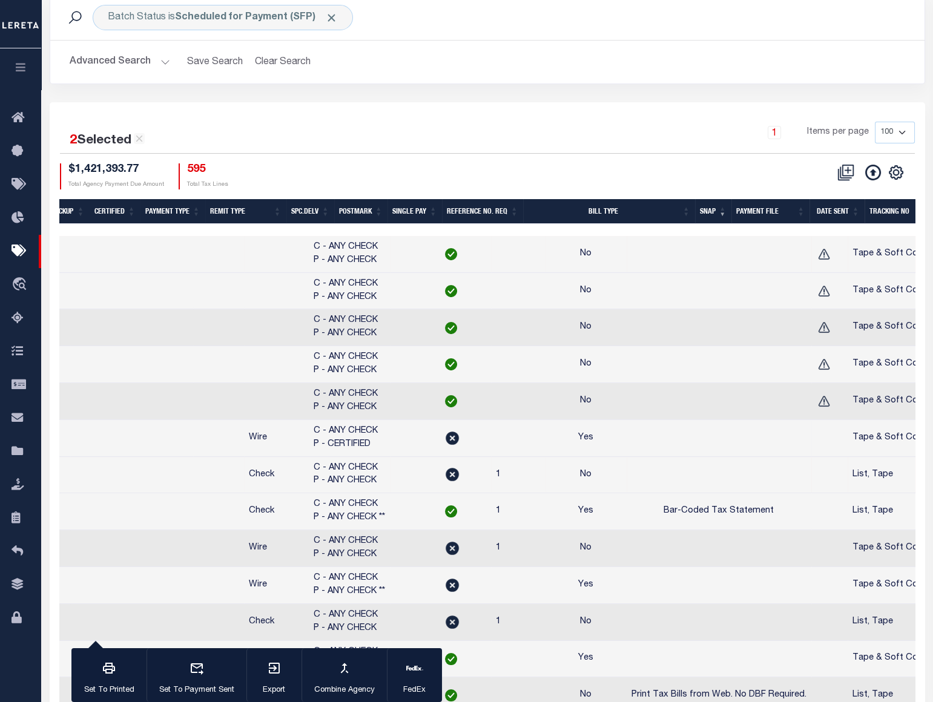
scroll to position [11, 0]
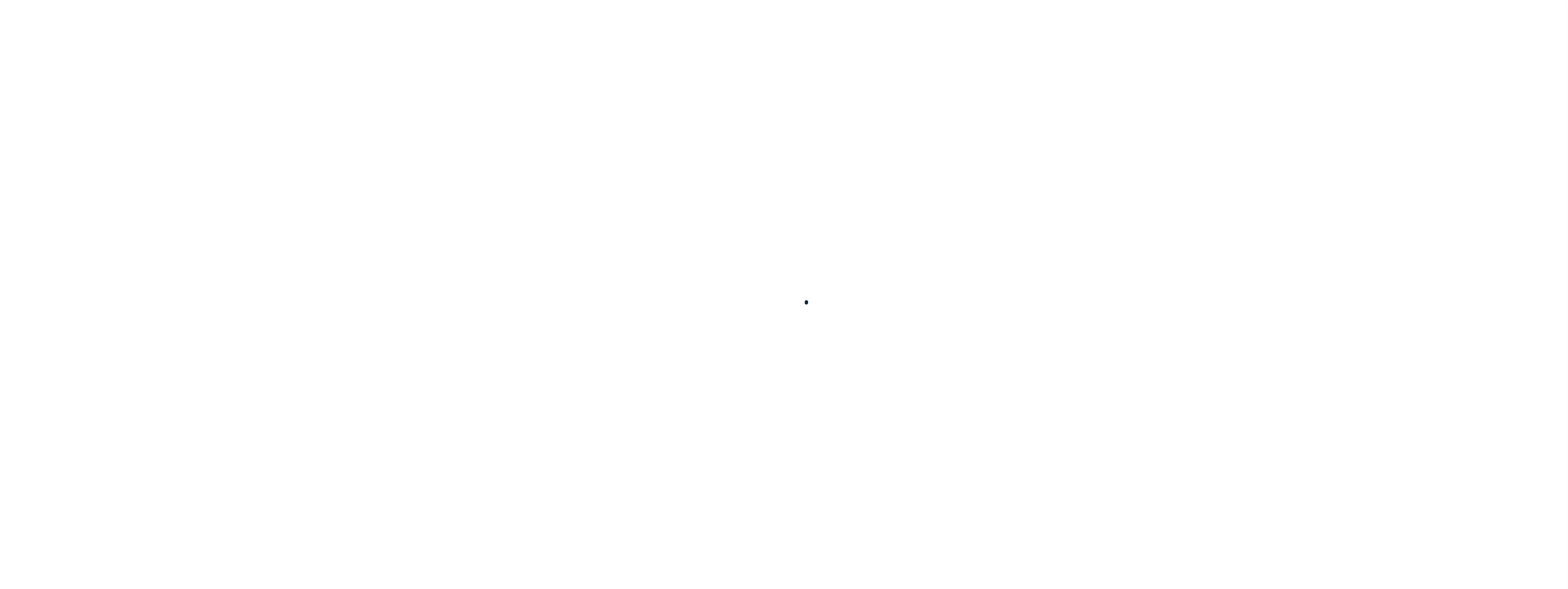
select select
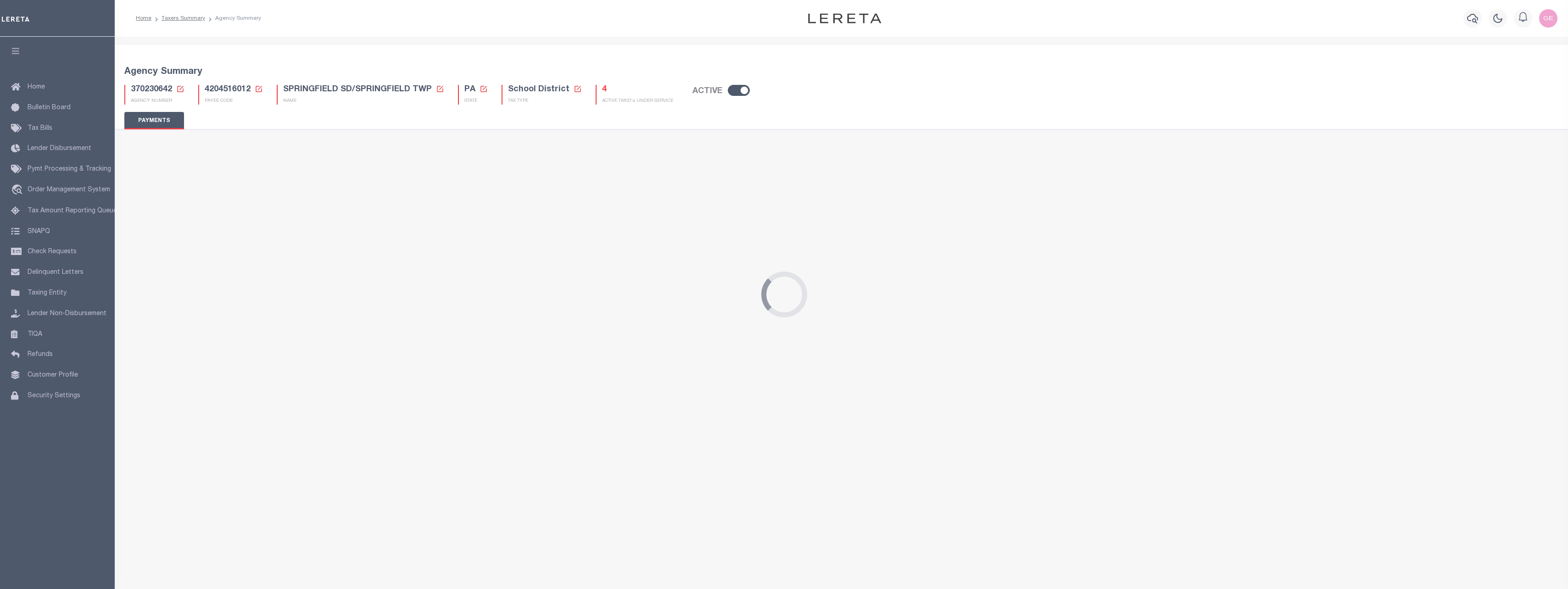
select select "67"
type input "$20"
select select "true"
type input "Carol J Miller"
checkbox input "false"
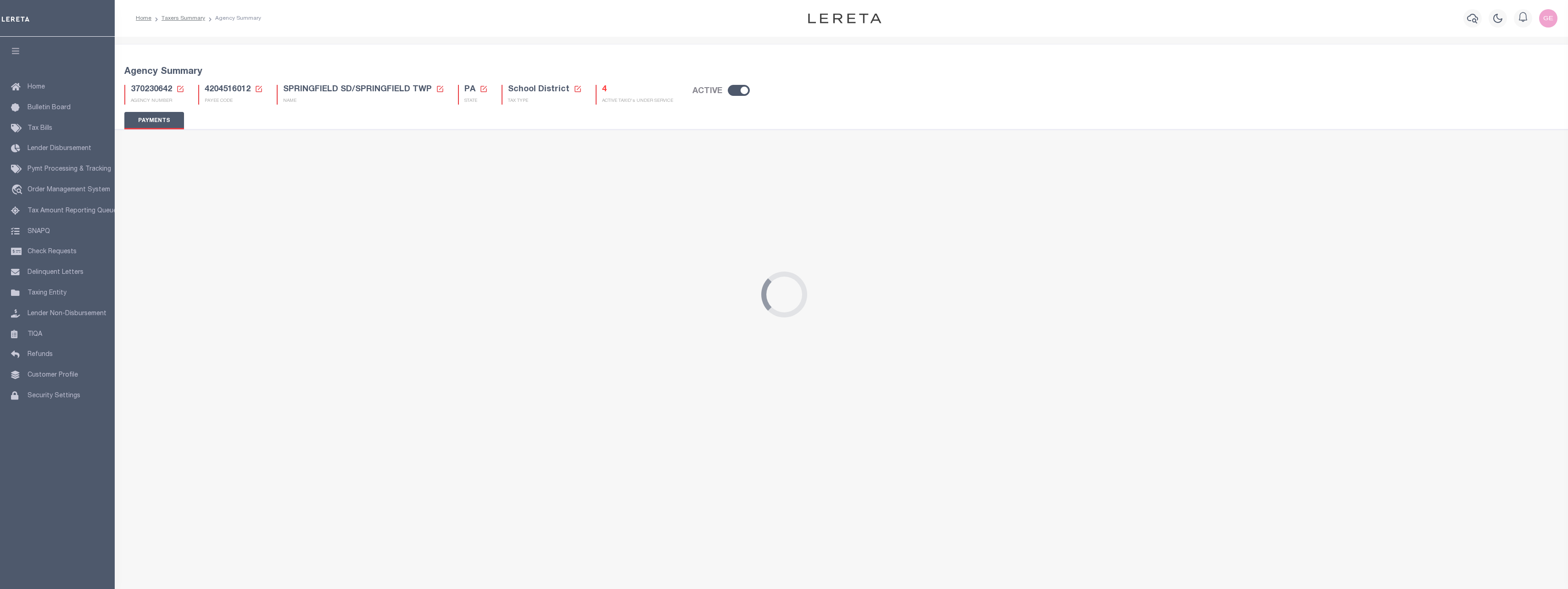
select select "35"
select select "false"
type input "B - Escrow reporting includes - “Delinquent Prior Year(s) Exist”, “Delinquent C…"
radio input "true"
select select "70"
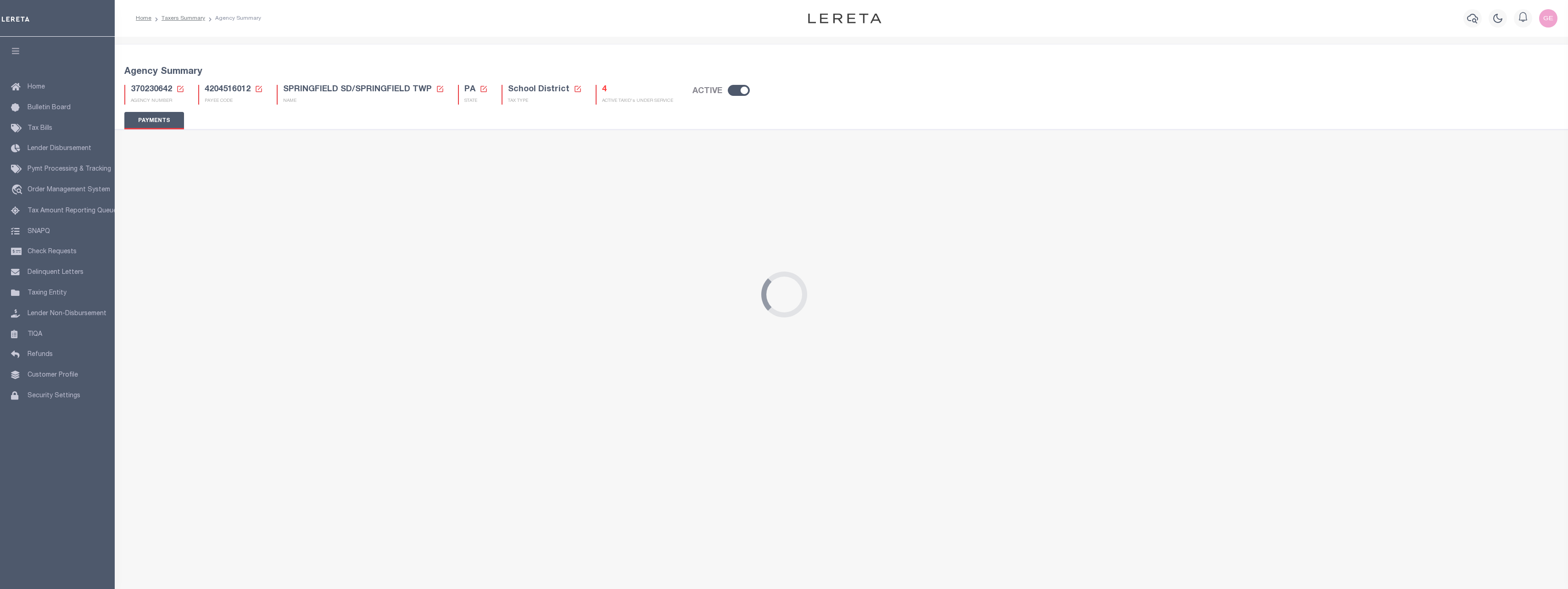
select select "44"
select select "49"
select select "62"
select select "1"
radio input "true"
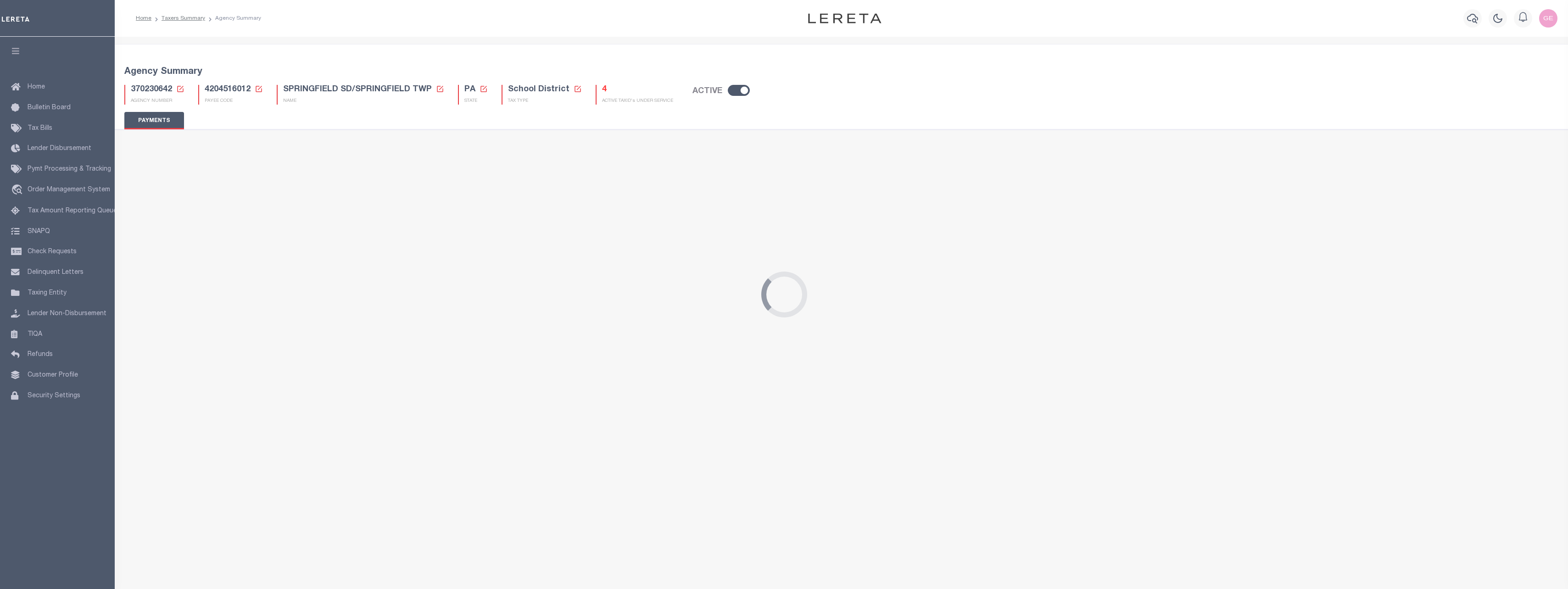
checkbox input "false"
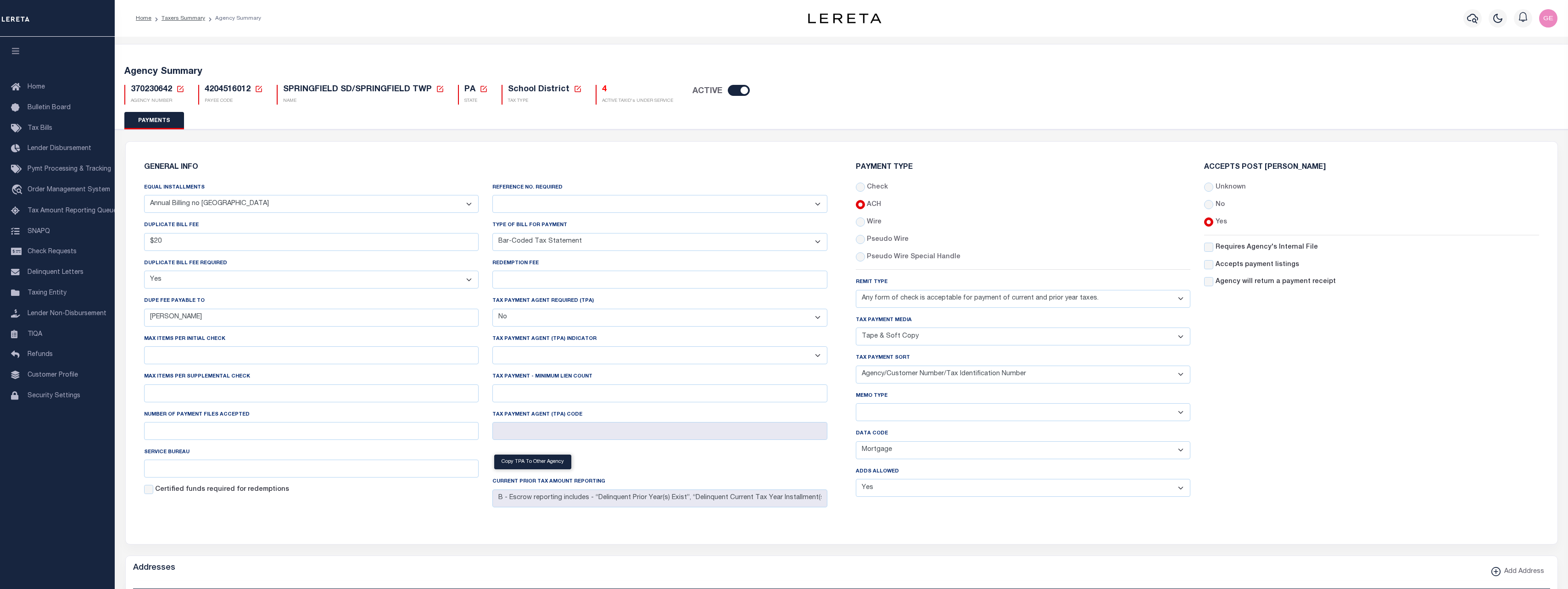
click at [236, 89] on span "4204516012" at bounding box center [227, 89] width 46 height 8
copy h5 "4204516012"
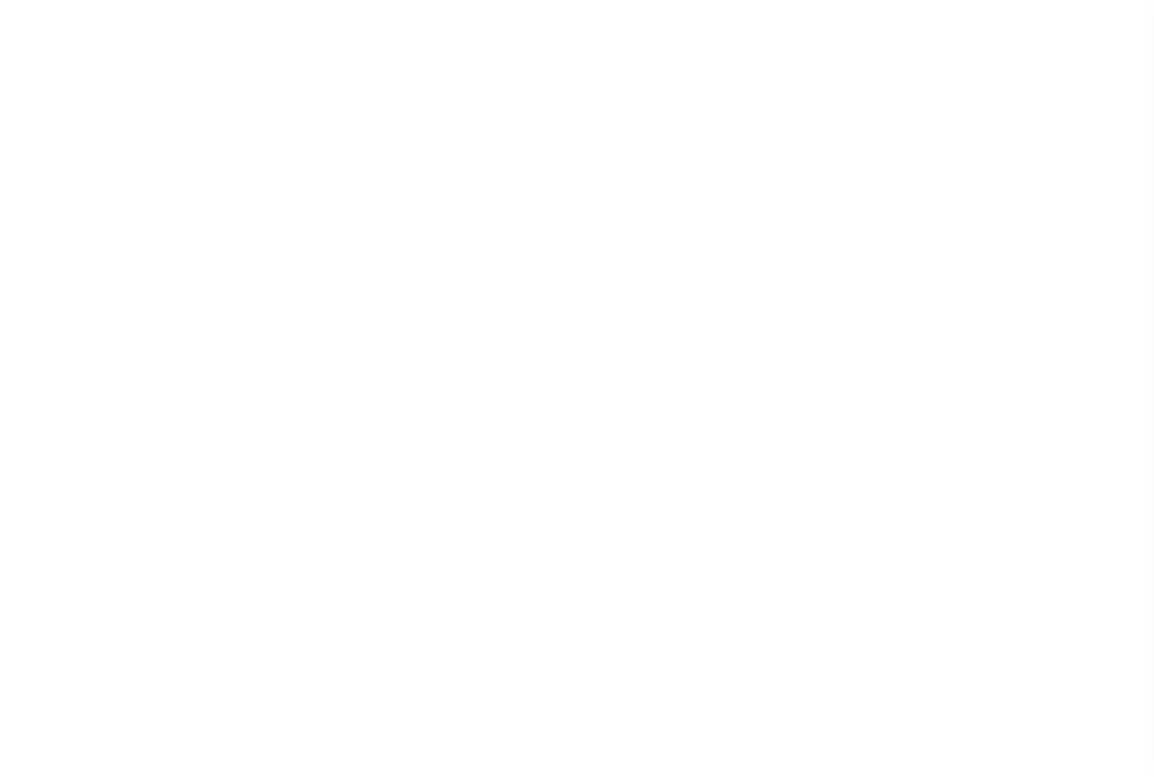
select select "SFP"
select select "1"
select select "70"
select select "44"
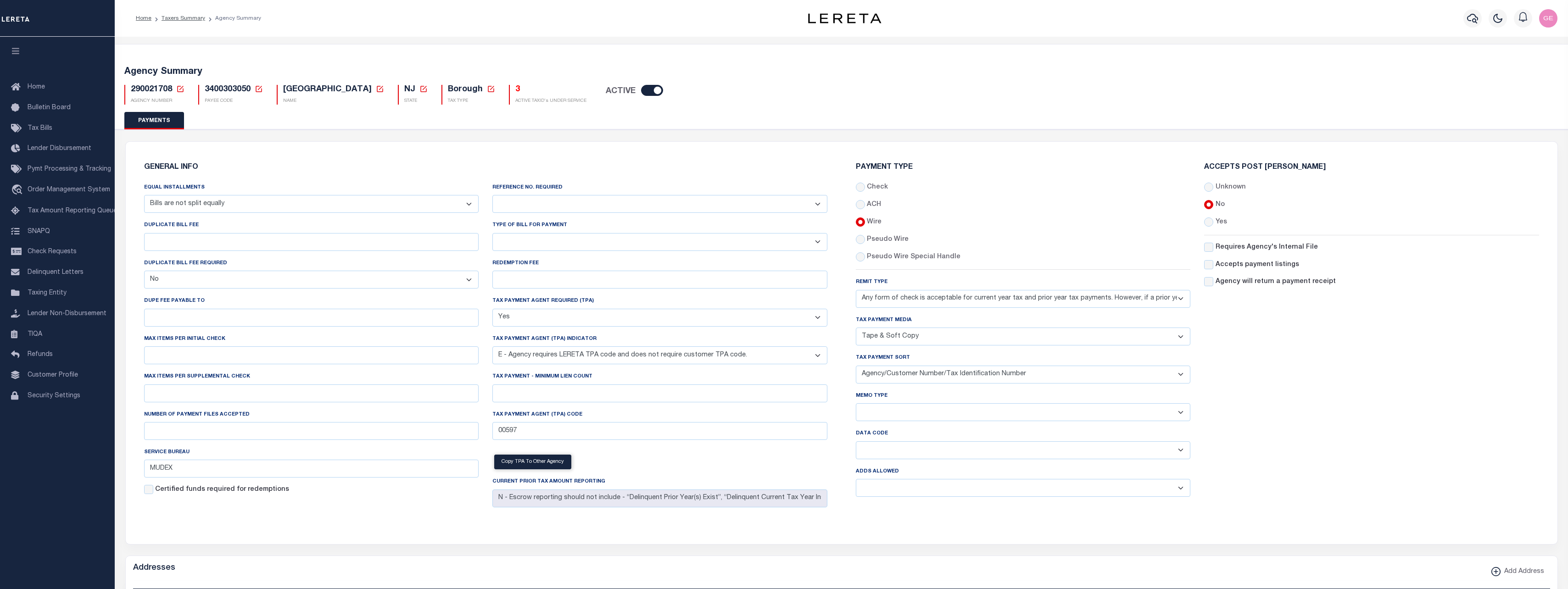
select select "68"
select select "false"
select select "true"
select select "5"
select select "73"
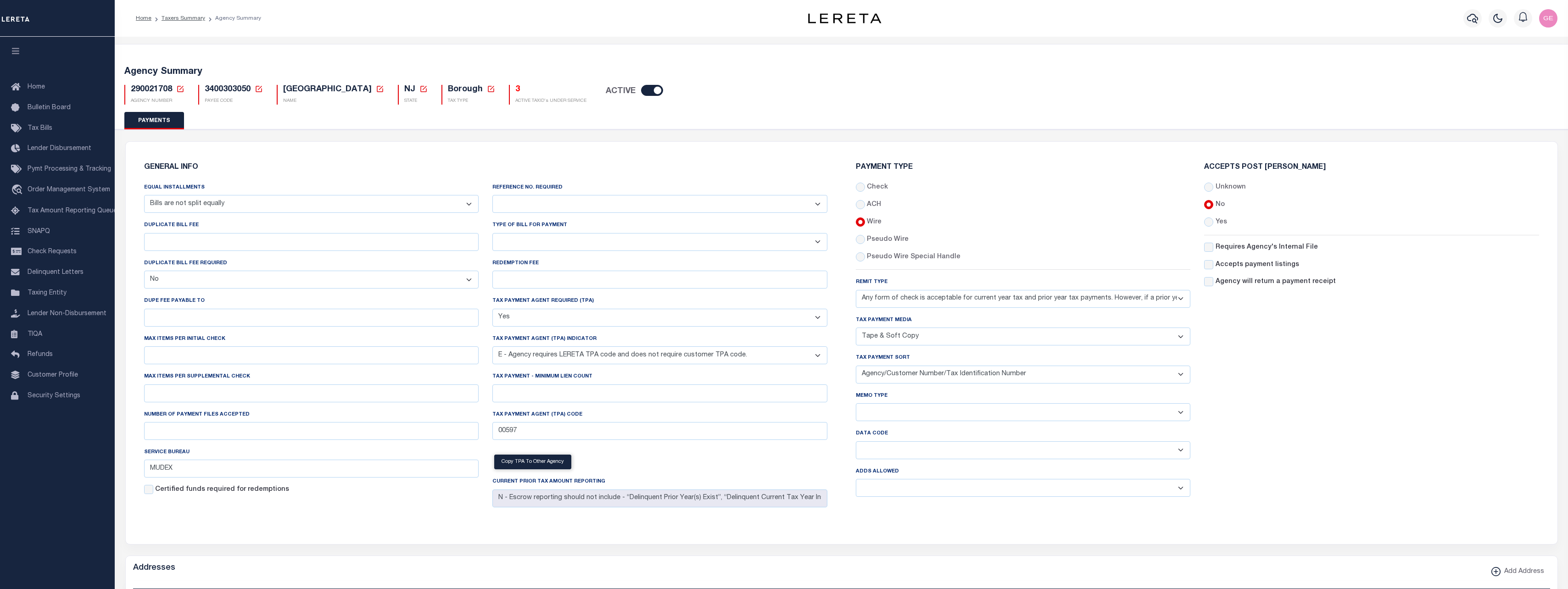
select select "44"
select select "49"
click at [239, 86] on span "3400303050" at bounding box center [227, 89] width 46 height 8
copy h5 "3400303050"
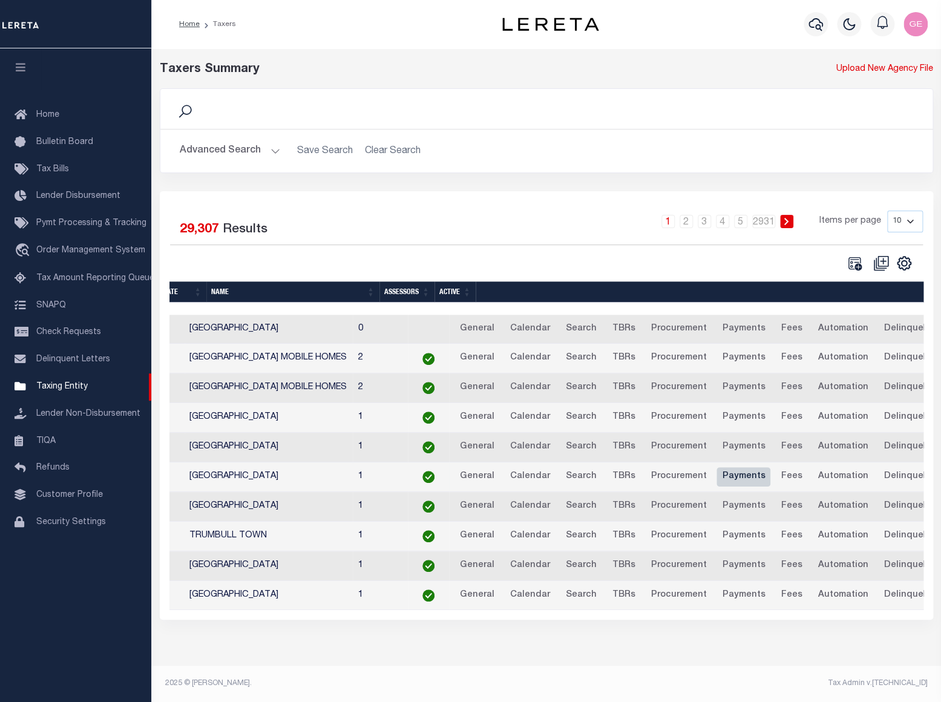
click at [758, 479] on link "Payments" at bounding box center [744, 476] width 54 height 19
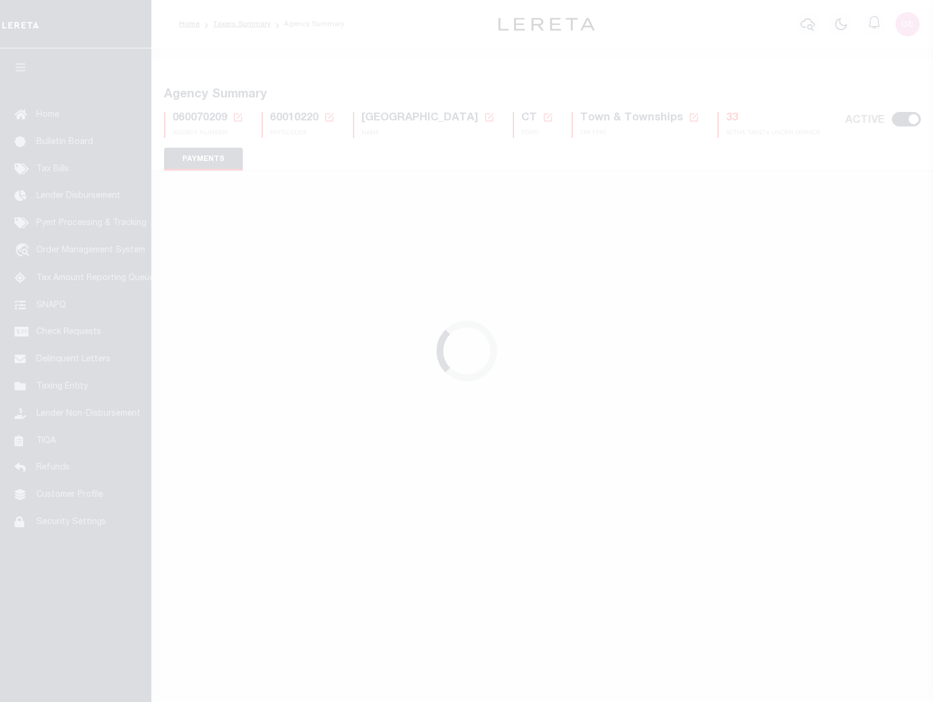
select select "68"
select select "false"
select select "1"
select select "false"
select select "70"
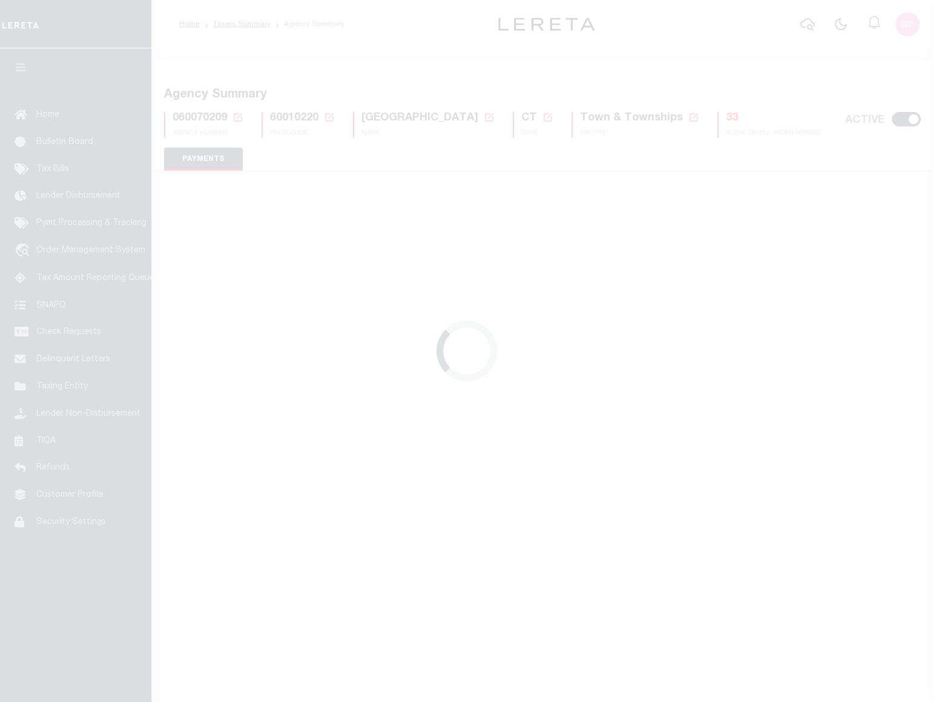
select select "44"
select select "47"
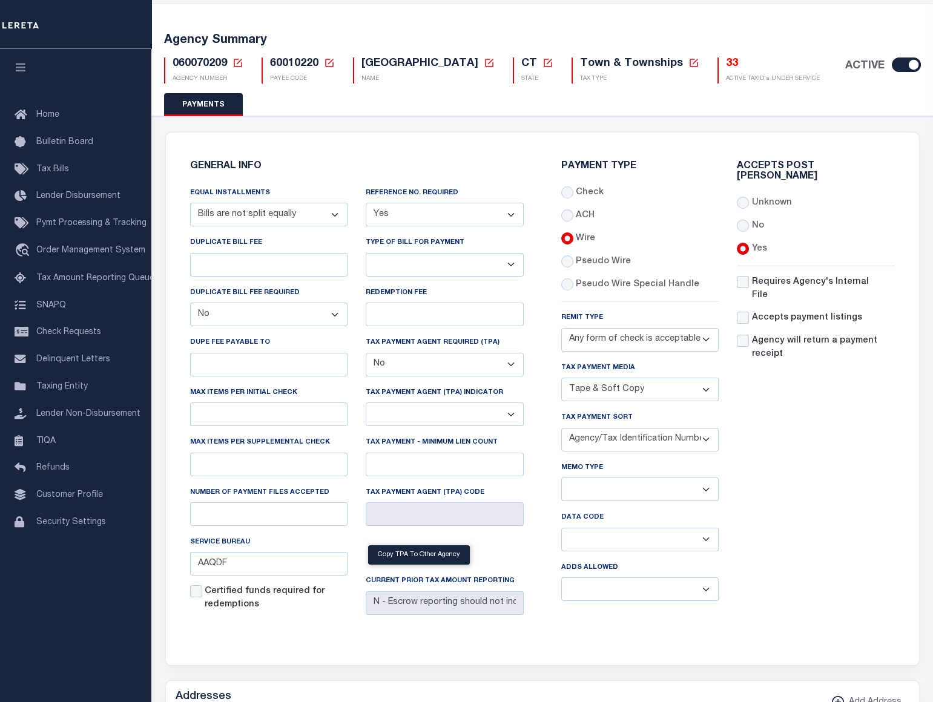
scroll to position [110, 0]
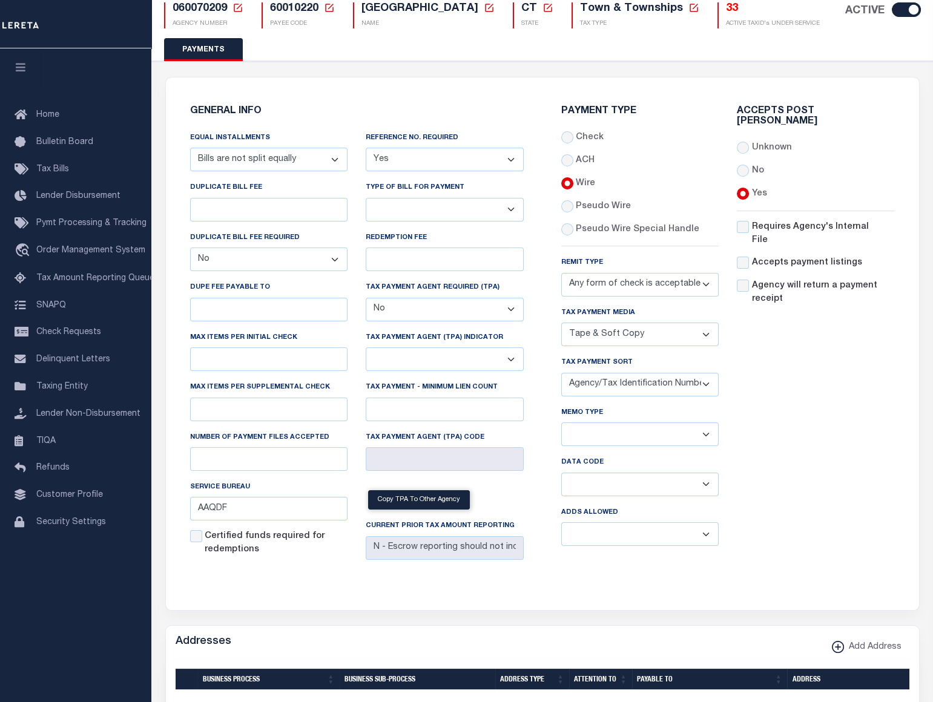
click at [415, 204] on select "Bar-Coded Tax Statement Print Tax Bills from Web. No DBF Required. Memo Bill Or…" at bounding box center [445, 210] width 158 height 24
click at [593, 339] on select "List, Tape Spcl List Dels Only List Tape & Bills Soft Copy List Tape & Soft Cop…" at bounding box center [640, 335] width 158 height 24
click at [432, 162] on select "Yes No" at bounding box center [445, 160] width 158 height 24
click at [444, 119] on div "GENERAL INFO Equal Installments Annual Billing no split Bills are not split equ…" at bounding box center [356, 336] width 353 height 489
